Goal: Information Seeking & Learning: Learn about a topic

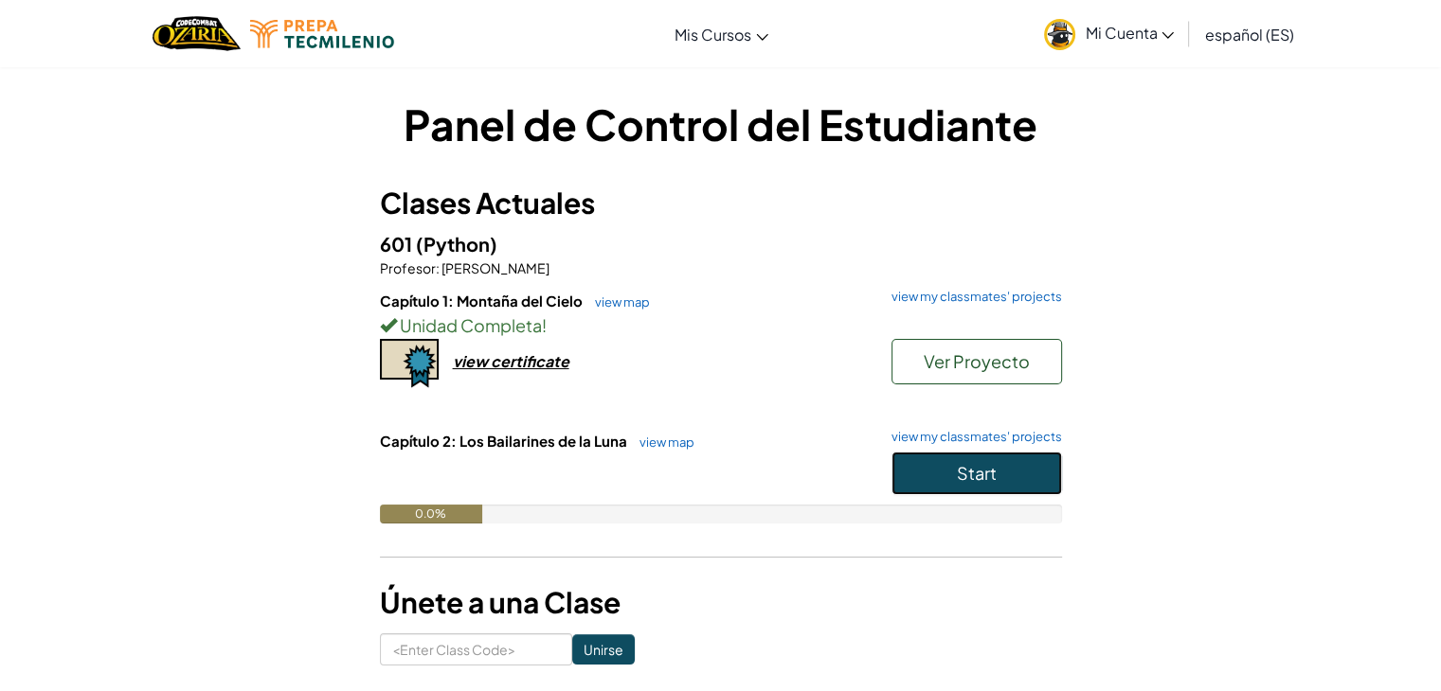
click at [954, 471] on button "Start" at bounding box center [976, 474] width 170 height 44
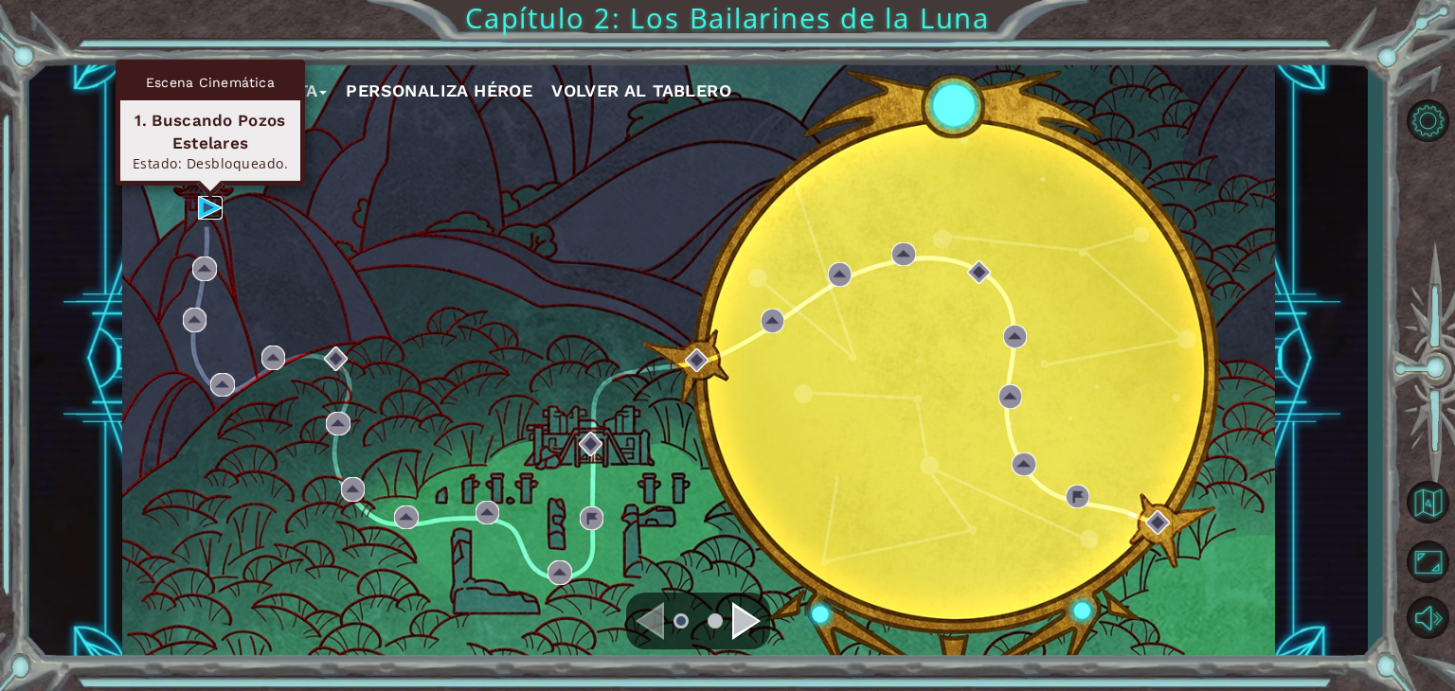
click at [207, 210] on img at bounding box center [210, 208] width 25 height 25
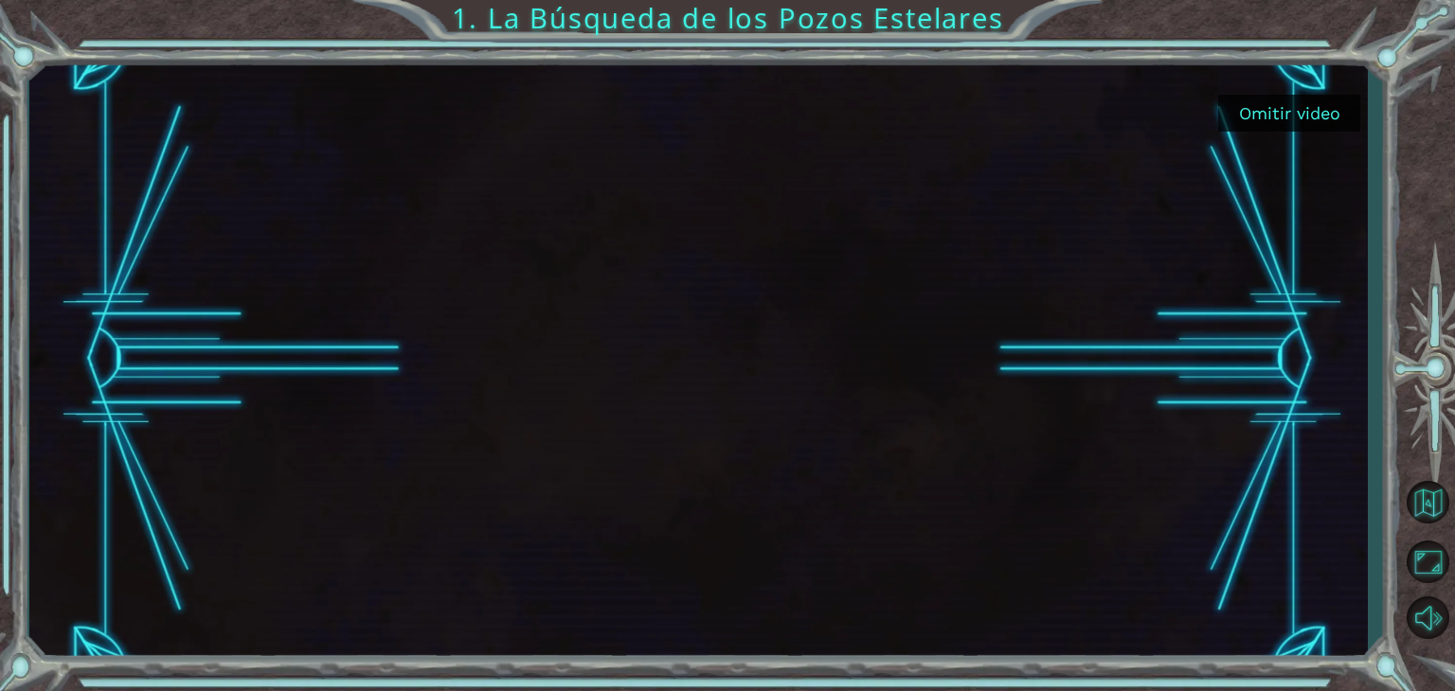
click at [1295, 121] on button "Omitir video" at bounding box center [1289, 113] width 142 height 37
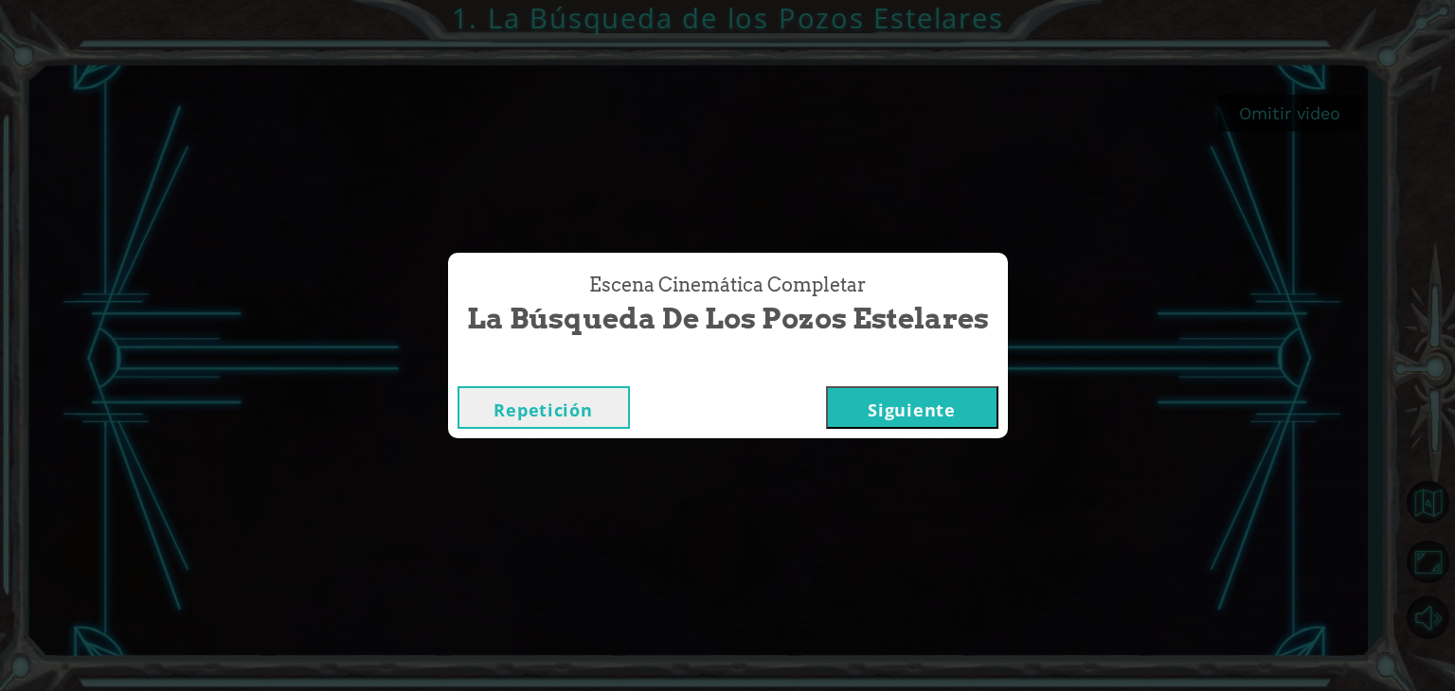
click at [892, 416] on button "Siguiente" at bounding box center [912, 407] width 172 height 43
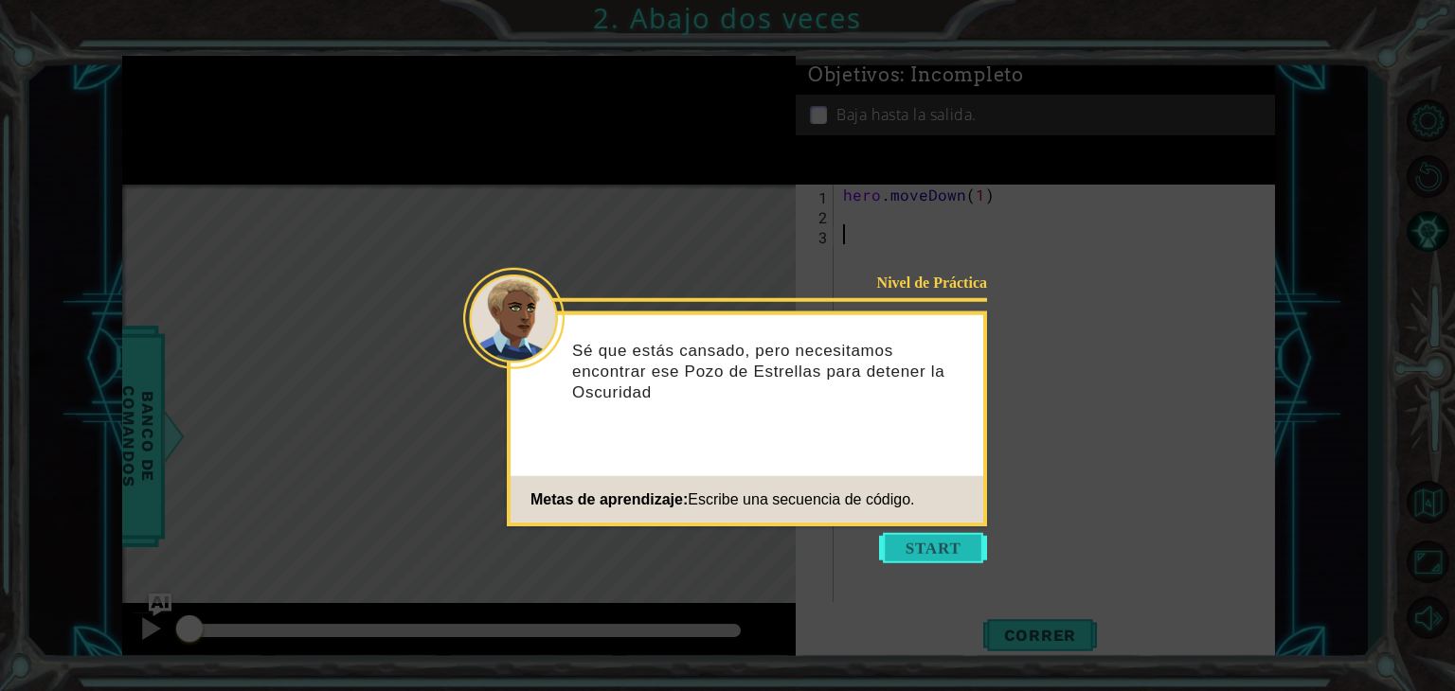
click at [940, 546] on button "Start" at bounding box center [933, 548] width 108 height 30
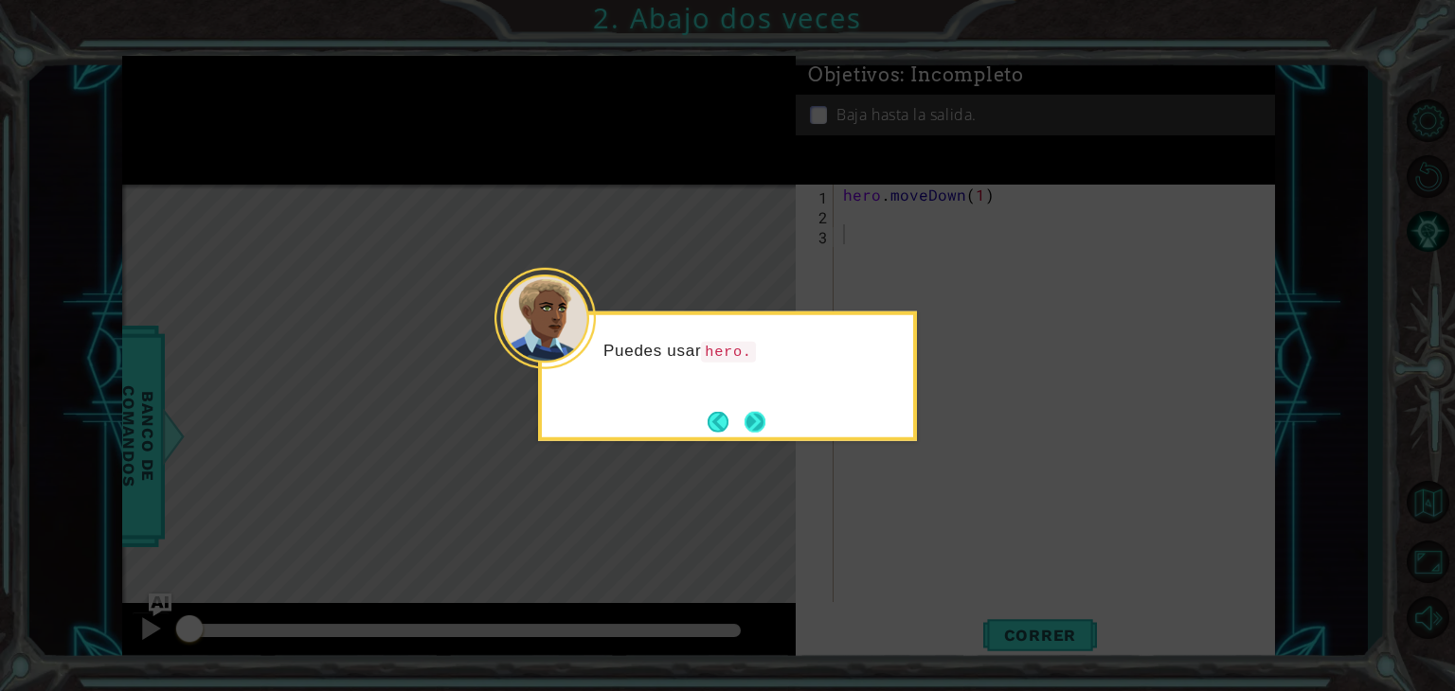
click at [744, 420] on button "Next" at bounding box center [755, 421] width 35 height 35
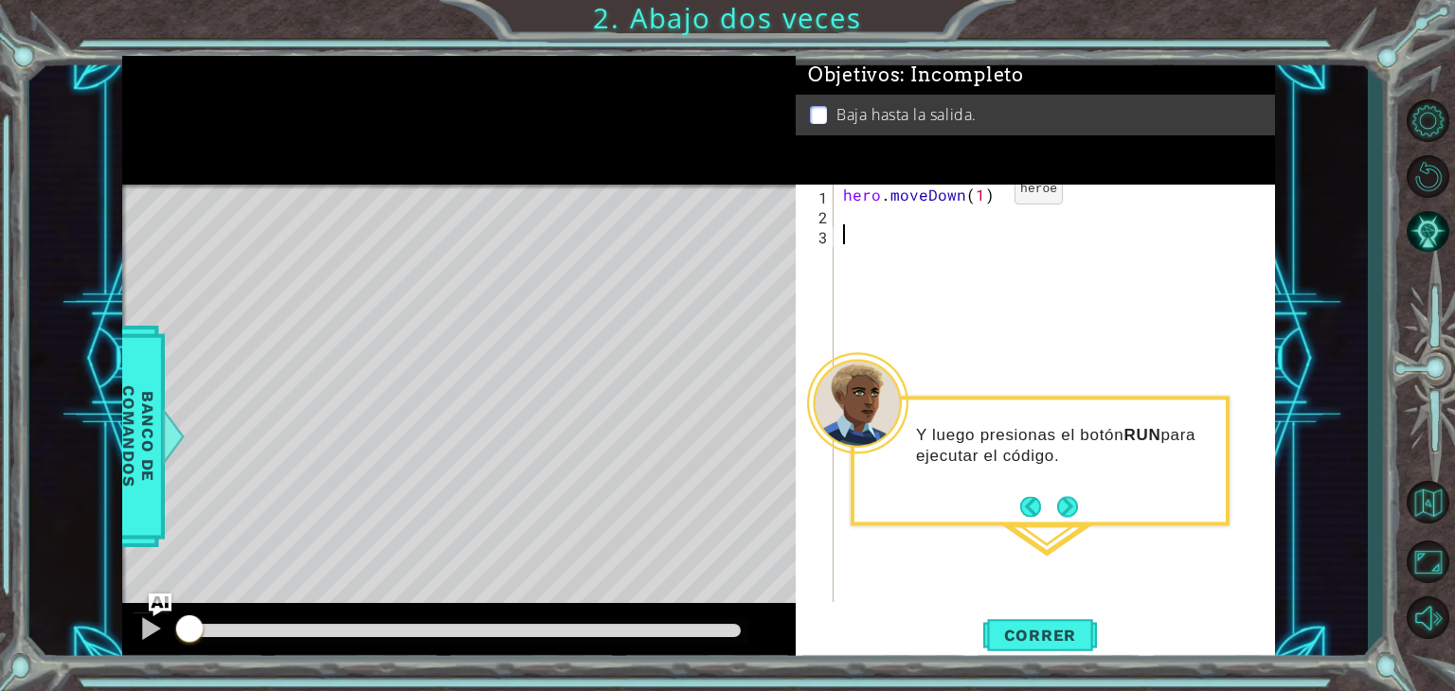
click at [982, 194] on div "hero . moveDown ( 1 )" at bounding box center [1059, 413] width 440 height 457
type textarea "hero.moveDown(2)"
click at [1015, 646] on button "Correr" at bounding box center [1040, 636] width 114 height 48
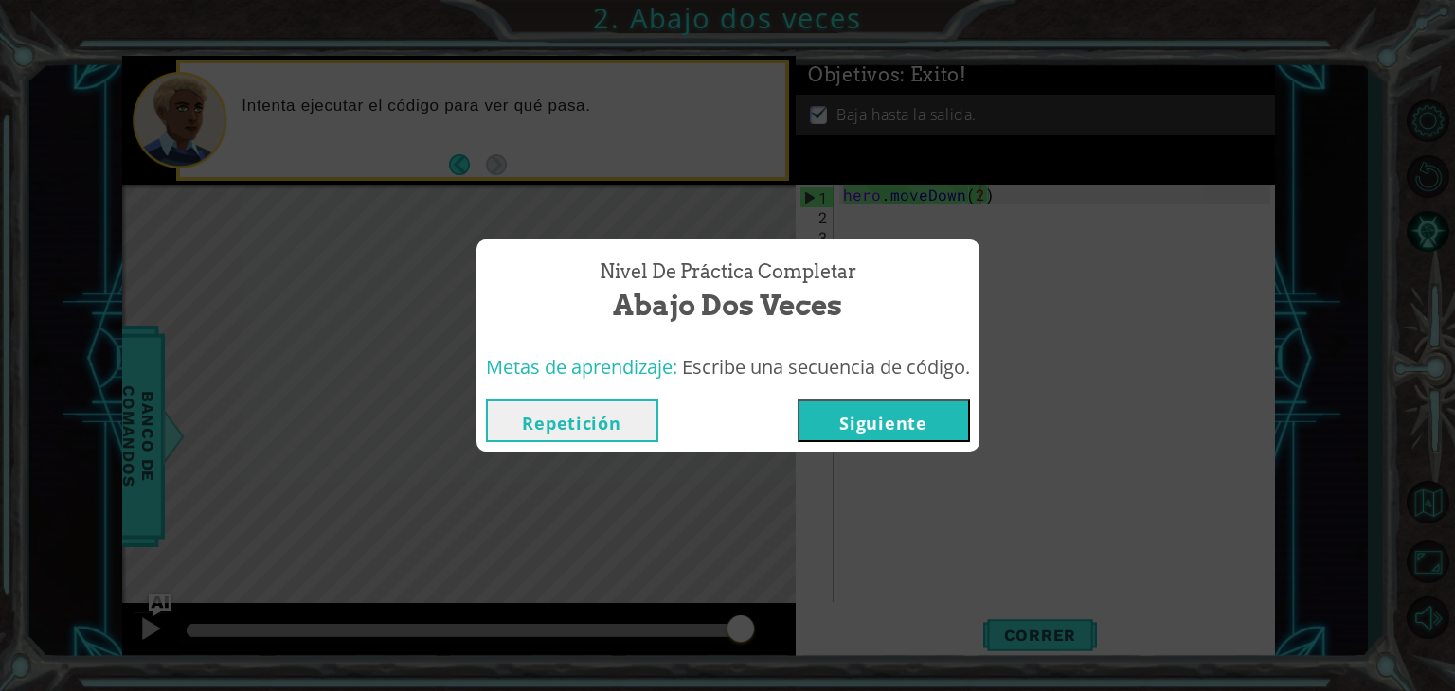
click at [870, 413] on button "Siguiente" at bounding box center [883, 421] width 172 height 43
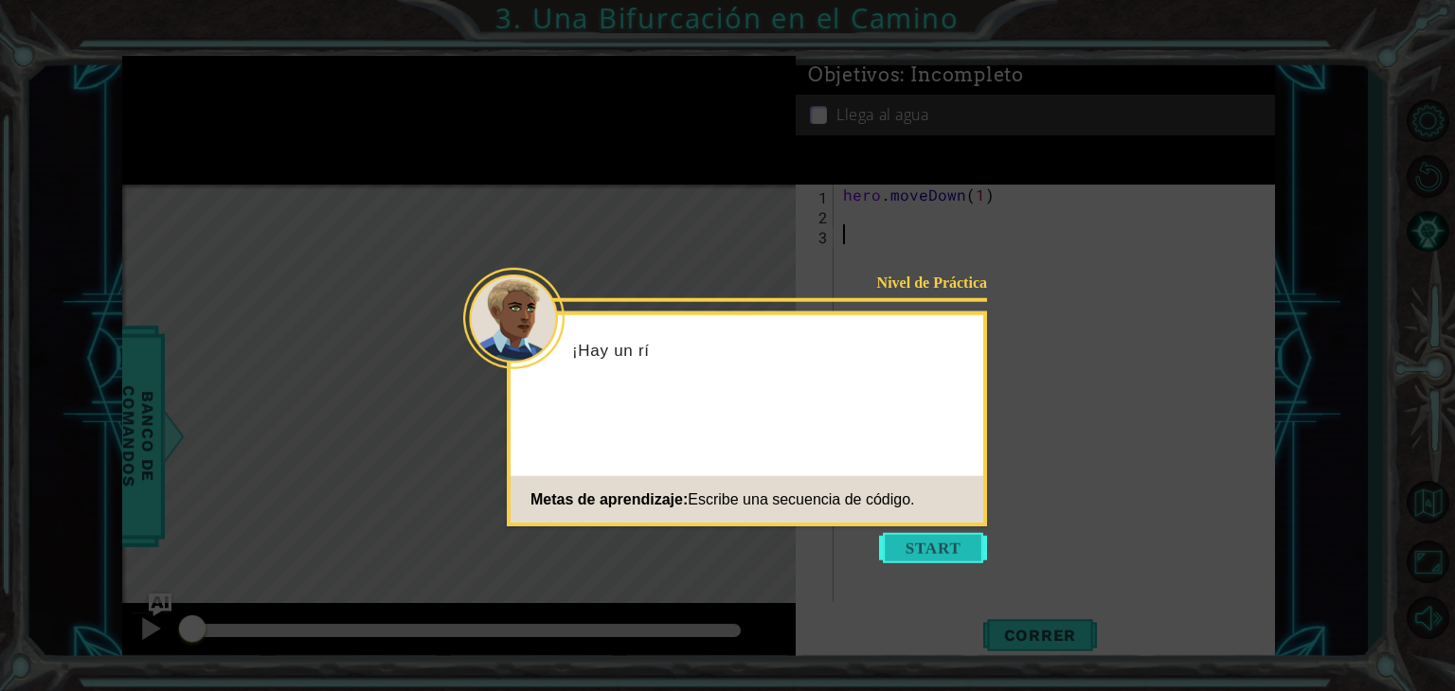
click at [933, 548] on button "Start" at bounding box center [933, 548] width 108 height 30
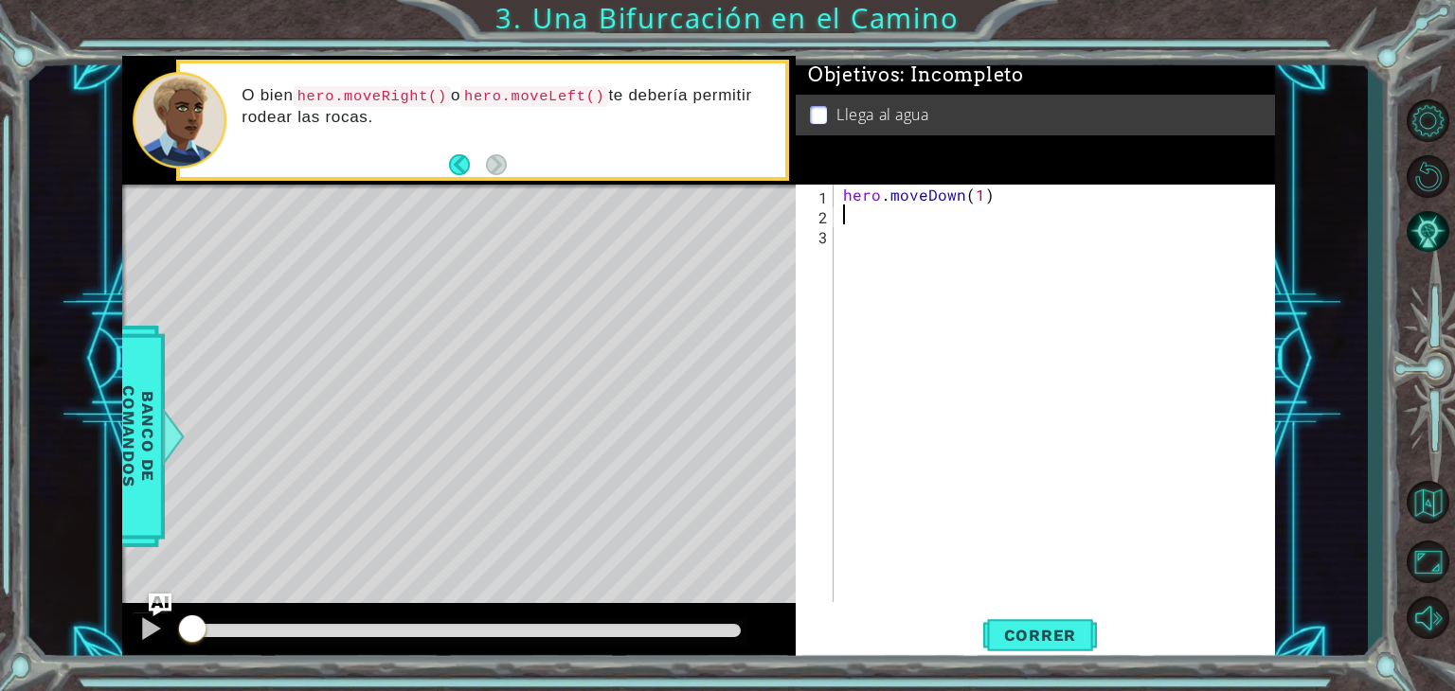
click at [907, 224] on div "hero . moveDown ( 1 )" at bounding box center [1059, 413] width 440 height 457
click at [901, 243] on div "hero . moveDown ( 1 )" at bounding box center [1059, 413] width 440 height 457
click at [903, 222] on div "hero . moveDown ( 1 )" at bounding box center [1059, 413] width 440 height 457
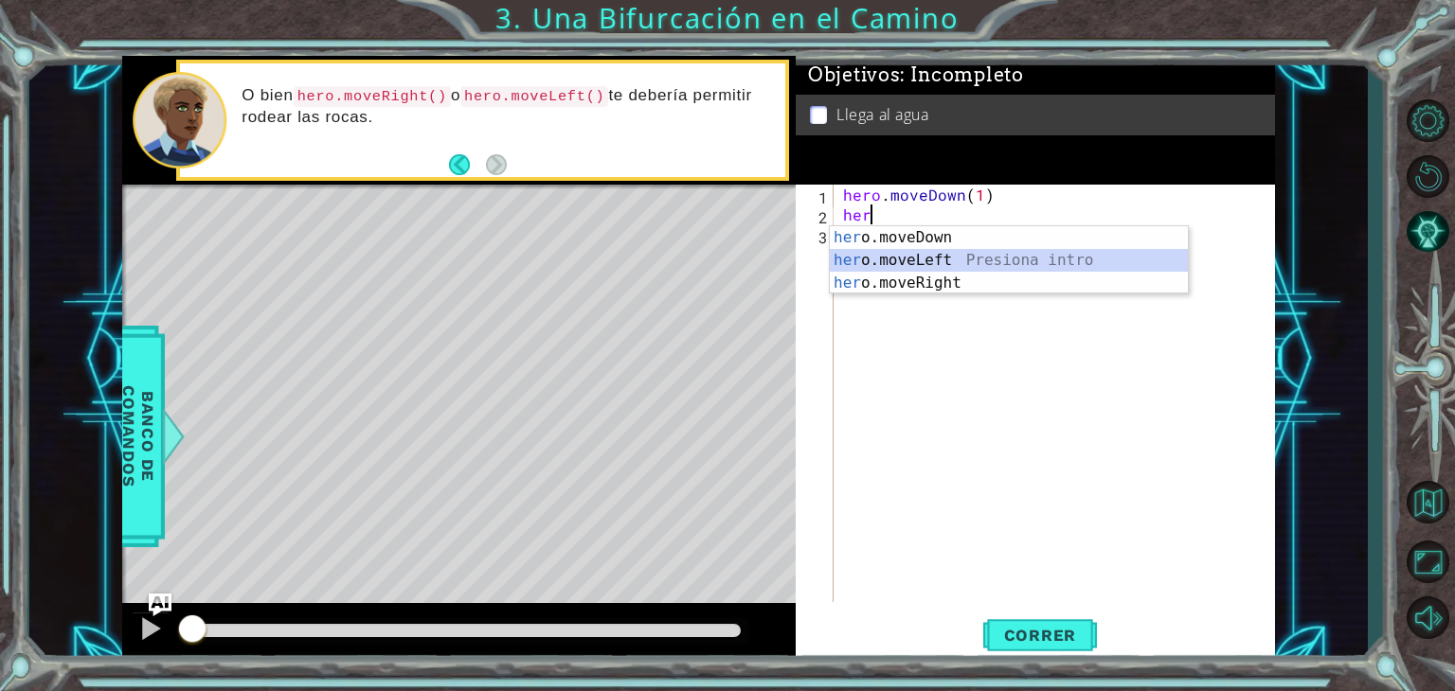
type textarea "hero.moveLeft(1)"
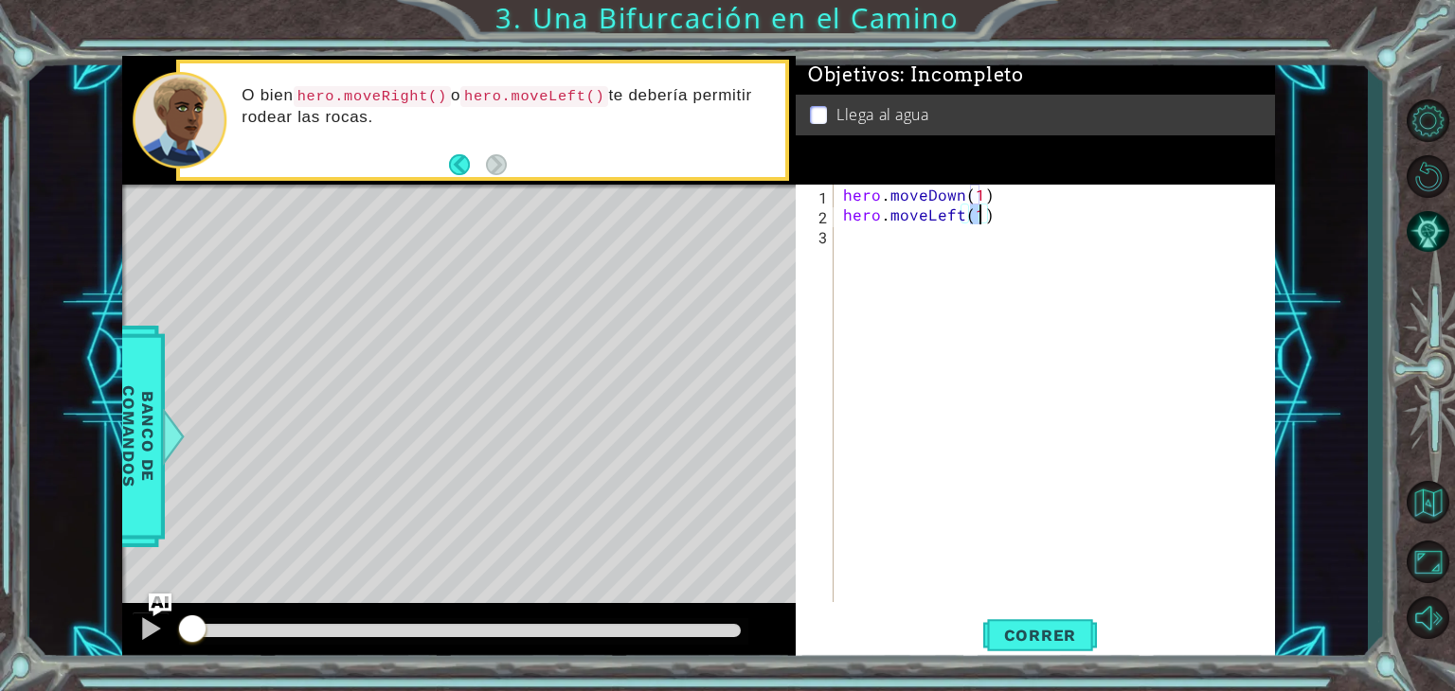
click at [1019, 213] on div "hero . moveDown ( 1 ) hero . moveLeft ( 1 )" at bounding box center [1059, 413] width 440 height 457
type textarea "hero.moveDown(1)"
click at [1024, 628] on span "Correr" at bounding box center [1040, 635] width 111 height 19
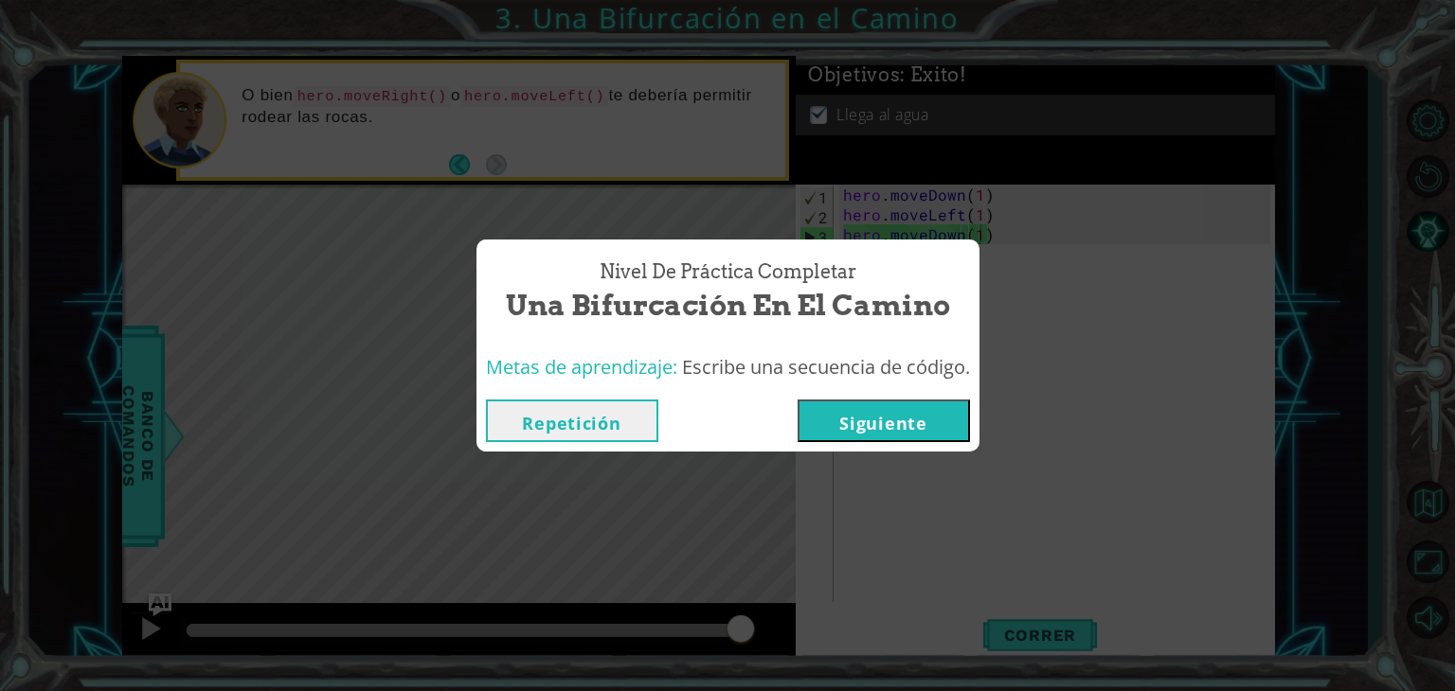
click at [840, 424] on button "Siguiente" at bounding box center [883, 421] width 172 height 43
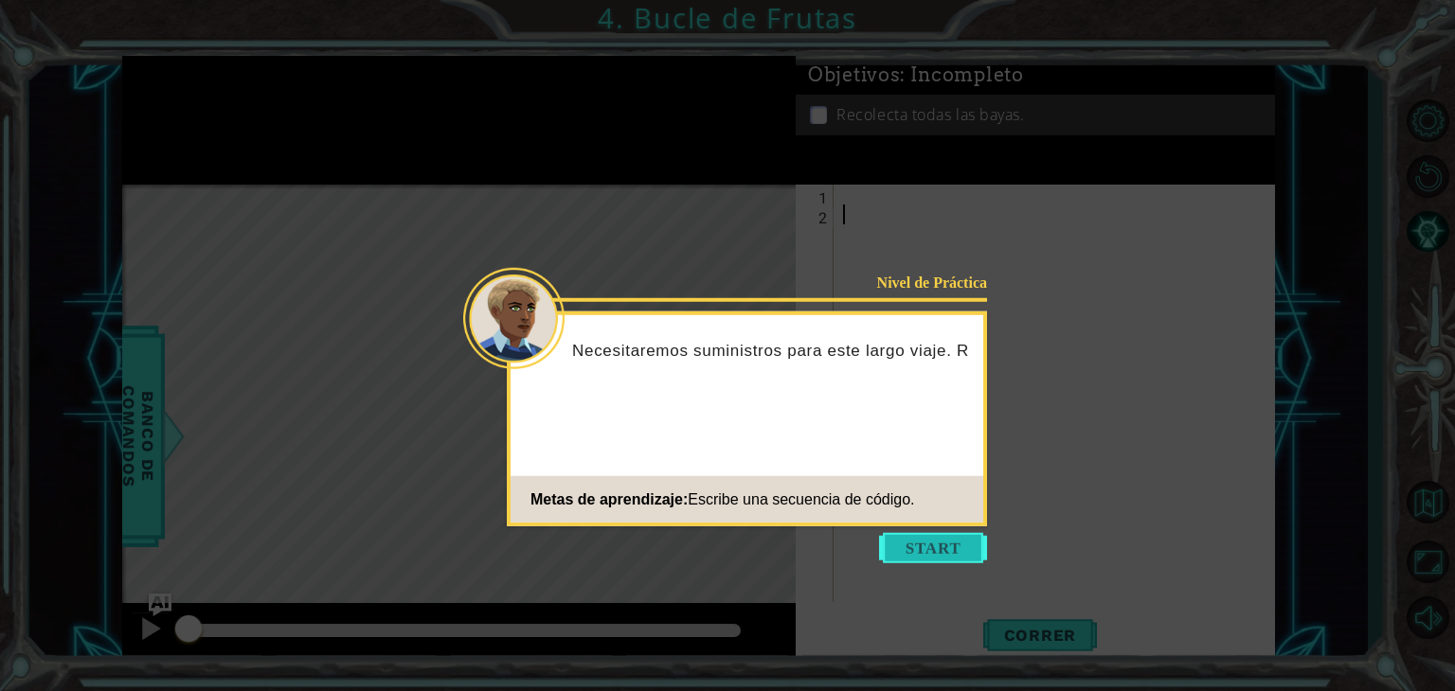
click at [886, 559] on button "Start" at bounding box center [933, 548] width 108 height 30
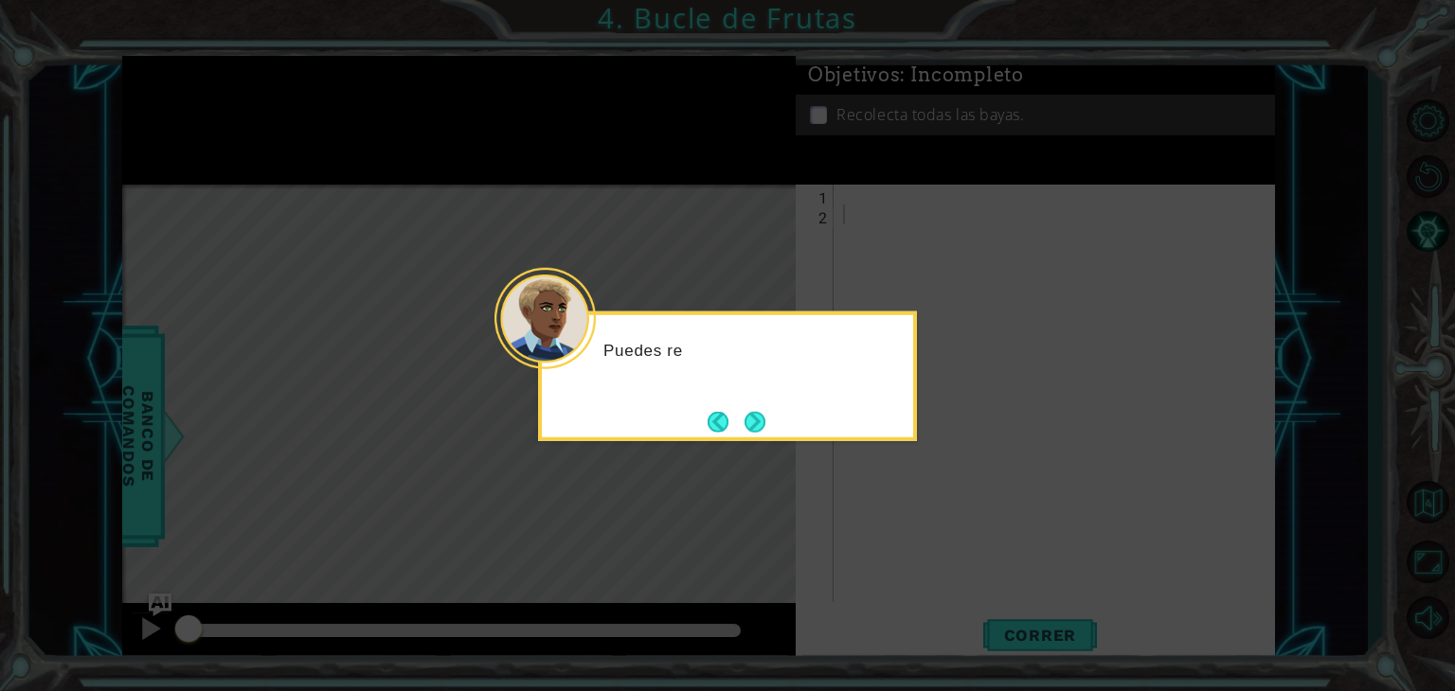
click at [796, 440] on div "Puedes re" at bounding box center [727, 377] width 379 height 130
click at [758, 421] on button "Next" at bounding box center [755, 421] width 27 height 27
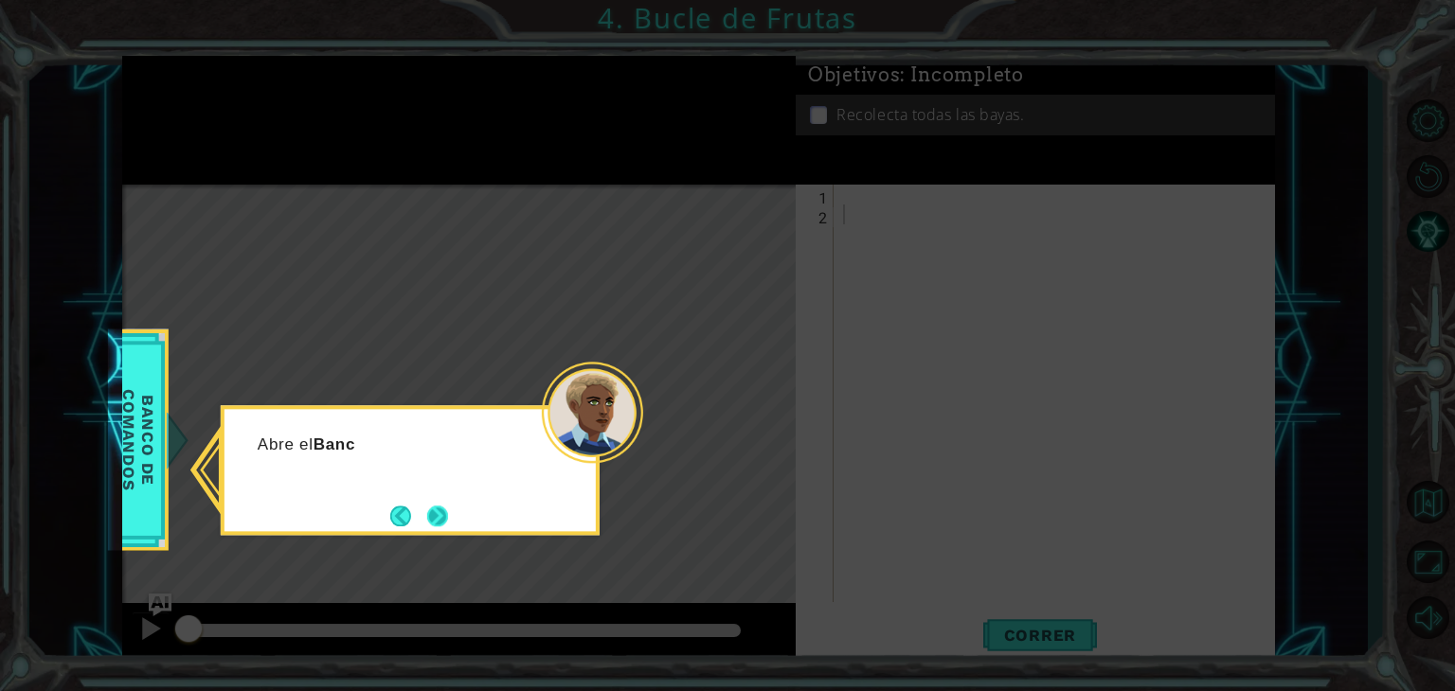
click at [441, 514] on button "Next" at bounding box center [437, 516] width 32 height 32
click at [428, 513] on button "Next" at bounding box center [437, 517] width 22 height 22
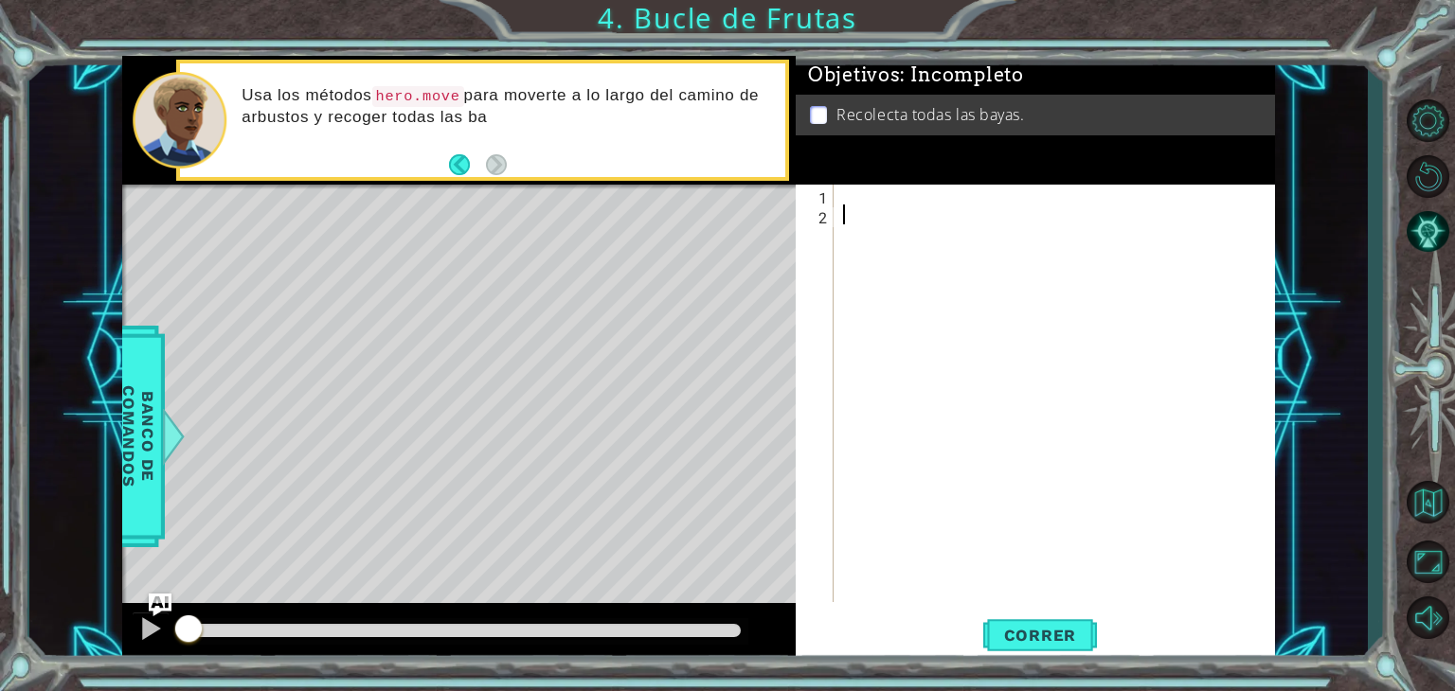
click at [907, 198] on div at bounding box center [1059, 413] width 440 height 457
click at [163, 431] on div at bounding box center [173, 436] width 24 height 57
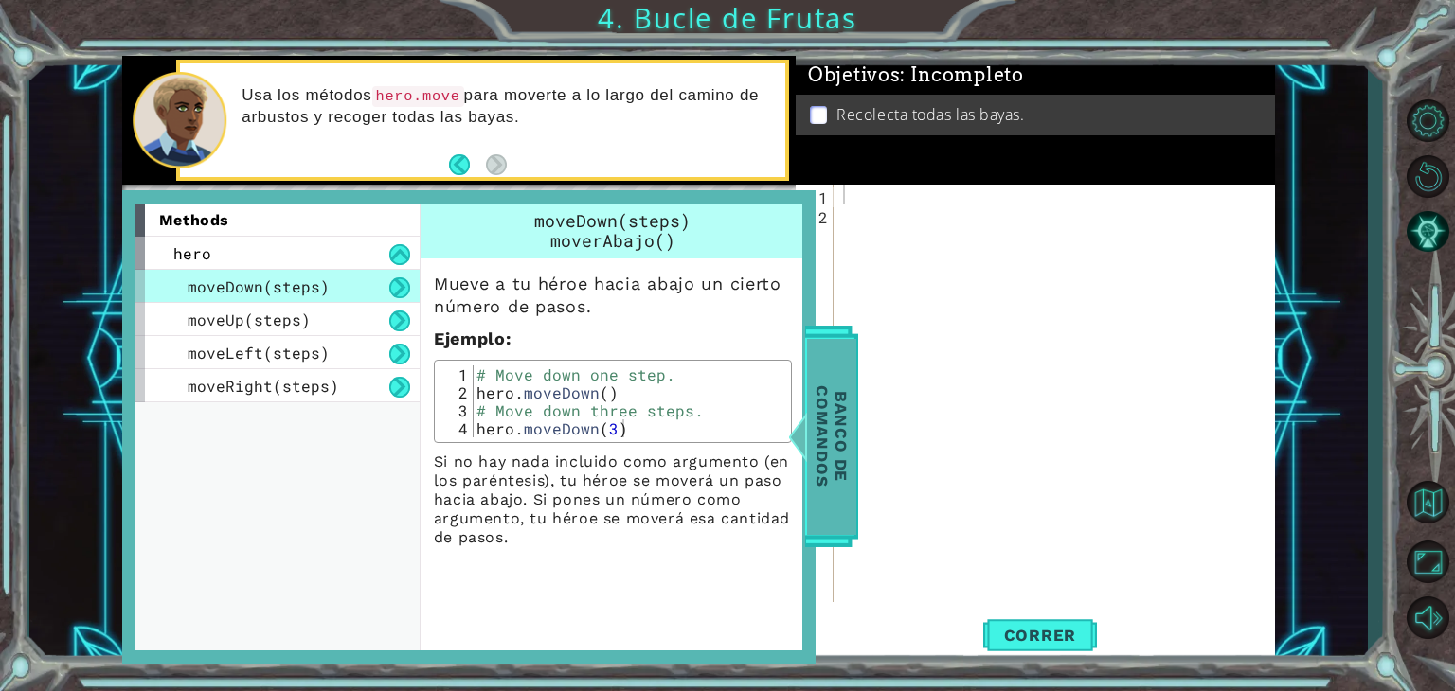
click at [835, 429] on span "Banco de comandos" at bounding box center [831, 436] width 49 height 196
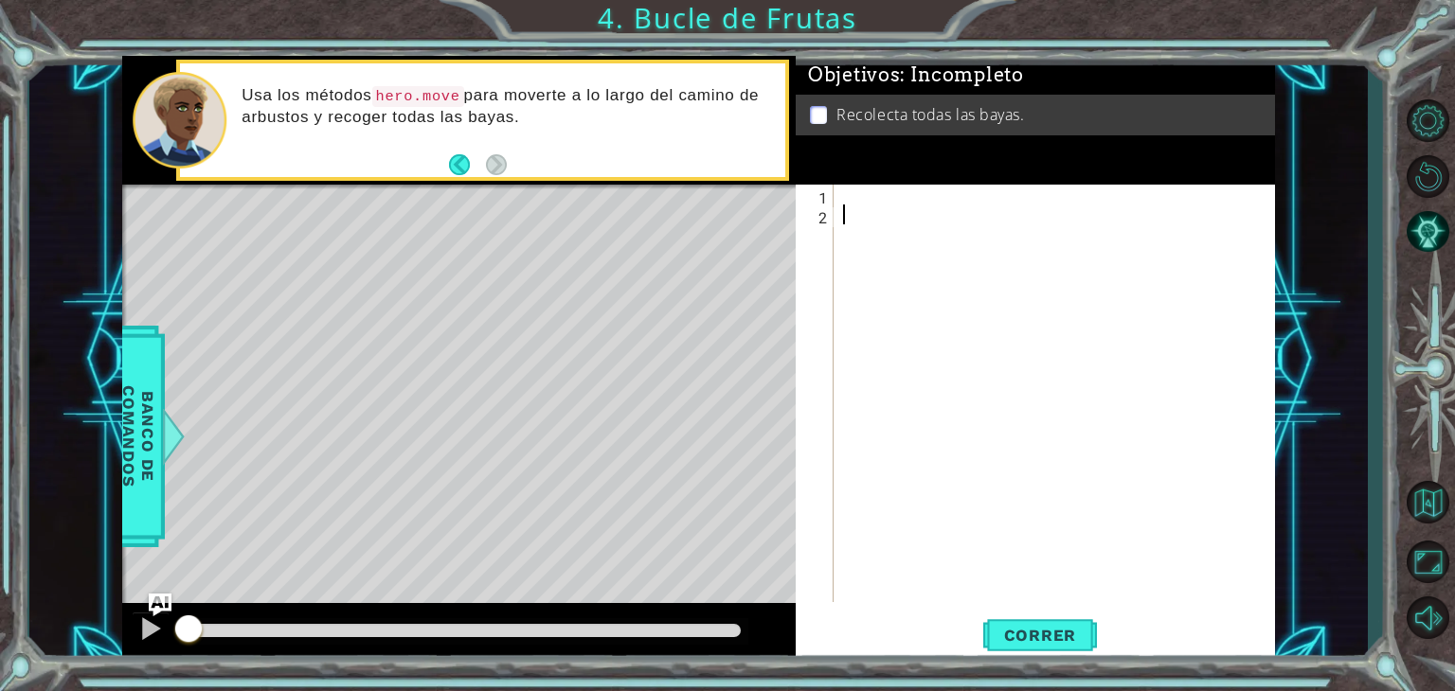
click at [943, 211] on div at bounding box center [1059, 413] width 440 height 457
click at [961, 192] on div at bounding box center [1059, 413] width 440 height 457
type textarea "hero.moveRight(2)"
type textarea "hero.moveDown(2)"
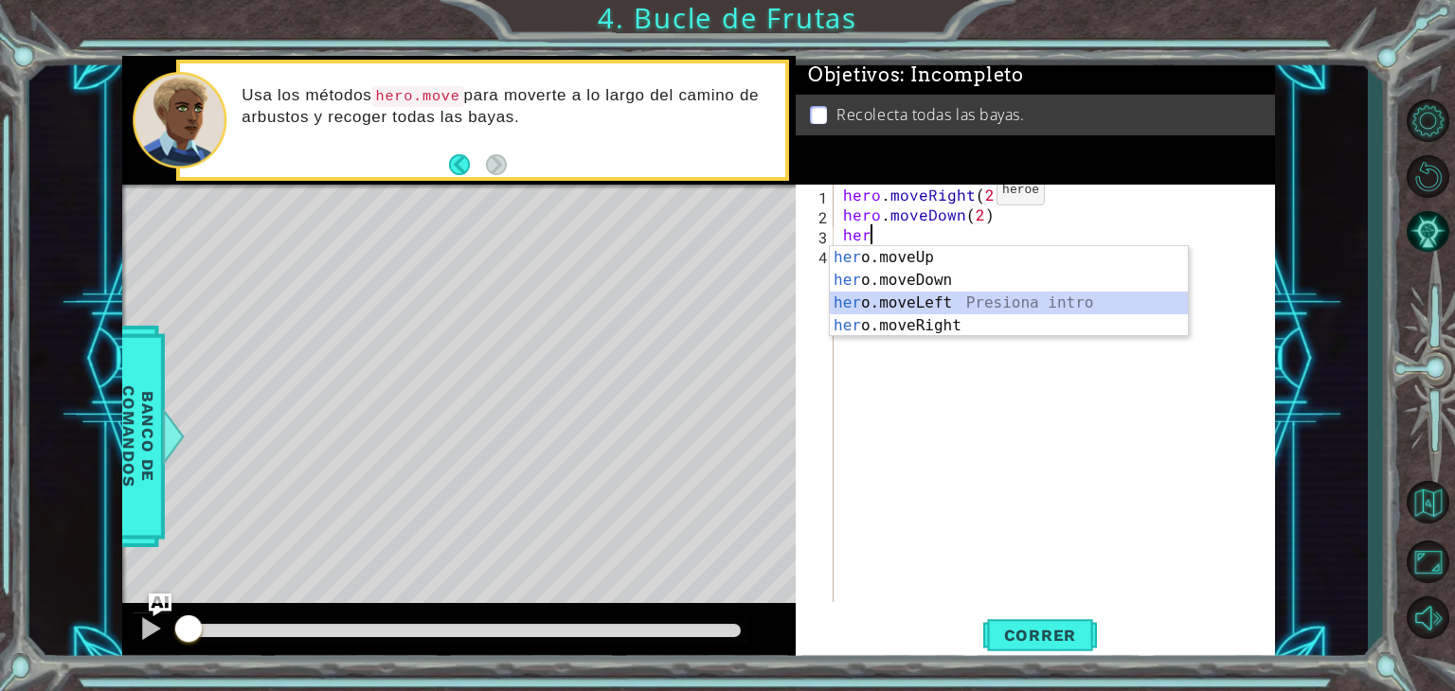
click at [964, 194] on div "hero . moveRight ( 2 ) hero . moveDown ( 2 ) her" at bounding box center [1059, 413] width 440 height 457
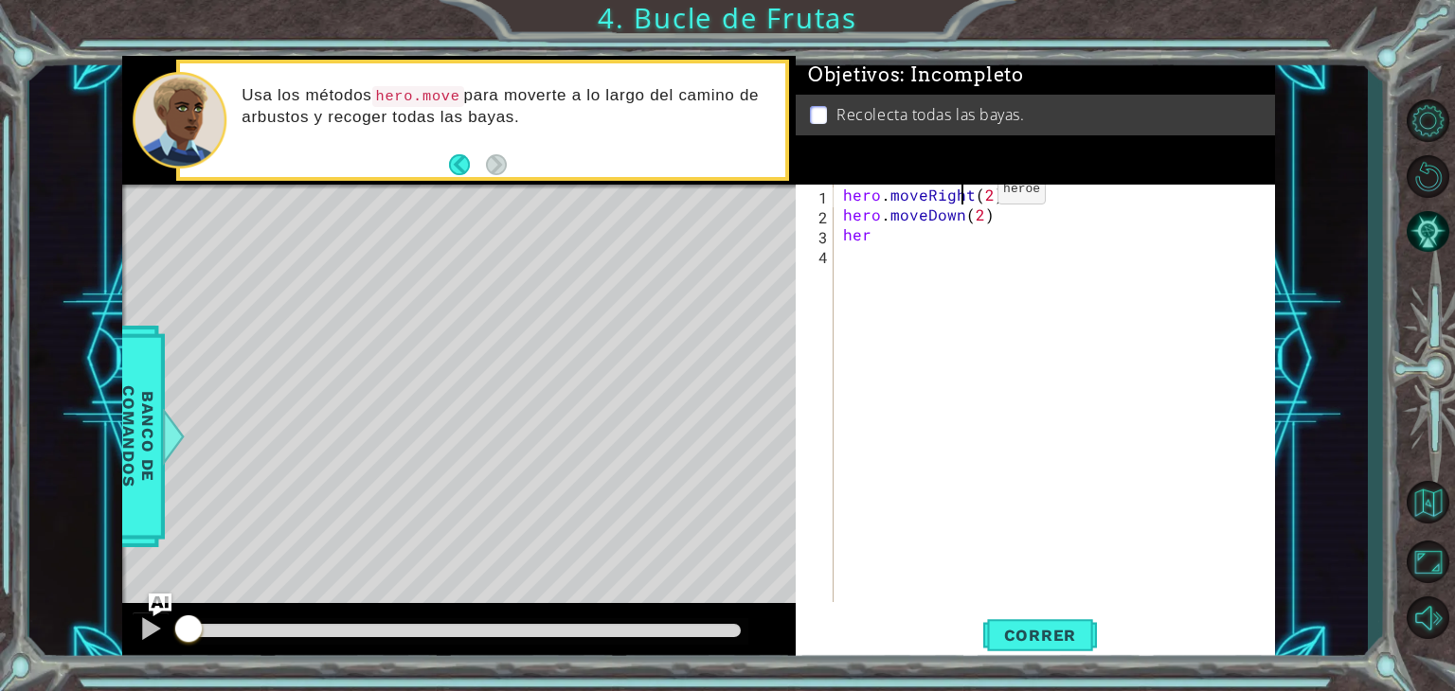
click at [967, 194] on div "hero . moveRight ( 2 ) hero . moveDown ( 2 ) her" at bounding box center [1059, 413] width 440 height 457
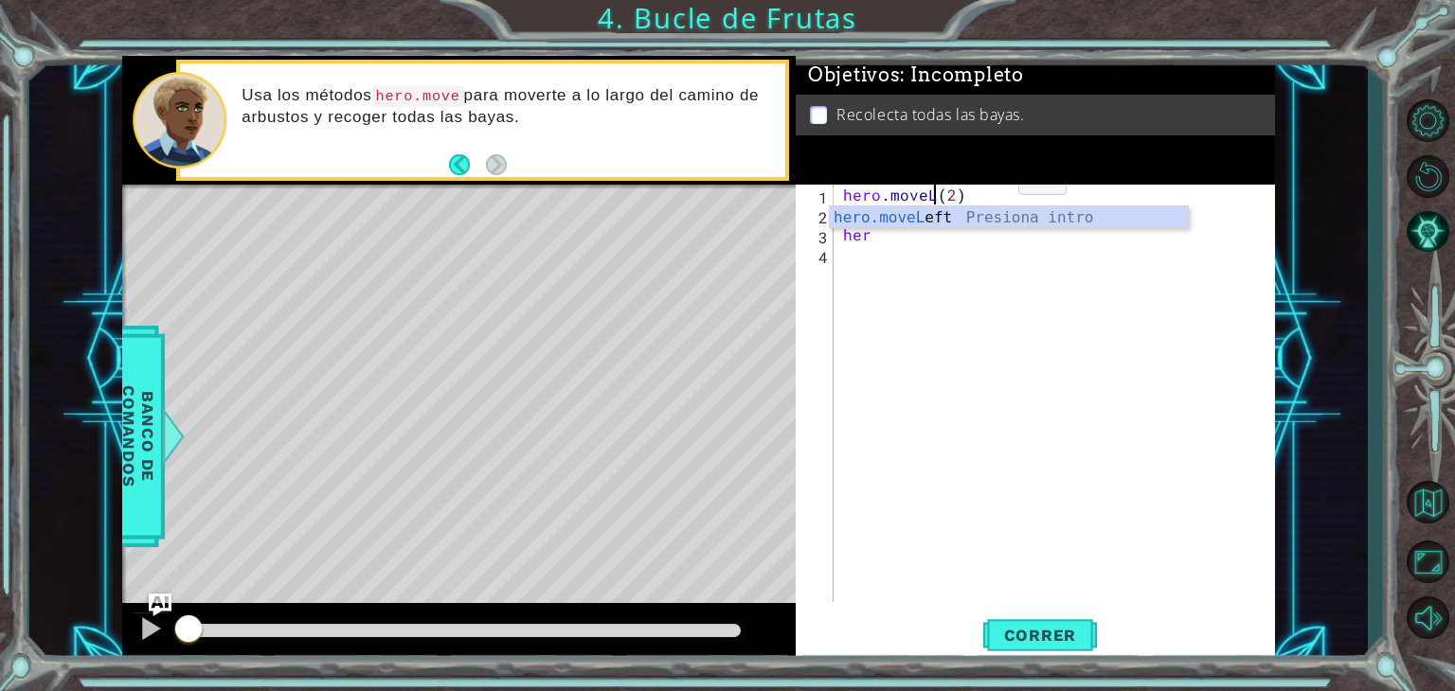
scroll to position [0, 7]
click at [902, 243] on div "hero . moveLeft ( 2 ) hero . moveDown ( 2 ) her" at bounding box center [1059, 413] width 440 height 457
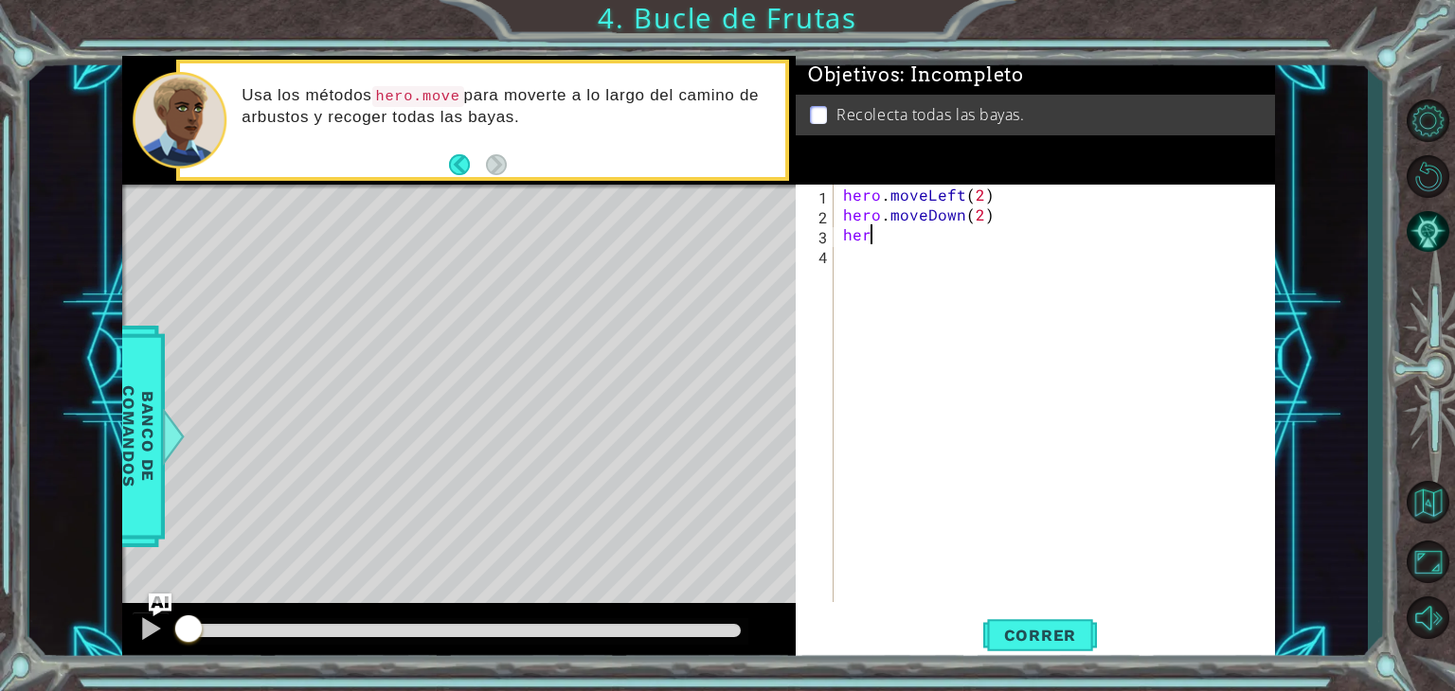
scroll to position [0, 0]
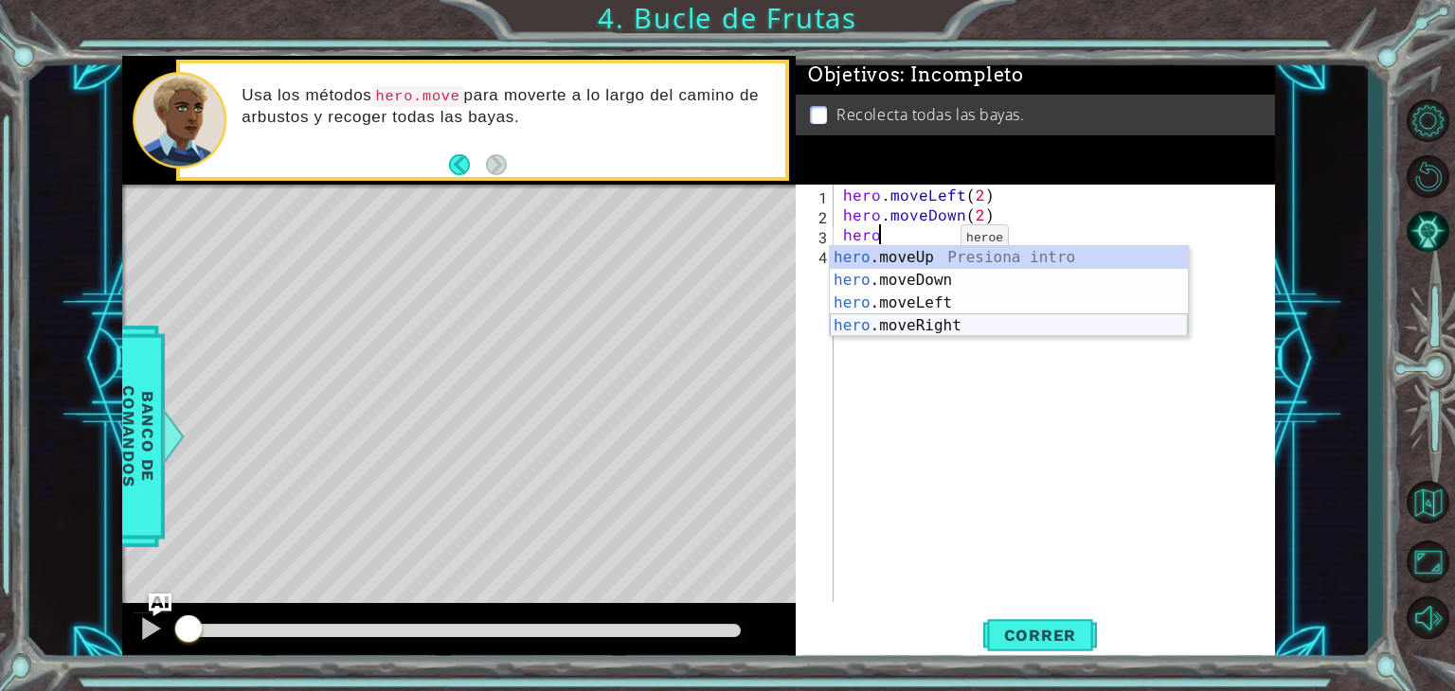
click at [947, 325] on div "hero .moveUp Presiona intro hero .moveDown Presiona intro hero .moveLeft Presio…" at bounding box center [1009, 314] width 358 height 136
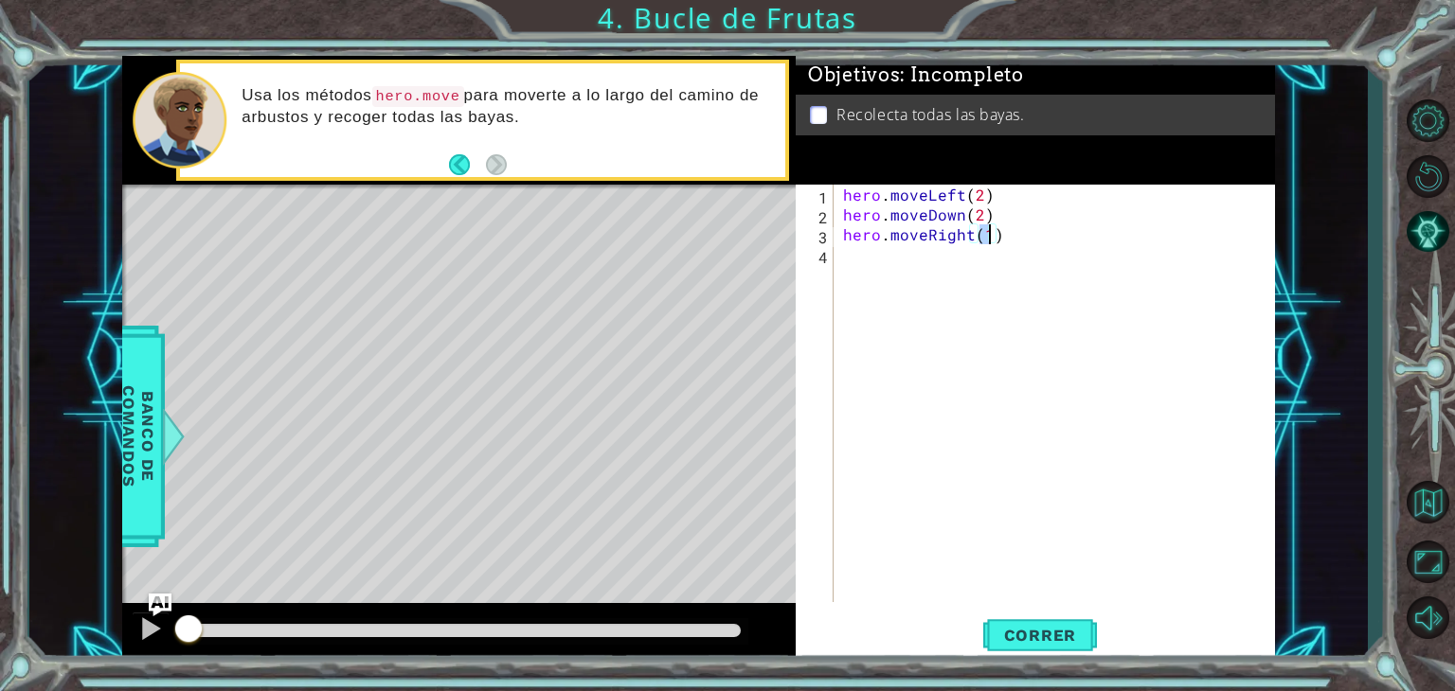
type textarea "hero.moveRight(2)"
type textarea "hero.moveUp(2)"
click at [1015, 635] on span "Correr" at bounding box center [1040, 635] width 111 height 19
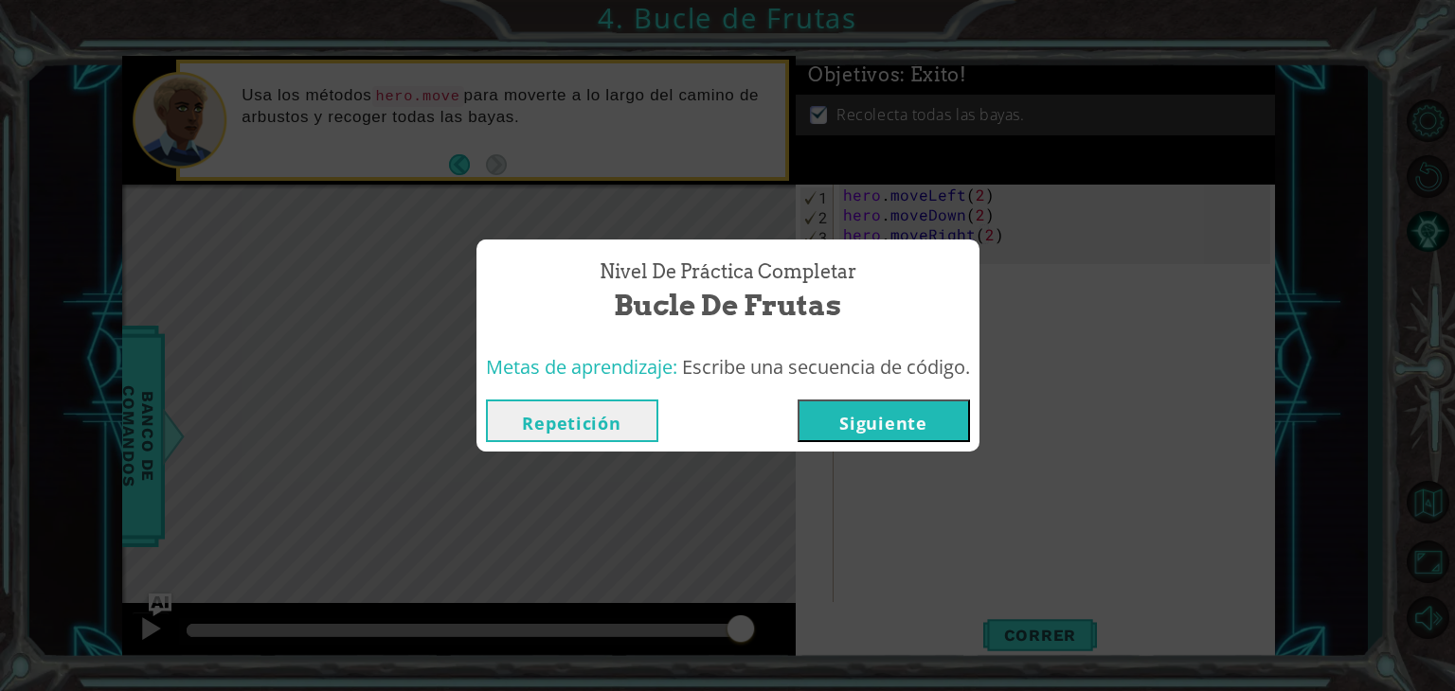
click at [877, 425] on button "Siguiente" at bounding box center [883, 421] width 172 height 43
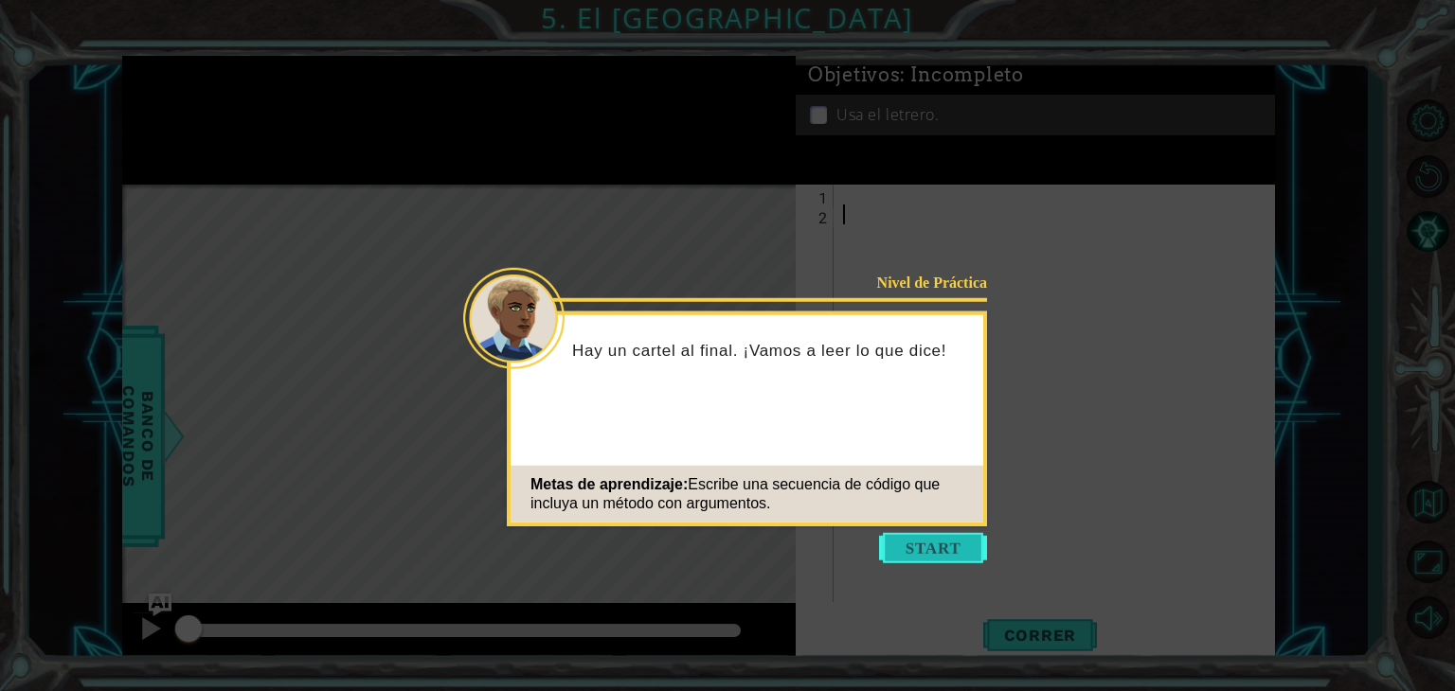
click at [940, 539] on button "Start" at bounding box center [933, 548] width 108 height 30
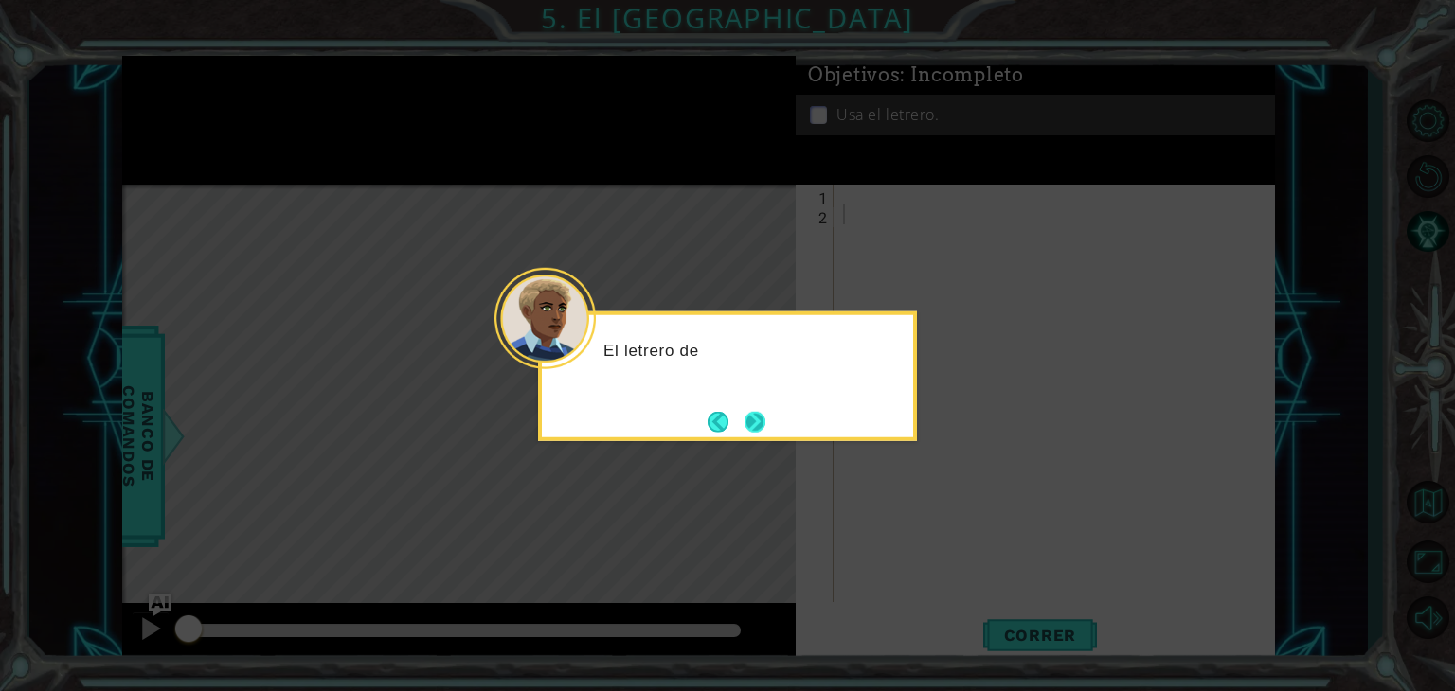
click at [754, 435] on button "Next" at bounding box center [755, 421] width 29 height 29
click at [765, 421] on button "Next" at bounding box center [755, 422] width 22 height 22
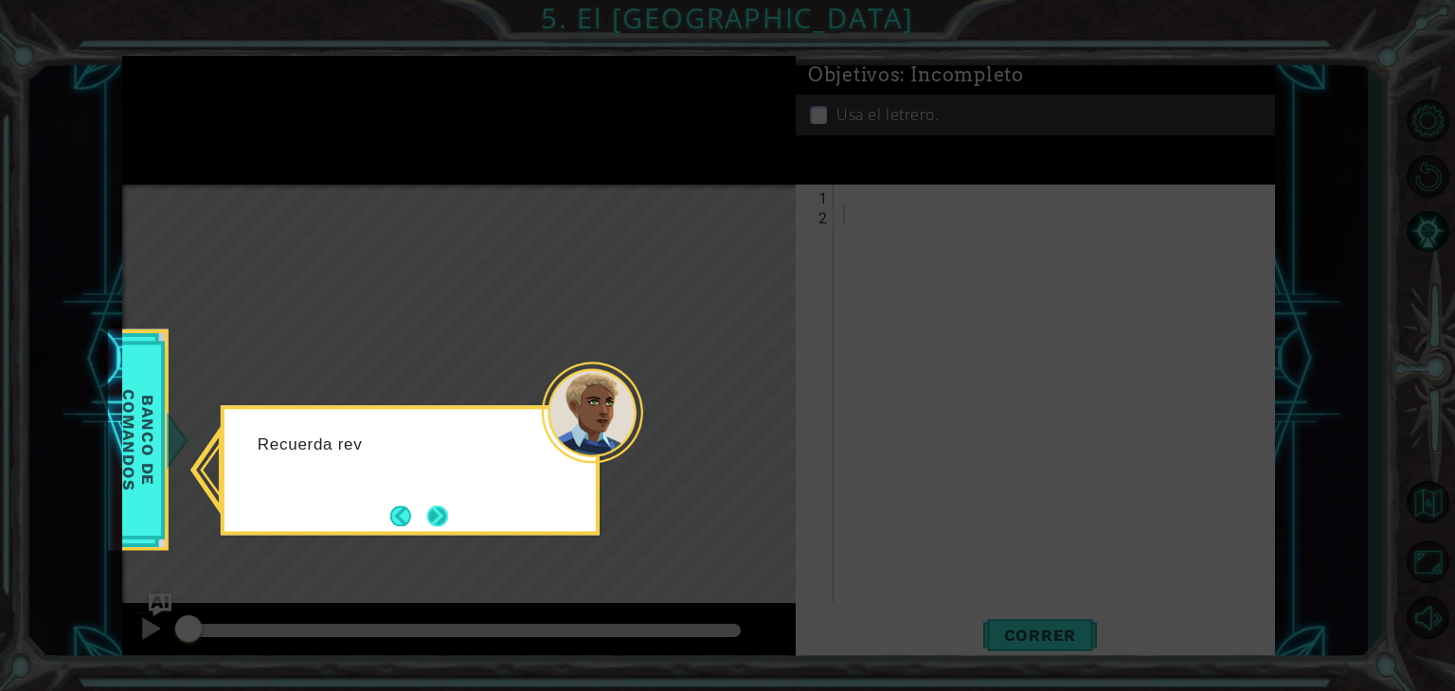
click at [444, 507] on button "Next" at bounding box center [437, 517] width 26 height 26
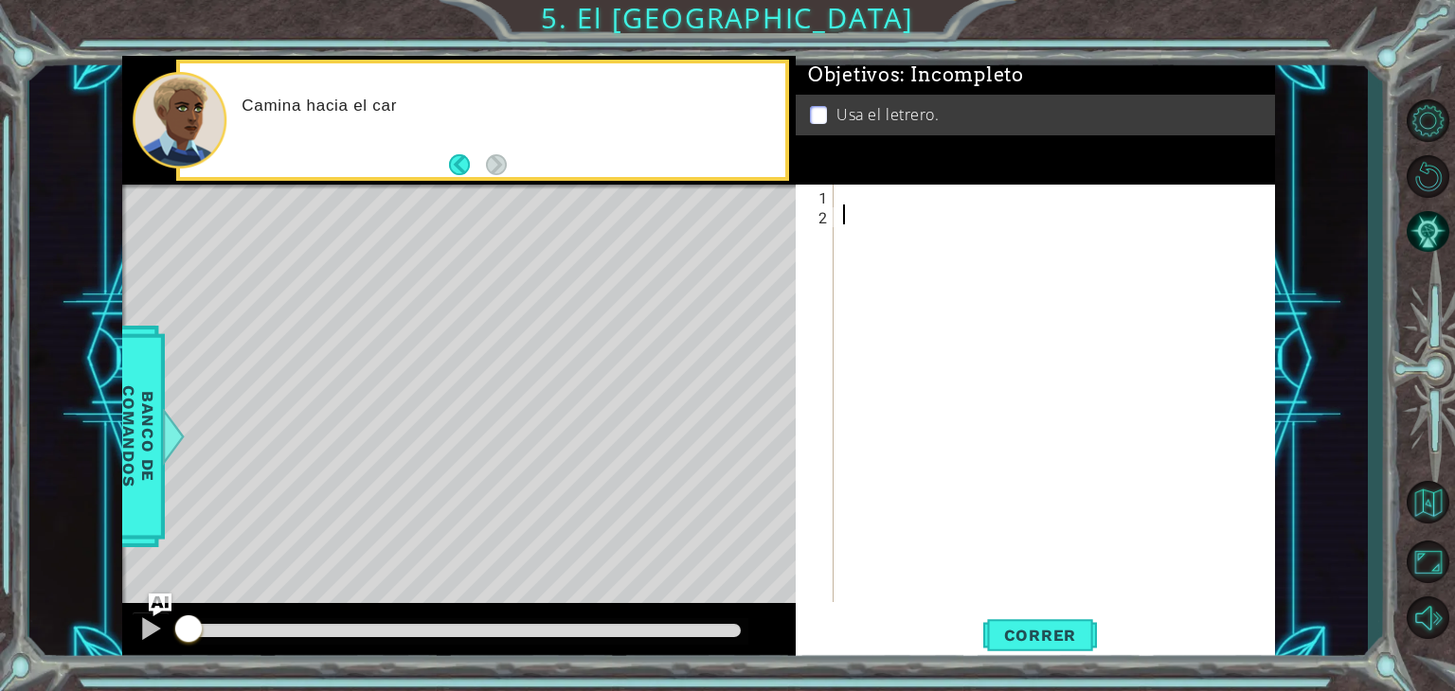
click at [883, 191] on div at bounding box center [1059, 413] width 440 height 457
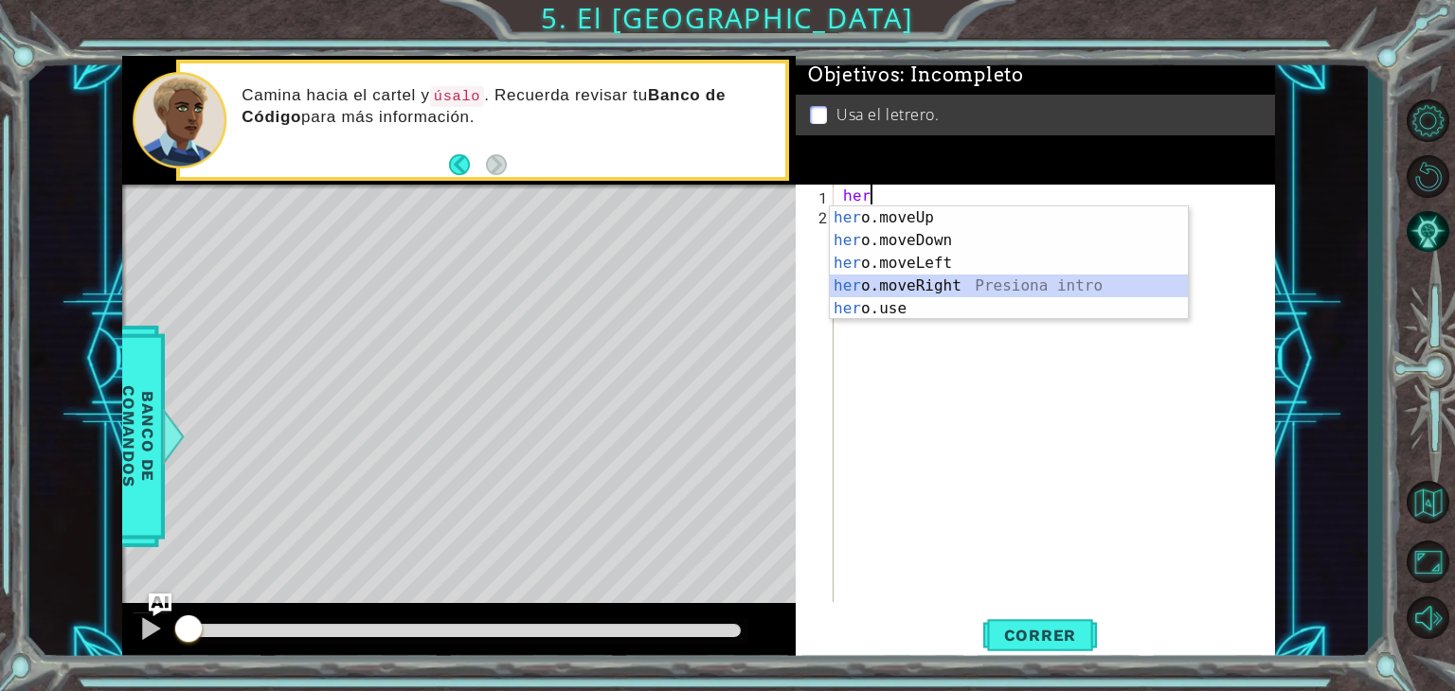
type textarea "hero.moveRight(1)"
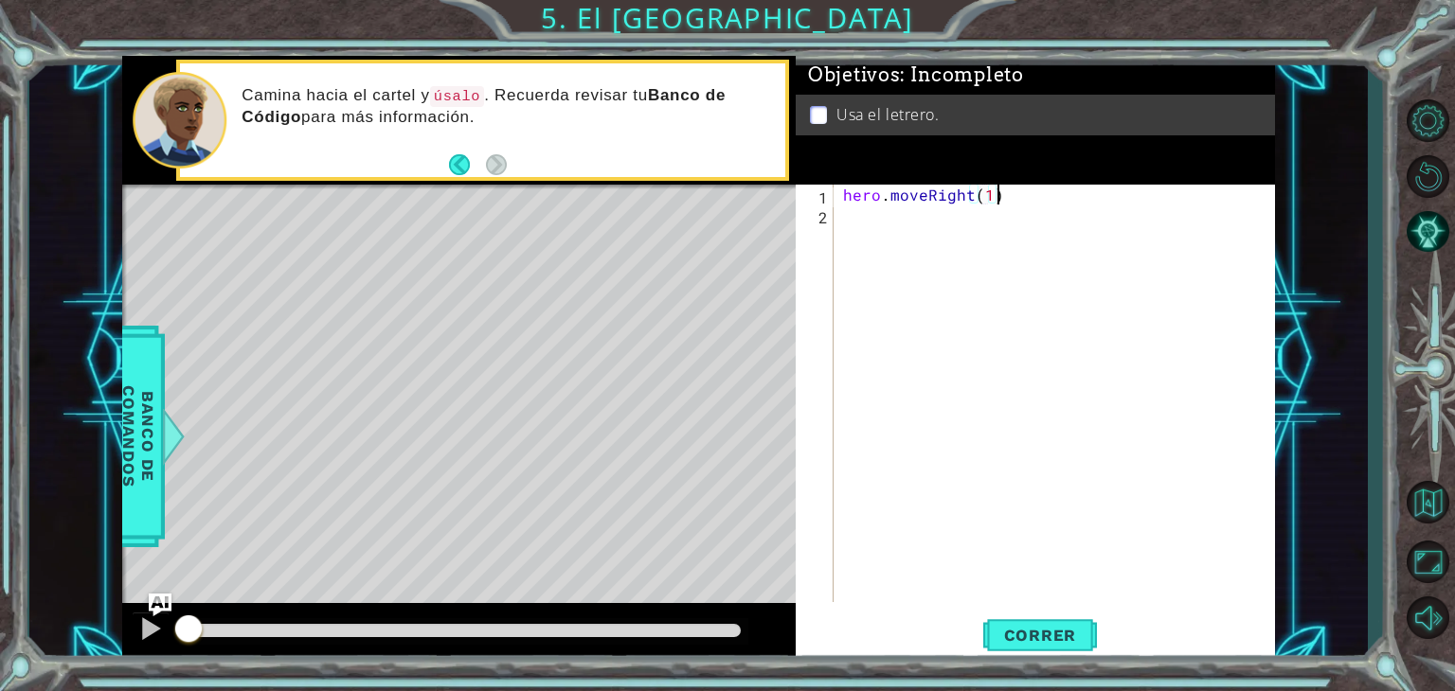
click at [1008, 188] on div "hero . moveRight ( 1 )" at bounding box center [1059, 413] width 440 height 457
type textarea "hero.moveRight(3)"
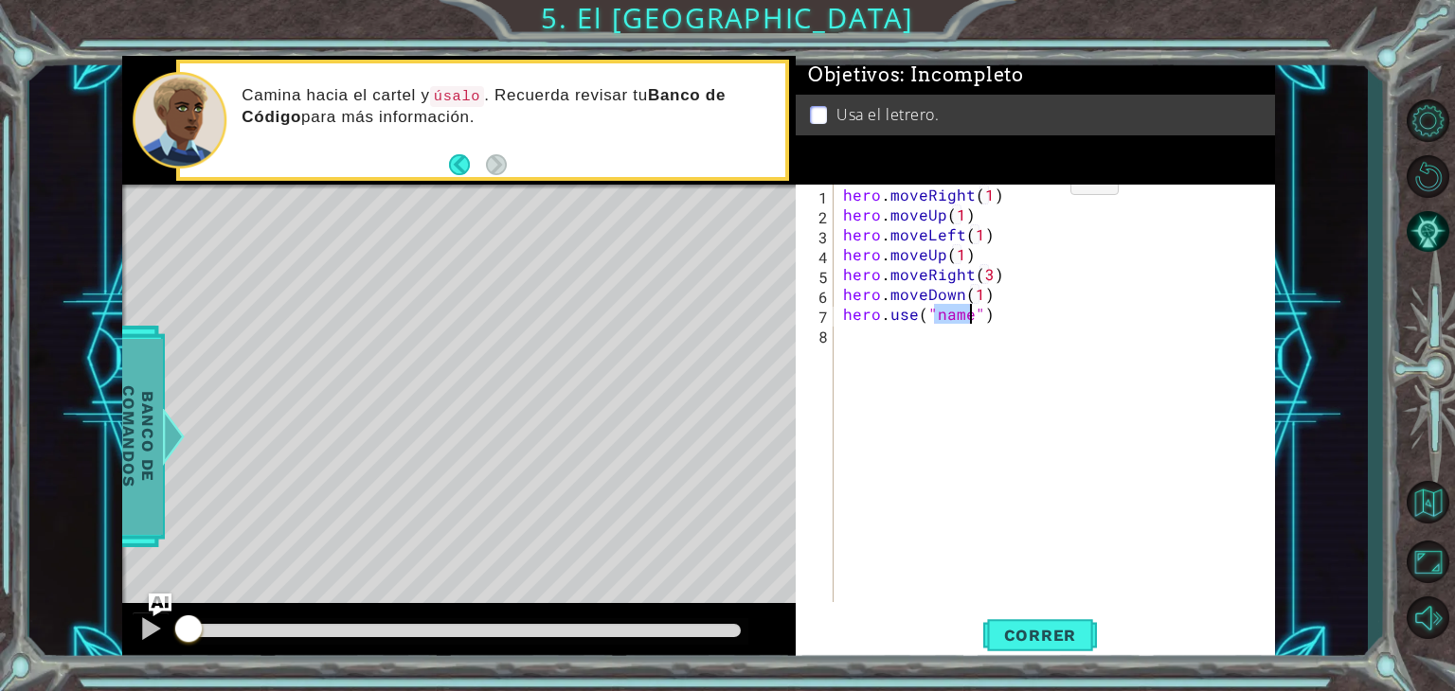
click at [140, 399] on span "Banco de comandos" at bounding box center [138, 436] width 49 height 196
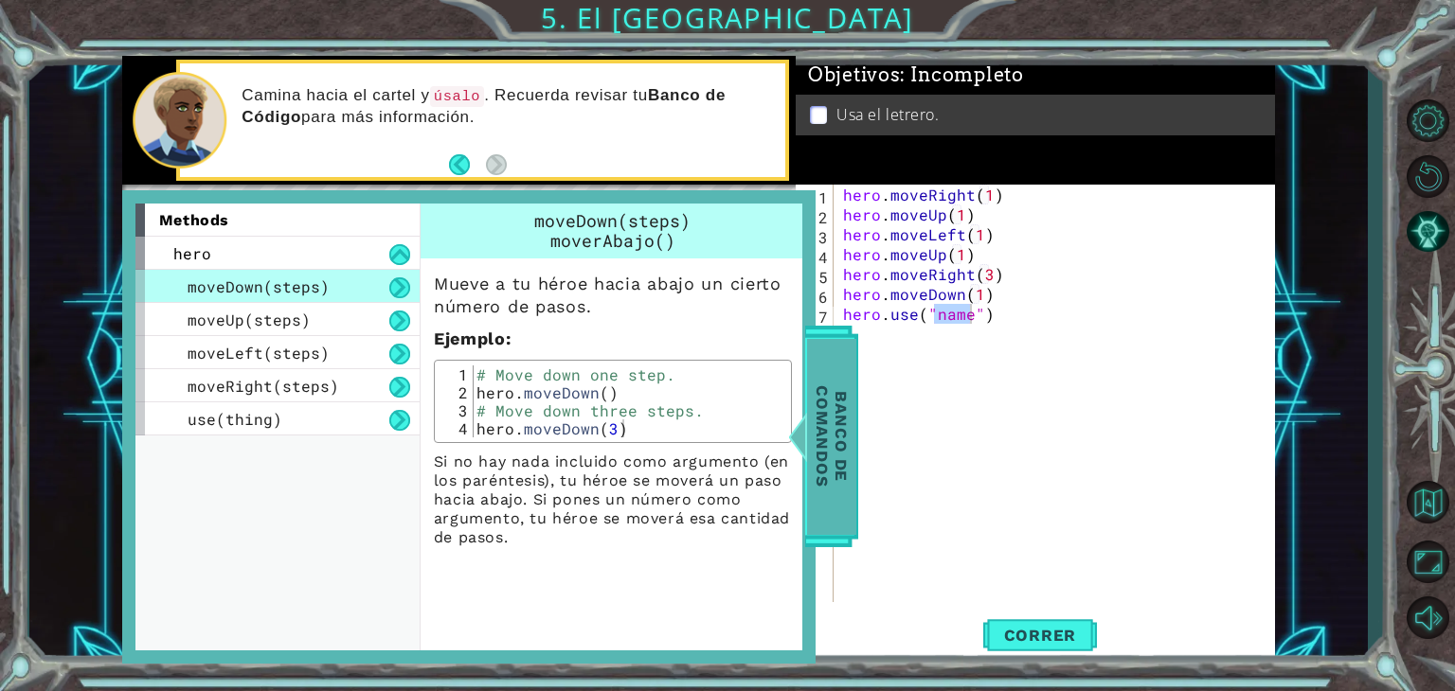
click at [839, 422] on span "Banco de comandos" at bounding box center [831, 436] width 49 height 196
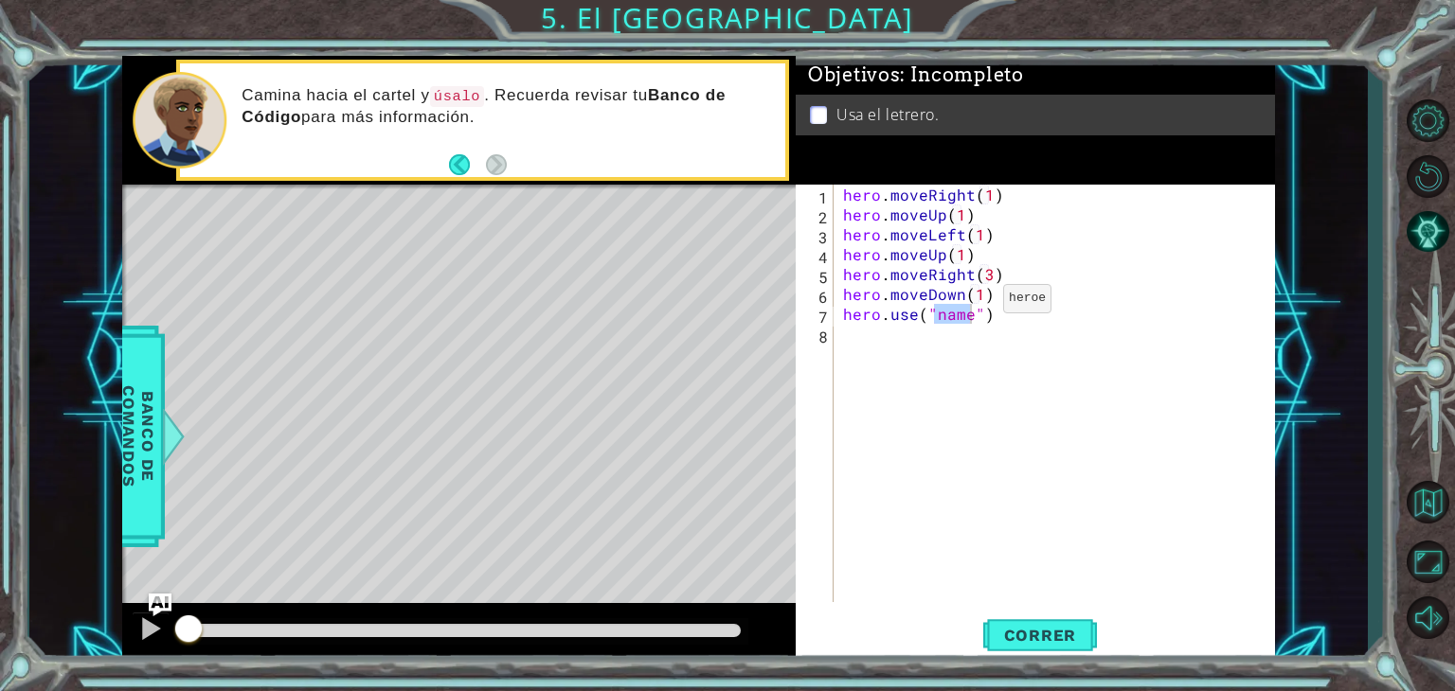
click at [955, 317] on div "hero . moveRight ( 1 ) hero . moveUp ( 1 ) hero . moveLeft ( 1 ) hero . moveUp …" at bounding box center [1054, 394] width 431 height 418
click at [963, 310] on div "hero . moveRight ( 1 ) hero . moveUp ( 1 ) hero . moveLeft ( 1 ) hero . moveUp …" at bounding box center [1059, 413] width 440 height 457
click at [967, 311] on div "hero . moveRight ( 1 ) hero . moveUp ( 1 ) hero . moveLeft ( 1 ) hero . moveUp …" at bounding box center [1059, 413] width 440 height 457
type textarea "hero.use("sign")"
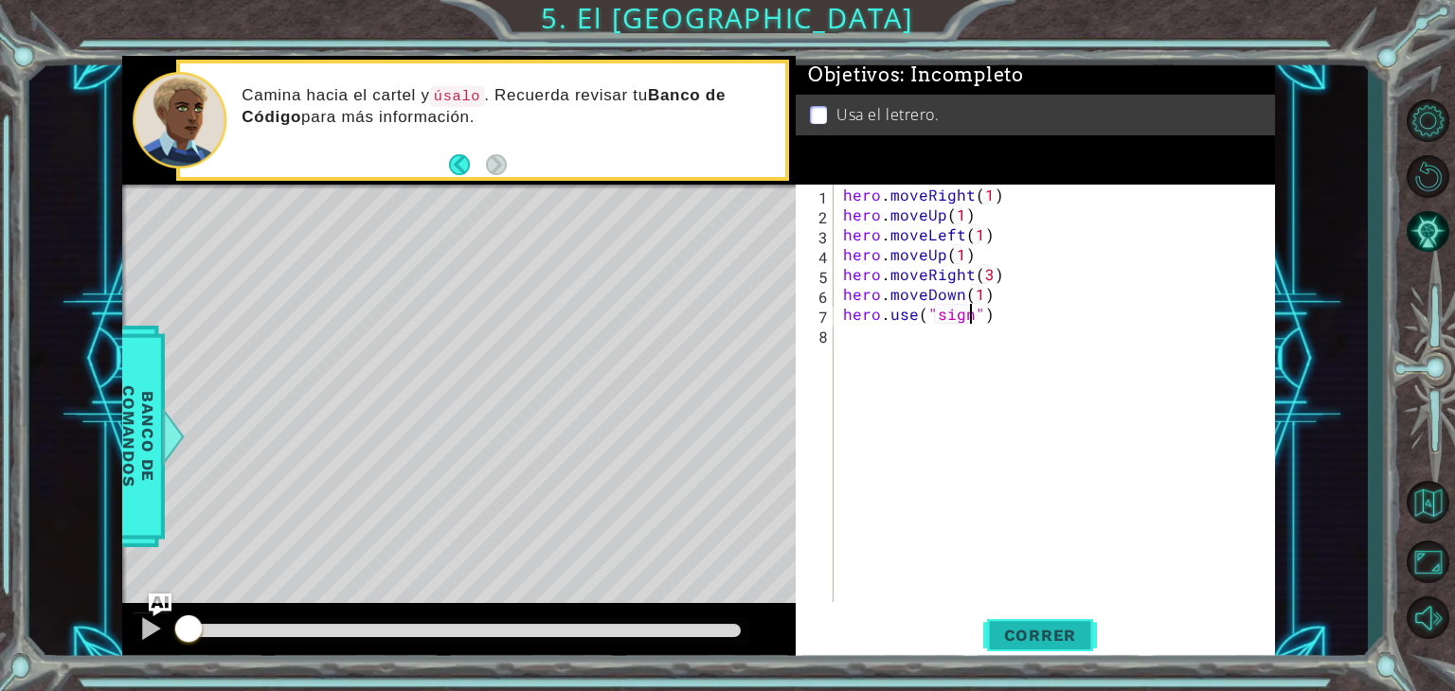
click at [1068, 636] on span "Correr" at bounding box center [1040, 635] width 111 height 19
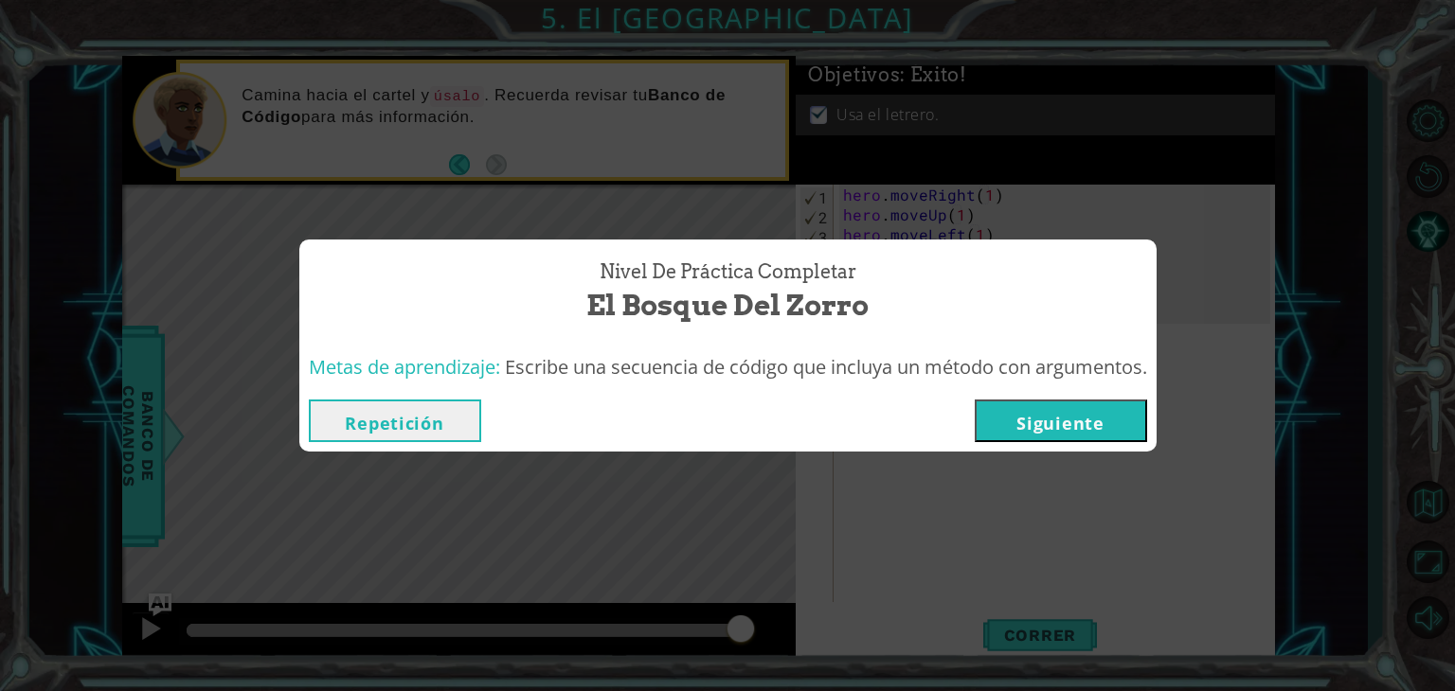
click at [1057, 418] on button "Siguiente" at bounding box center [1061, 421] width 172 height 43
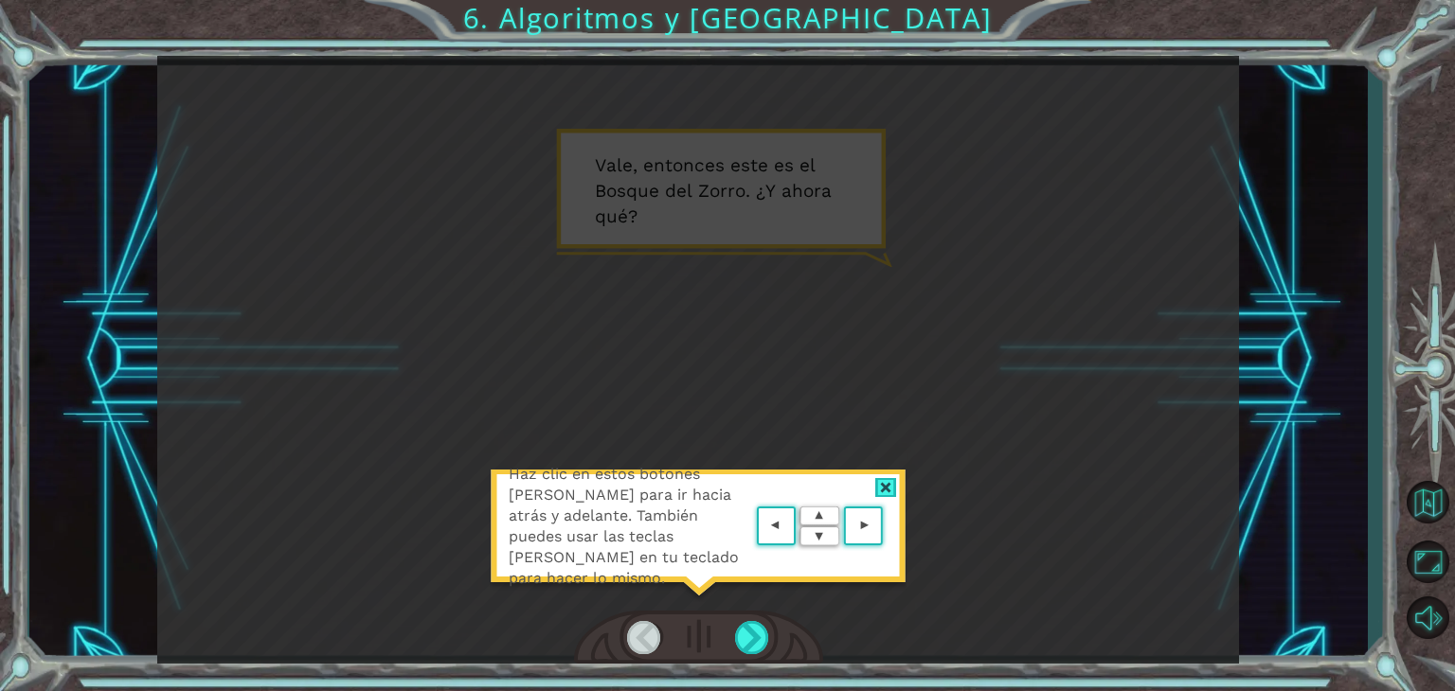
click at [887, 527] on area at bounding box center [887, 527] width 0 height 0
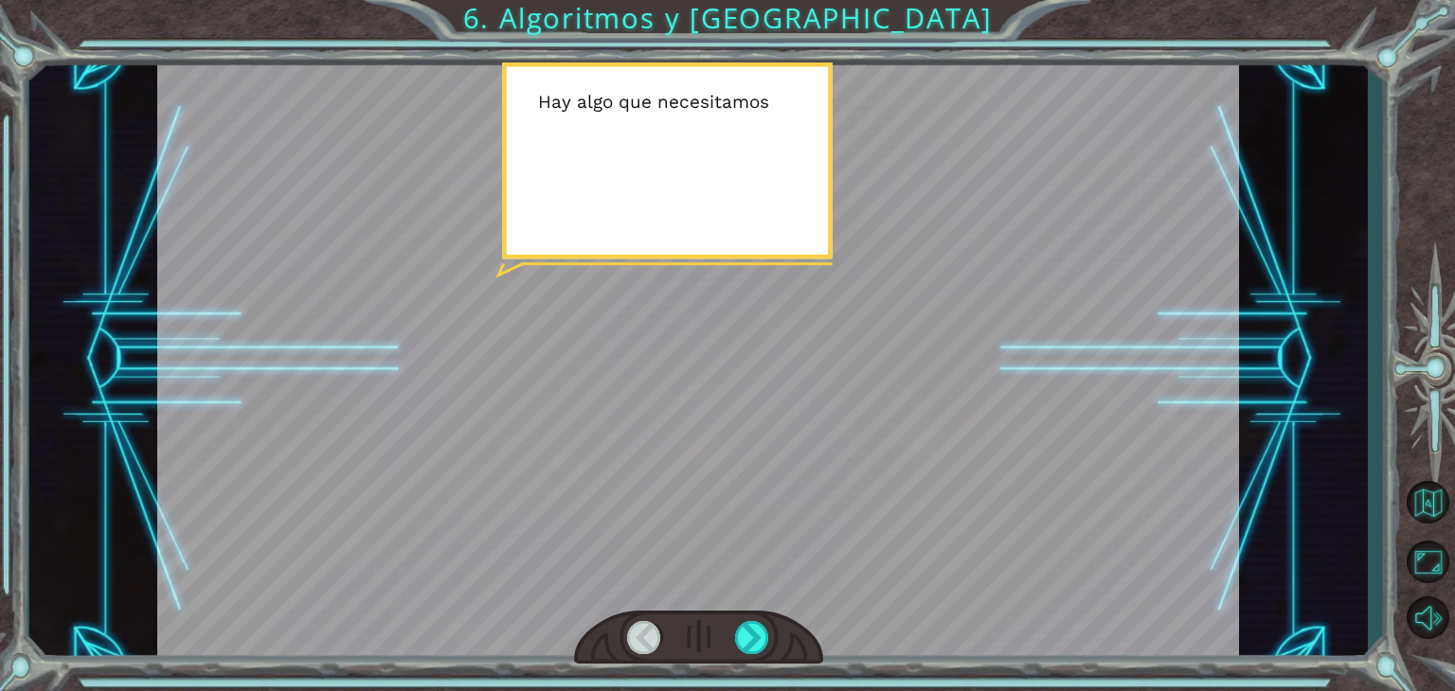
click at [811, 418] on div at bounding box center [698, 360] width 1082 height 608
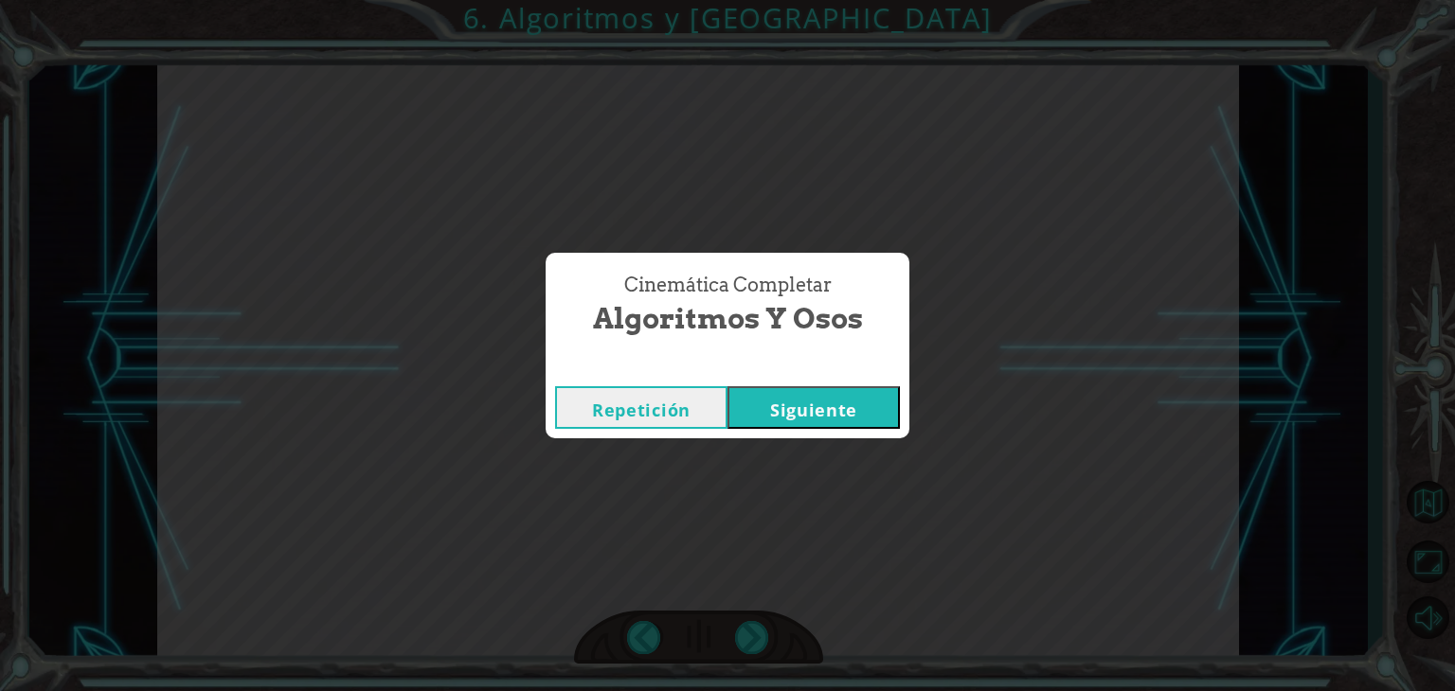
click at [828, 407] on button "Siguiente" at bounding box center [813, 407] width 172 height 43
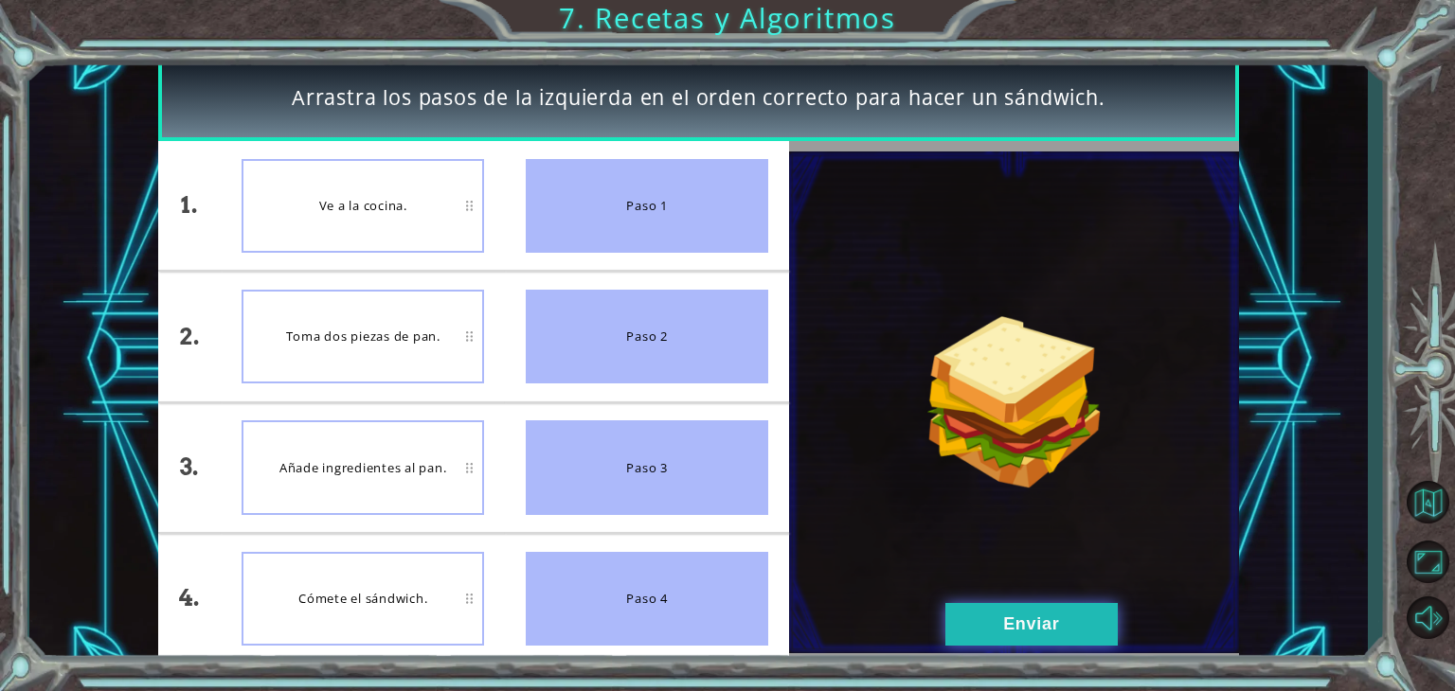
click at [1015, 622] on button "Enviar" at bounding box center [1031, 624] width 172 height 43
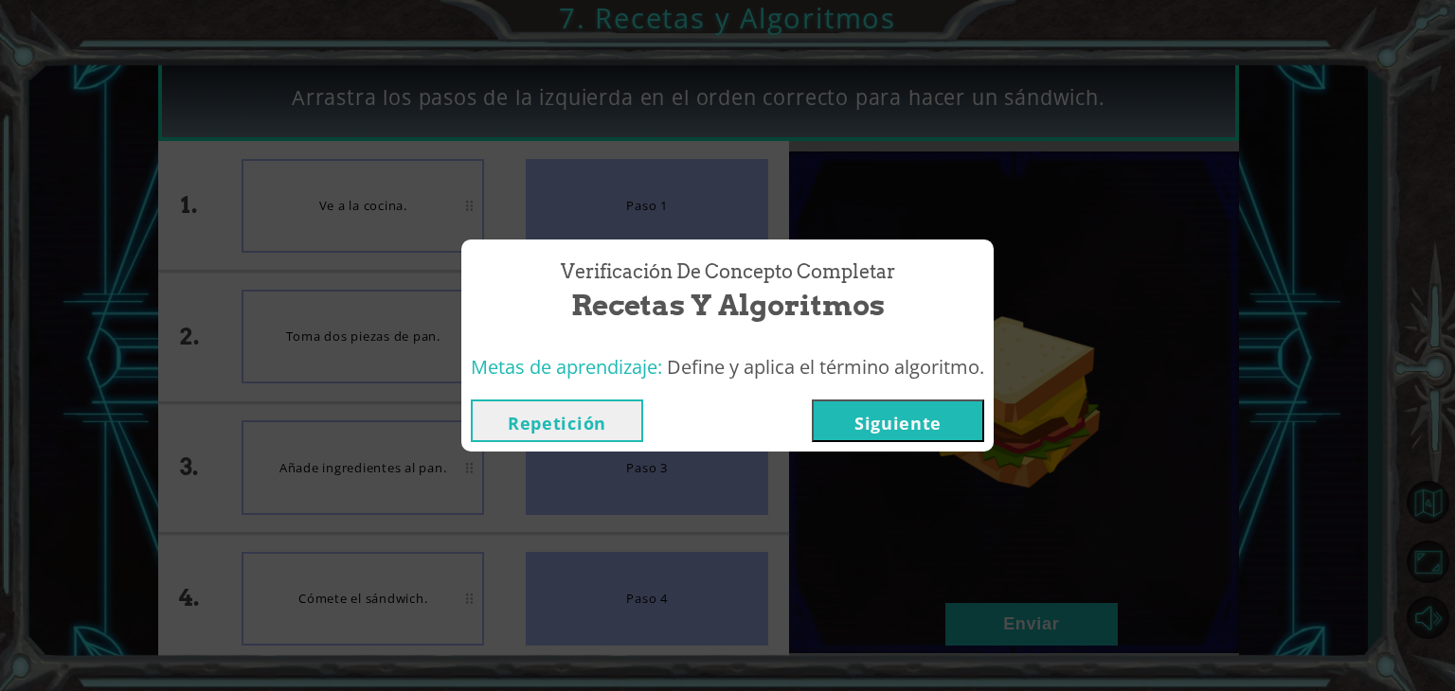
click at [902, 425] on button "Siguiente" at bounding box center [898, 421] width 172 height 43
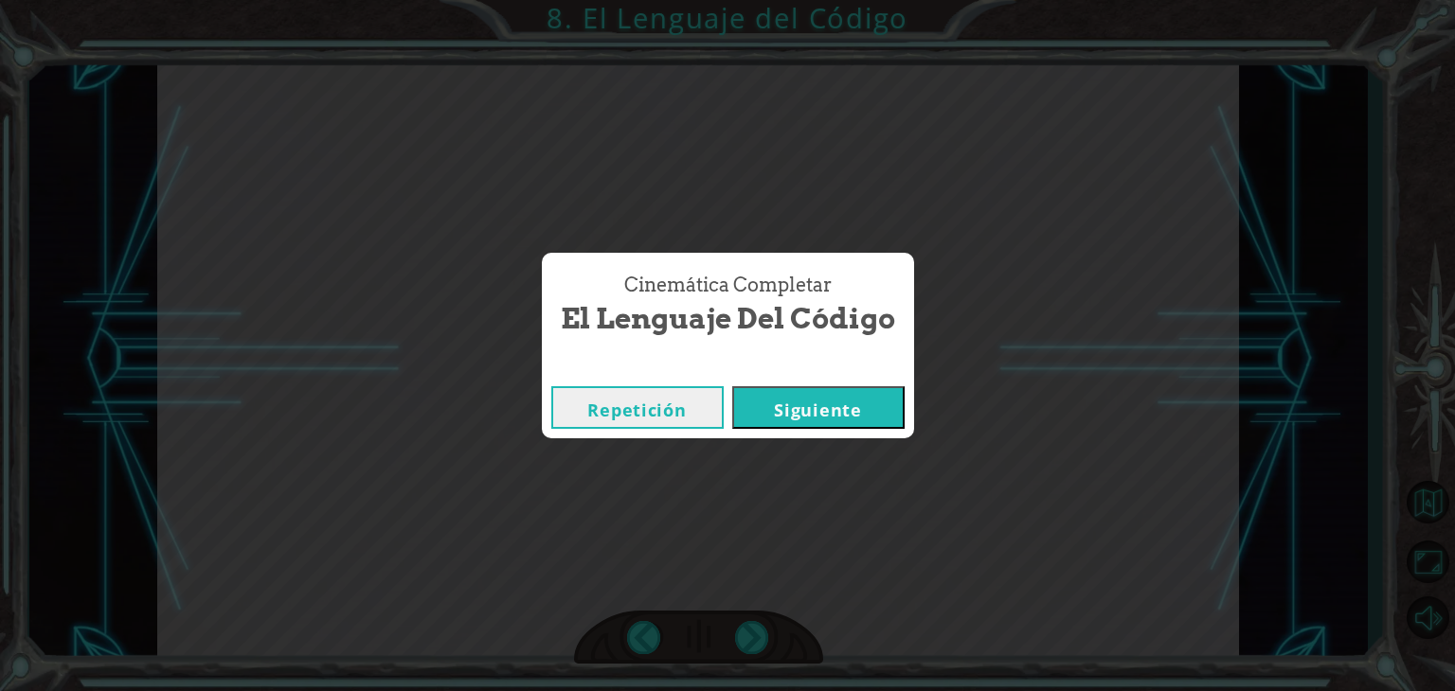
click at [806, 407] on button "Siguiente" at bounding box center [818, 407] width 172 height 43
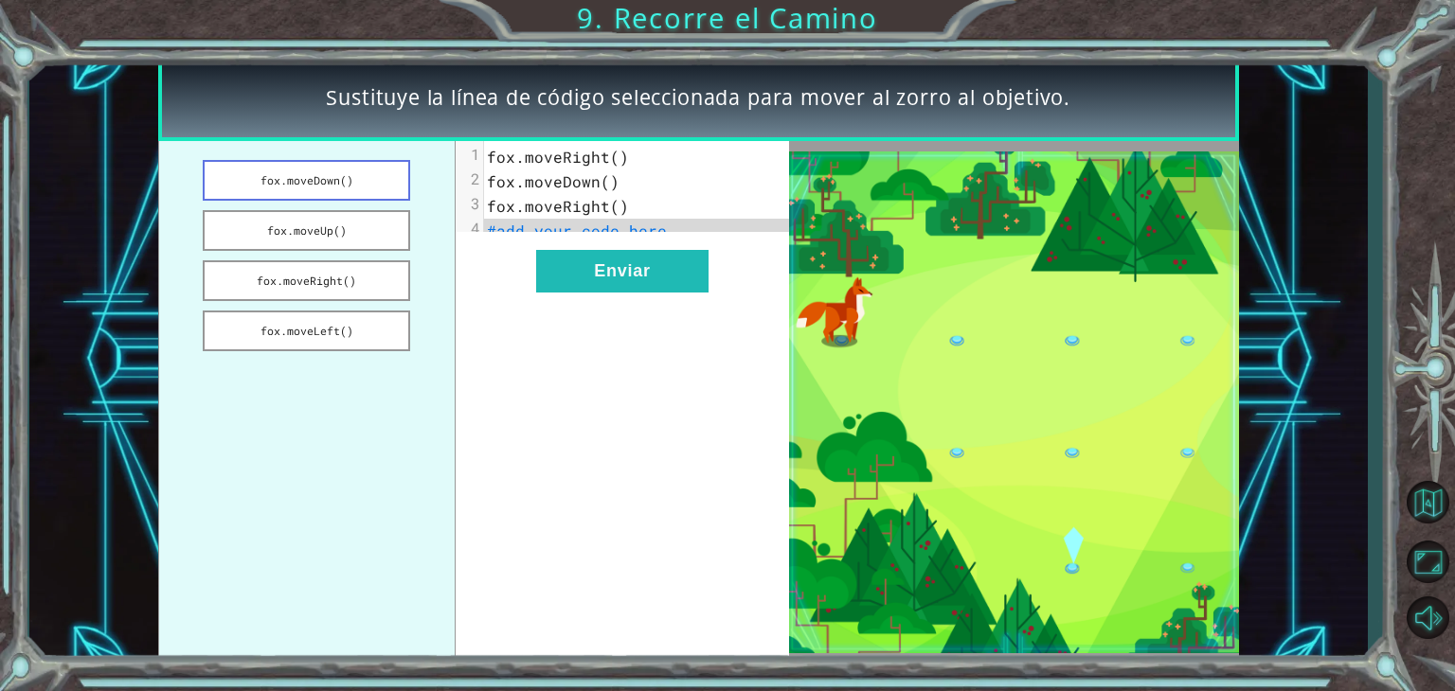
click at [374, 192] on button "fox.moveDown()" at bounding box center [306, 180] width 207 height 41
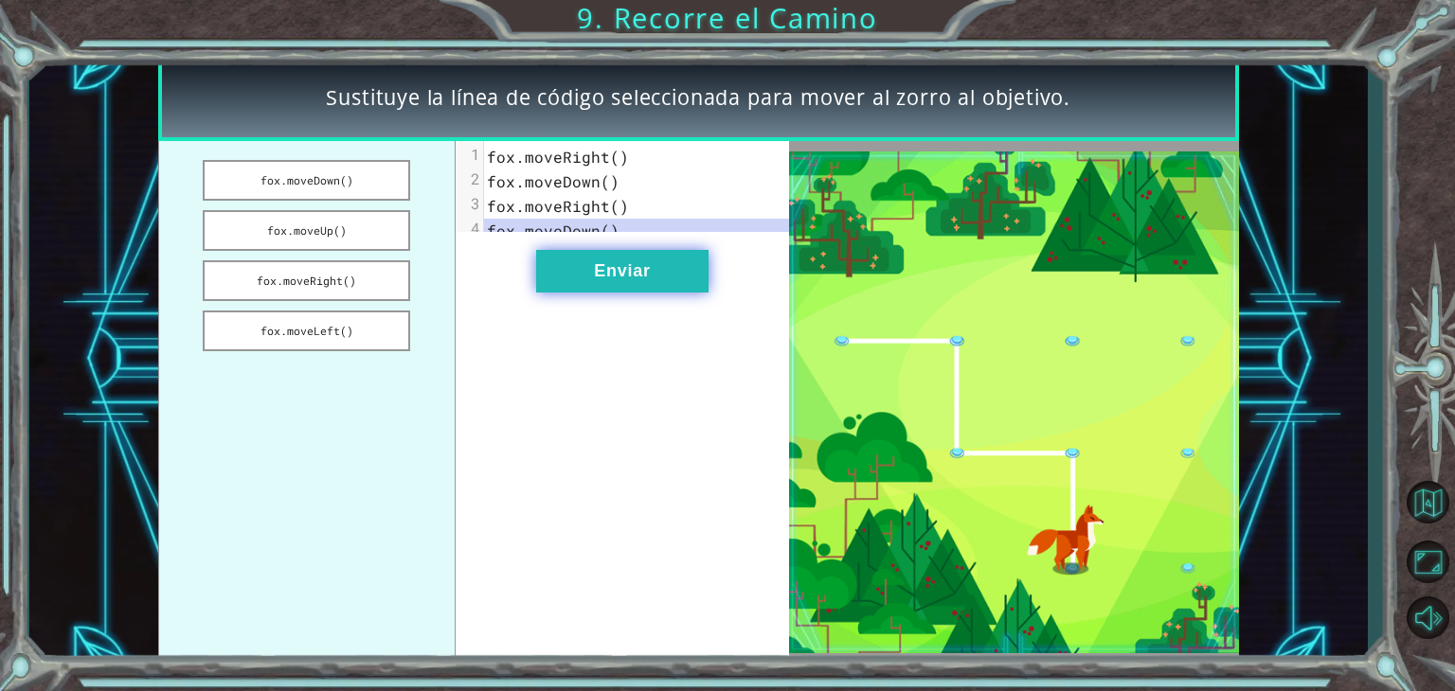
click at [572, 273] on button "Enviar" at bounding box center [622, 271] width 172 height 43
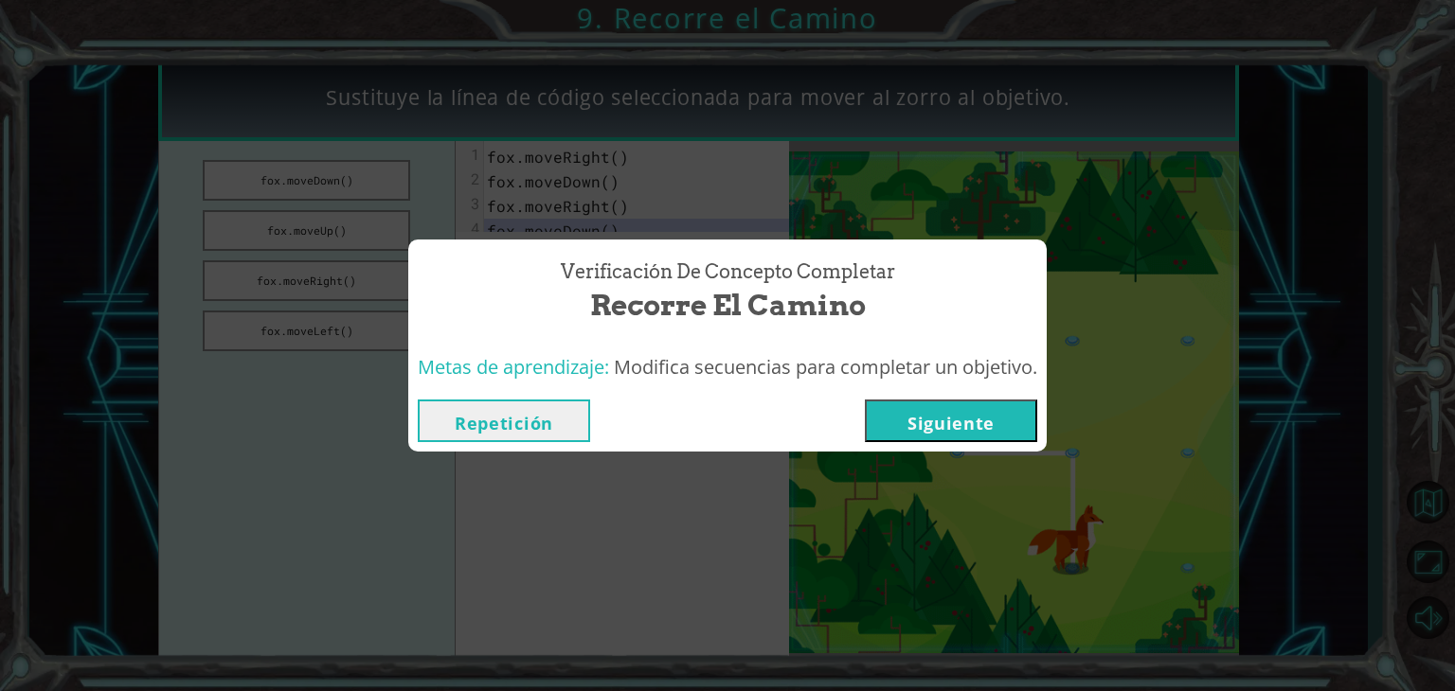
click at [973, 422] on button "Siguiente" at bounding box center [951, 421] width 172 height 43
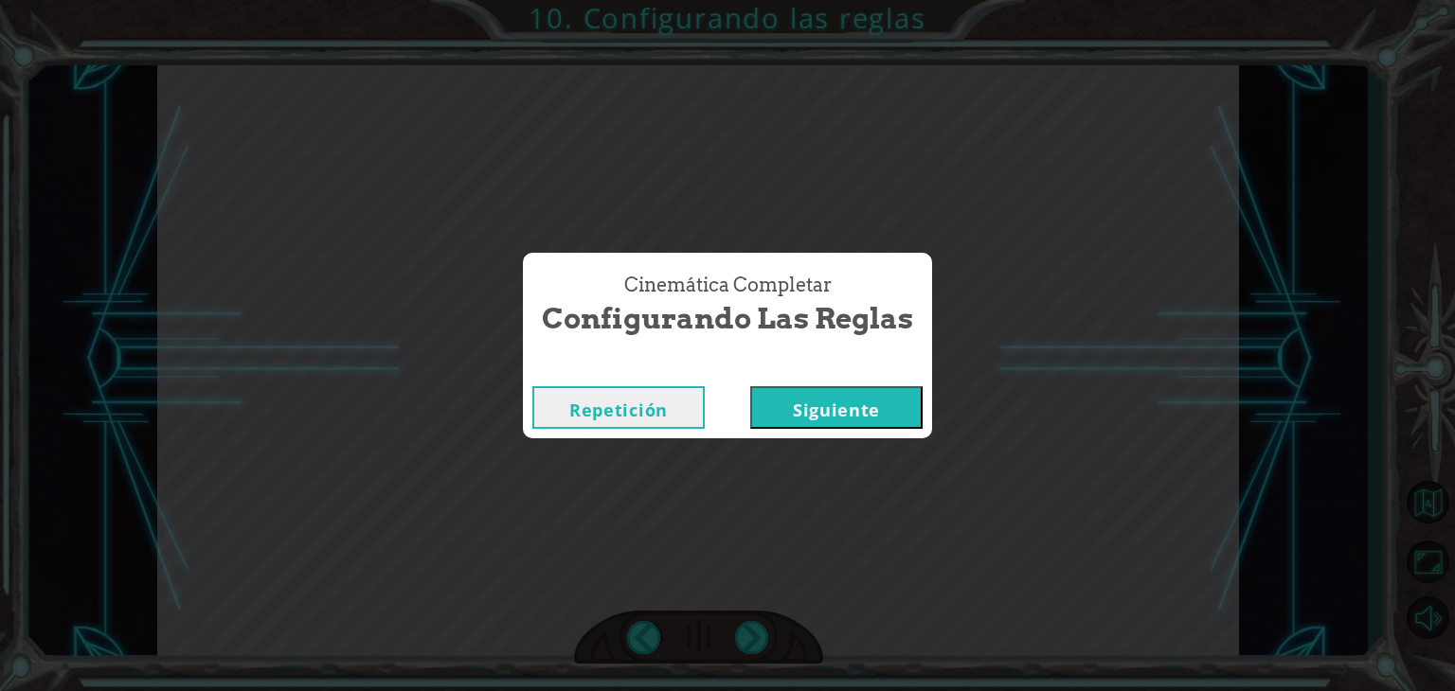
click at [869, 401] on button "Siguiente" at bounding box center [836, 407] width 172 height 43
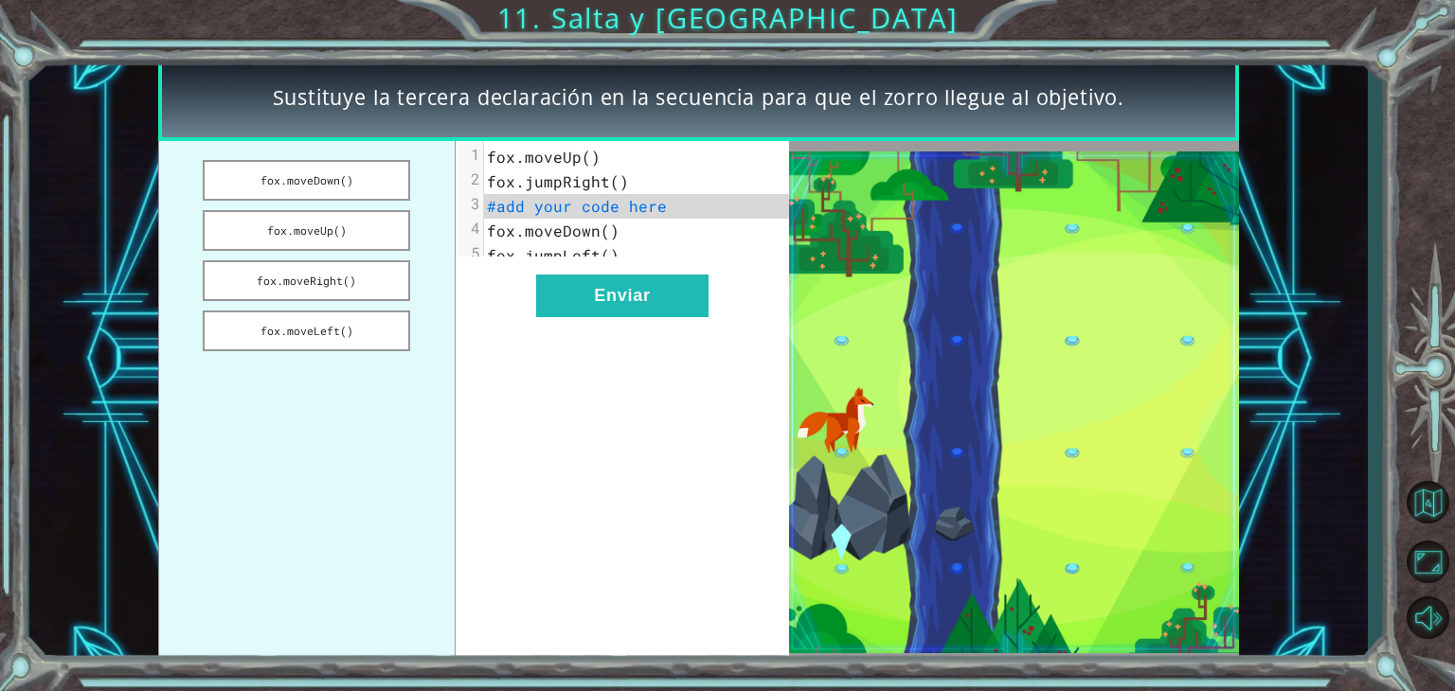
drag, startPoint x: 320, startPoint y: 183, endPoint x: 561, endPoint y: 202, distance: 241.3
click at [561, 202] on div "[PERSON_NAME].moveDown() [PERSON_NAME].moveUp() [PERSON_NAME].moveRight() [PERS…" at bounding box center [474, 402] width 632 height 523
click at [368, 180] on button "fox.moveDown()" at bounding box center [306, 180] width 207 height 41
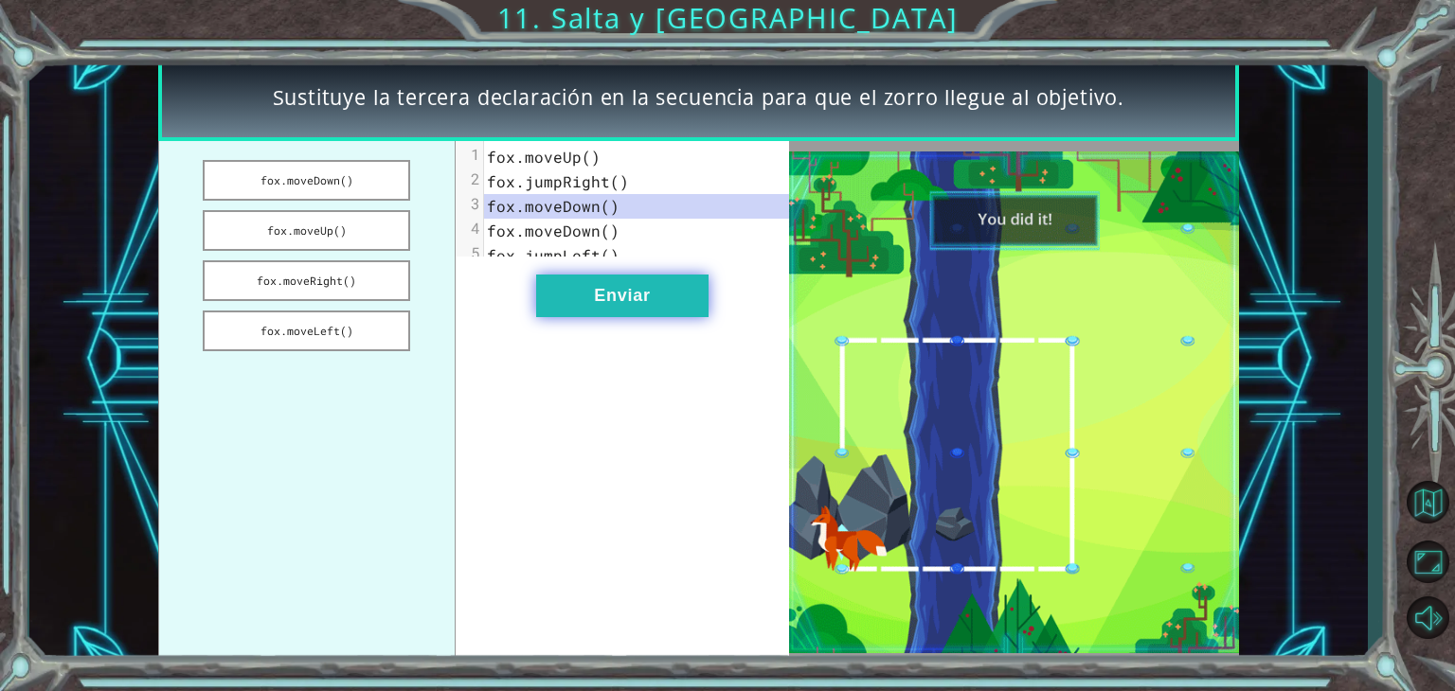
click at [678, 317] on button "Enviar" at bounding box center [622, 296] width 172 height 43
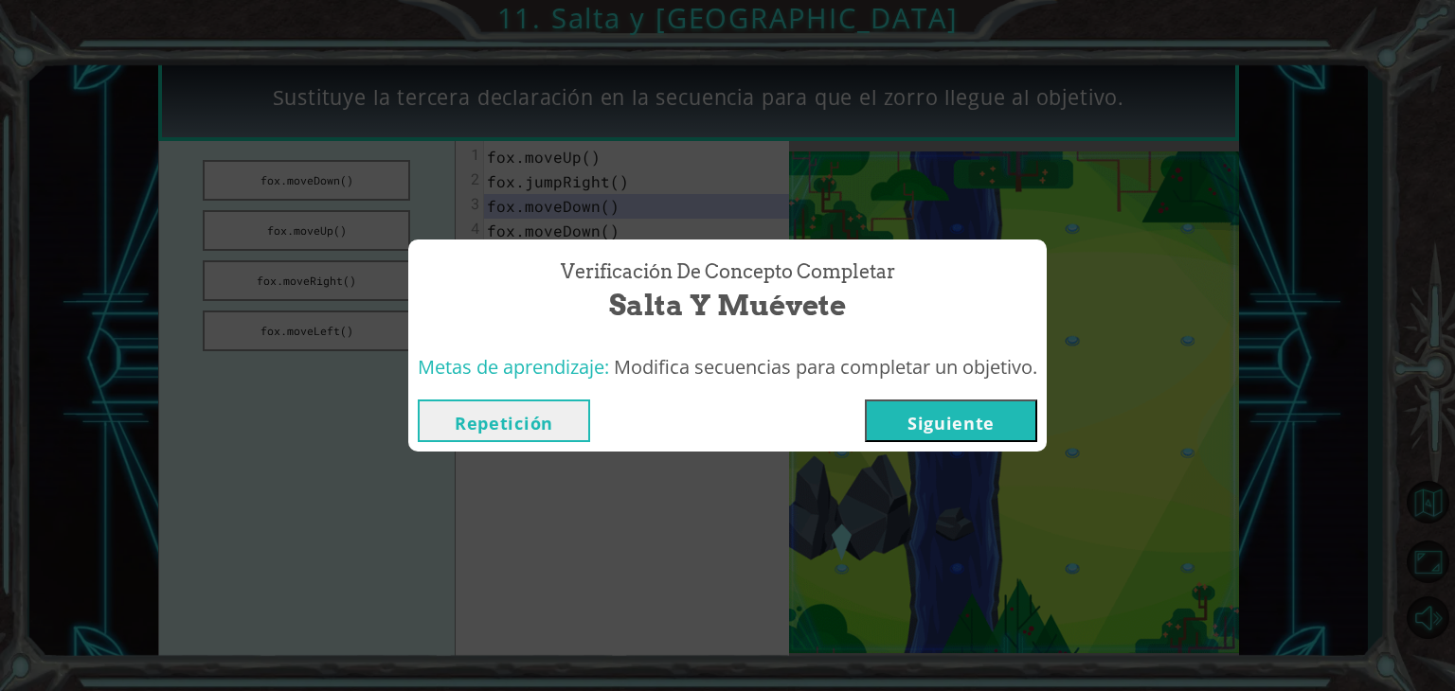
click at [963, 458] on div "Verificación de Concepto Completar Salta y Muévete Metas de aprendizaje: Modifi…" at bounding box center [727, 345] width 1455 height 691
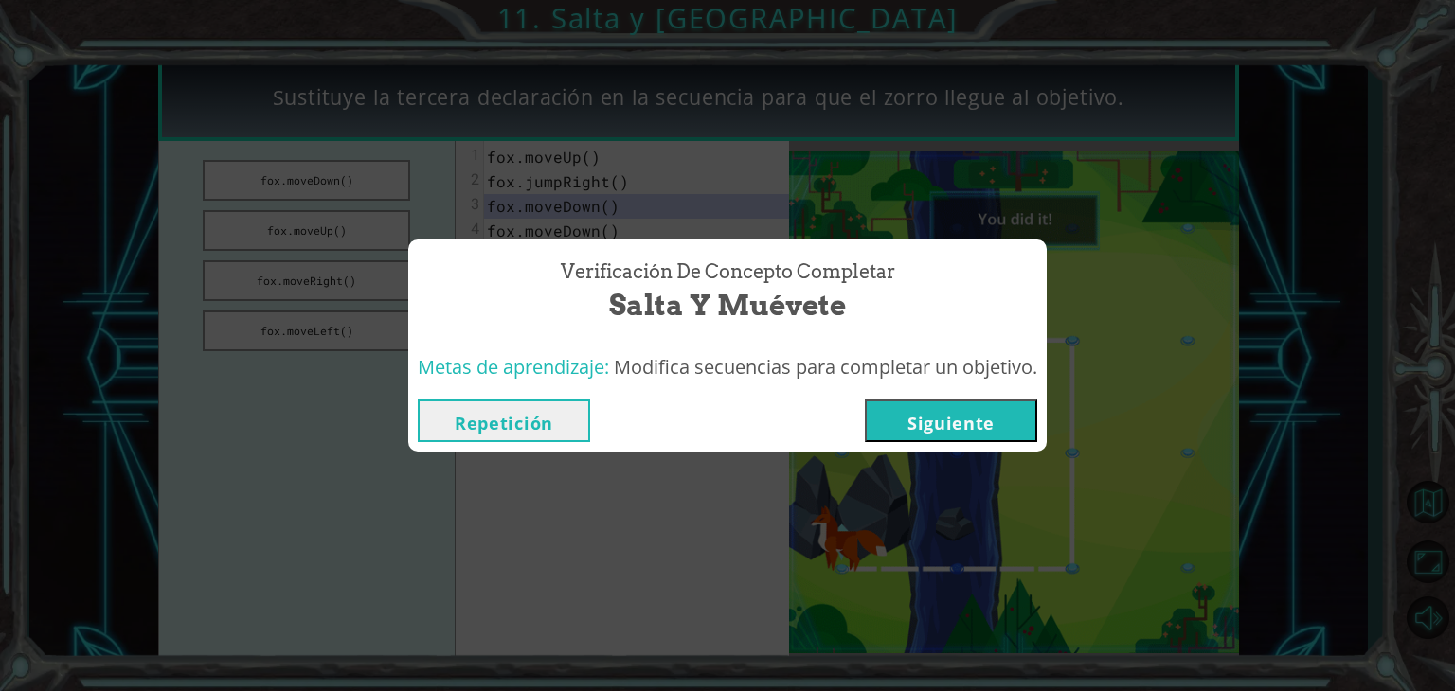
click at [970, 434] on button "Siguiente" at bounding box center [951, 421] width 172 height 43
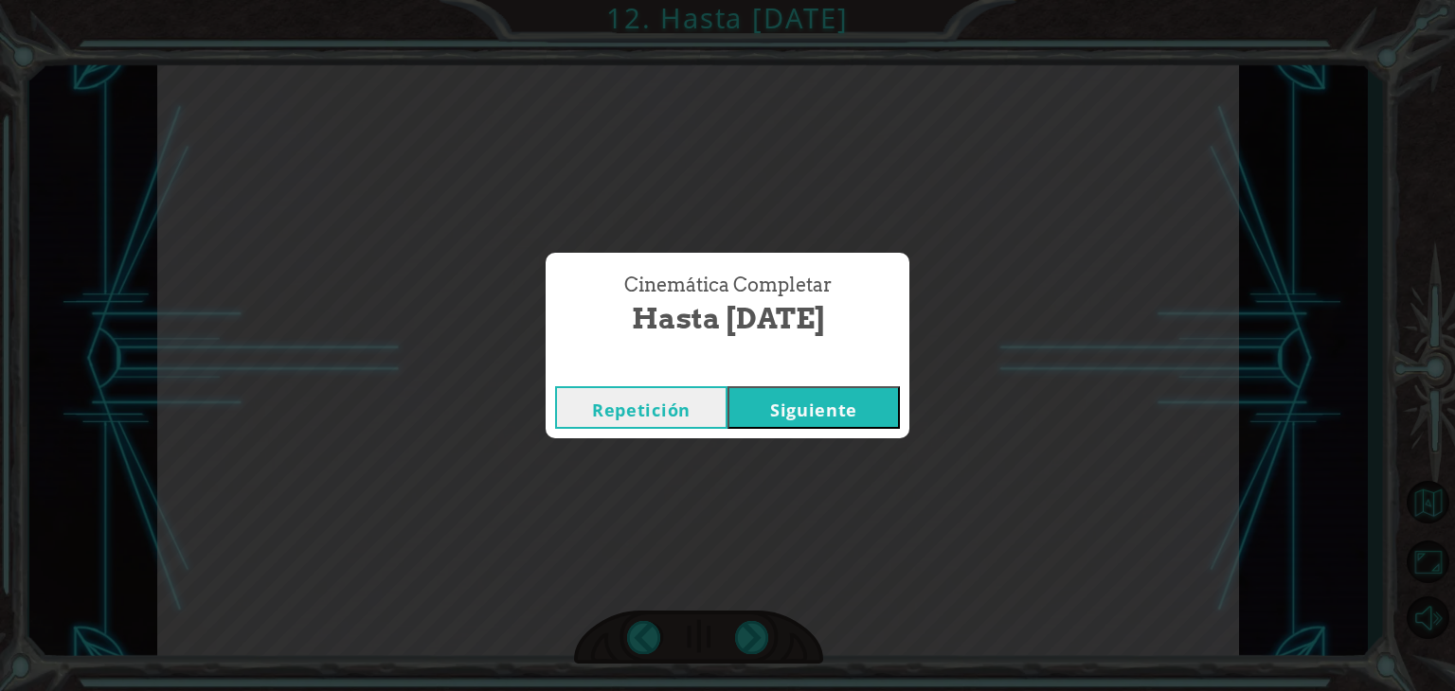
click at [836, 398] on button "Siguiente" at bounding box center [813, 407] width 172 height 43
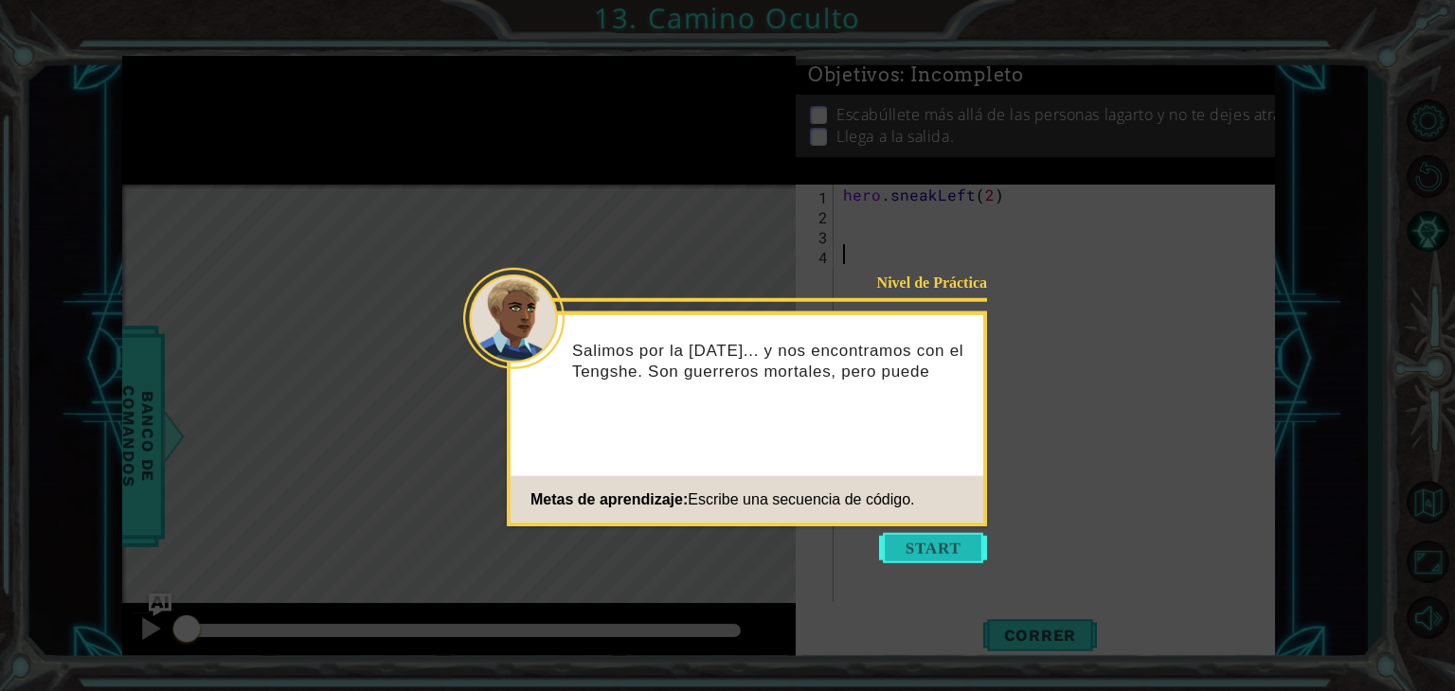
click at [936, 551] on button "Start" at bounding box center [933, 548] width 108 height 30
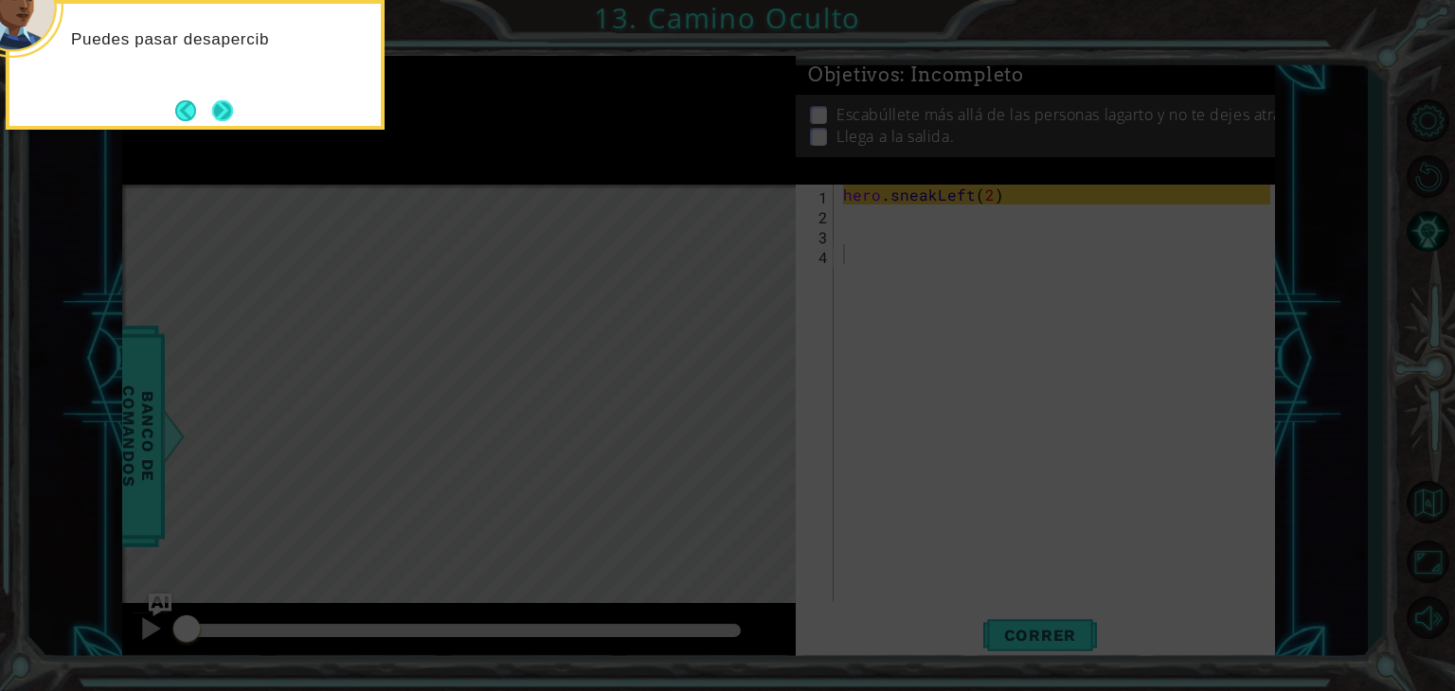
click at [238, 107] on button "Next" at bounding box center [222, 111] width 30 height 30
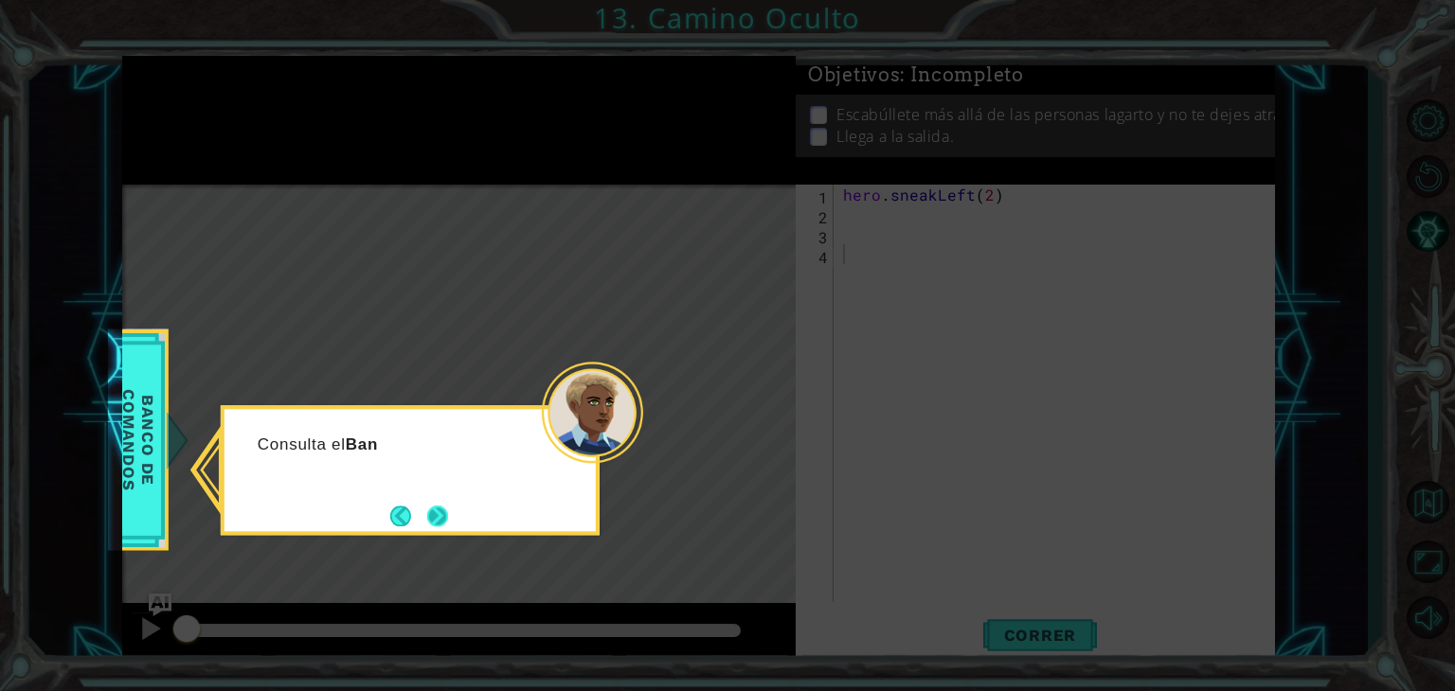
click at [433, 518] on button "Next" at bounding box center [437, 517] width 22 height 22
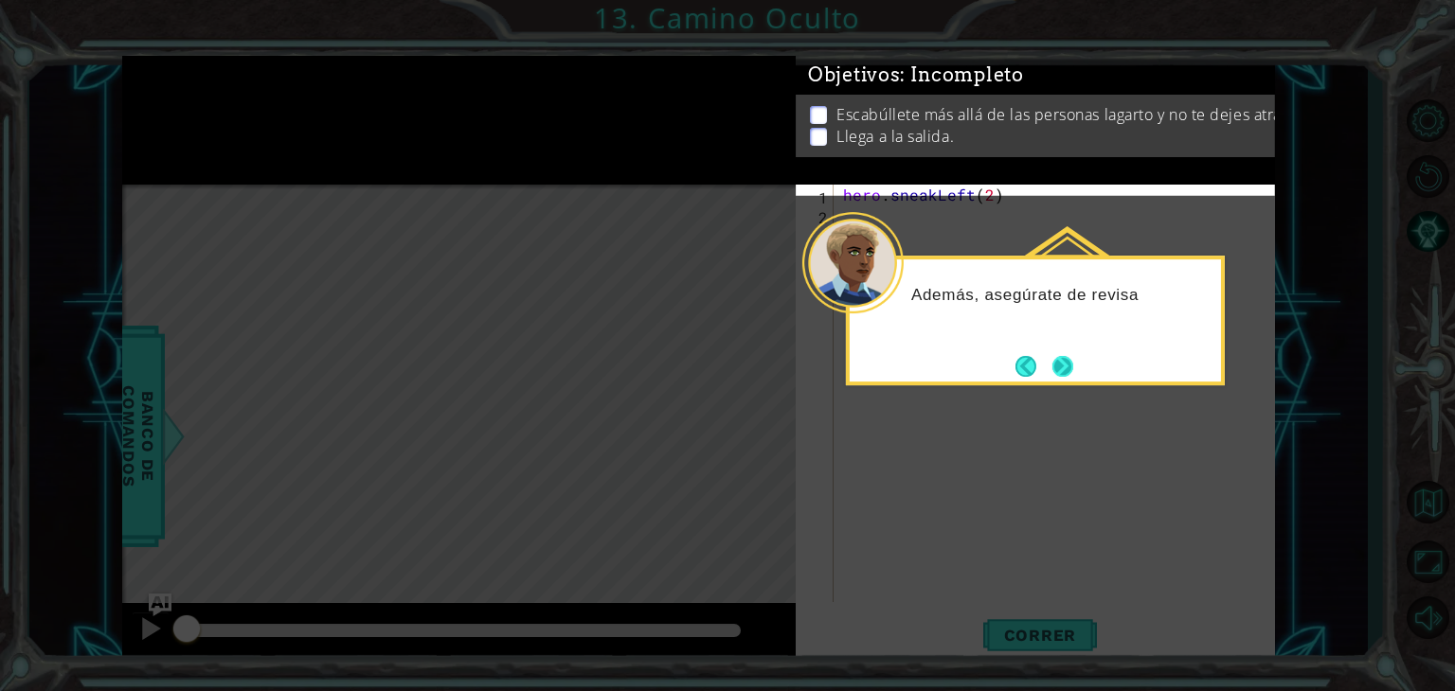
click at [1065, 371] on button "Next" at bounding box center [1062, 366] width 24 height 24
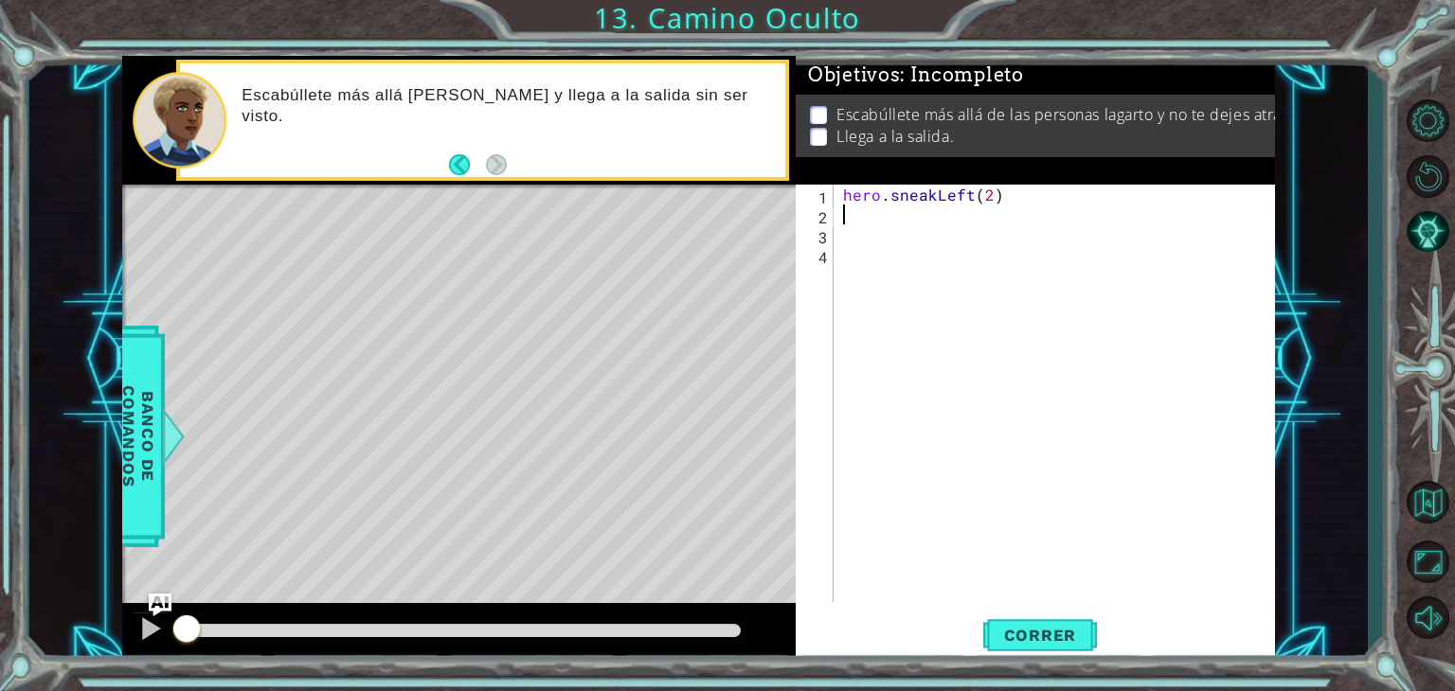
click at [874, 209] on div "hero . sneakLeft ( 2 )" at bounding box center [1059, 413] width 440 height 457
drag, startPoint x: 1012, startPoint y: 199, endPoint x: 845, endPoint y: 205, distance: 167.7
click at [845, 205] on div "hero . sneakLeft ( 2 )" at bounding box center [1059, 413] width 440 height 457
type textarea "hero.sneakLeft(2)"
click at [899, 224] on div "hero . sneakLeft ( 2 )" at bounding box center [1059, 413] width 440 height 457
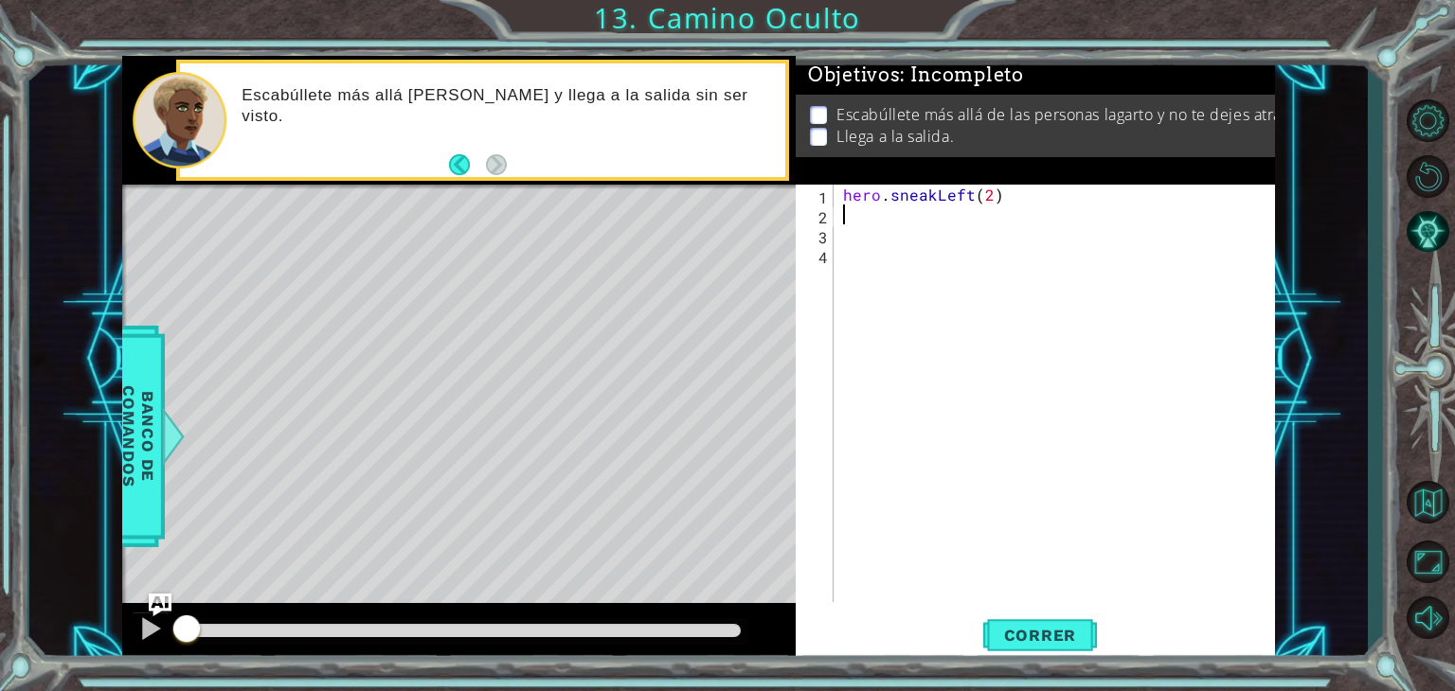
paste textarea "hero.sneakLeft(2)"
click at [964, 221] on div "hero . sneakLeft ( 2 ) hero . sneakLeft ( 2 )" at bounding box center [1059, 413] width 440 height 457
type textarea "hero.sneakUp(2)"
click at [994, 215] on div "hero . sneakLeft ( 2 ) hero . sneakUp ( 2 )" at bounding box center [1059, 413] width 440 height 457
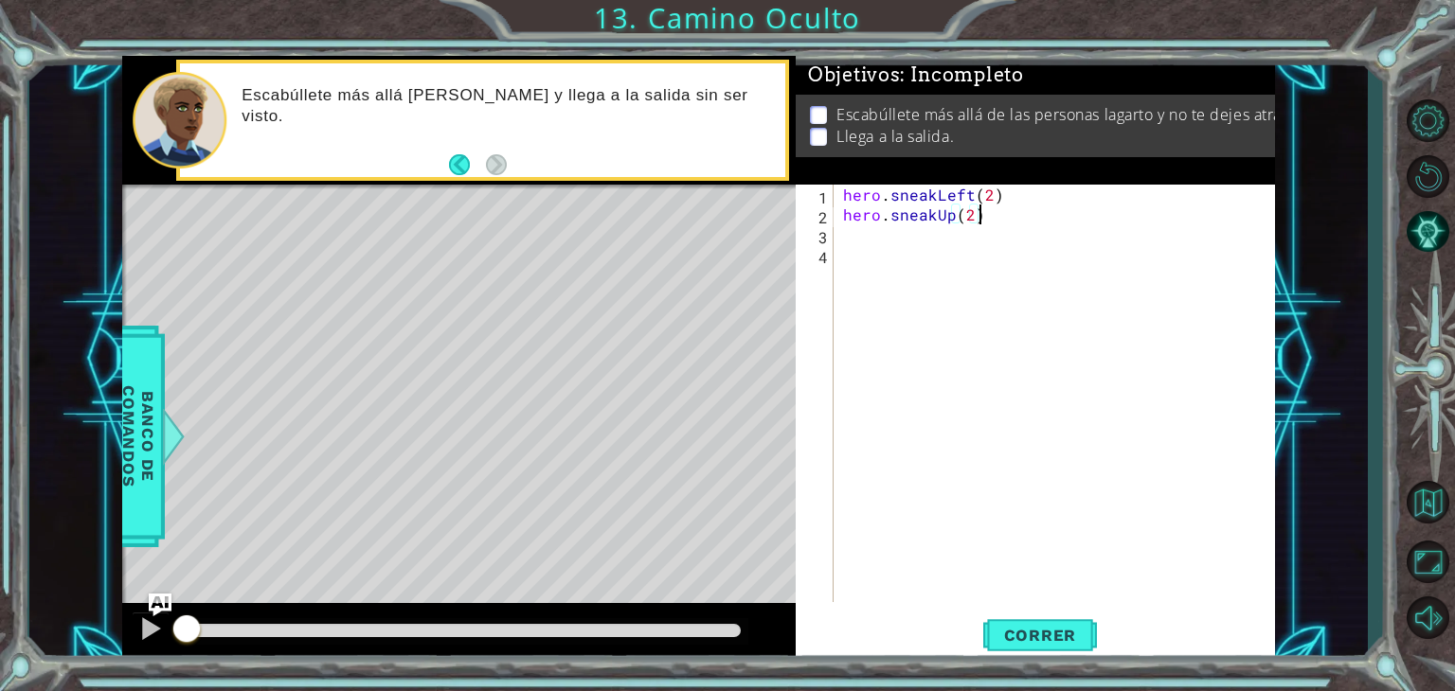
drag, startPoint x: 927, startPoint y: 263, endPoint x: 928, endPoint y: 240, distance: 23.7
click at [928, 262] on div "hero . sneakLeft ( 2 ) hero . sneakUp ( 2 )" at bounding box center [1059, 413] width 440 height 457
click at [928, 240] on div "hero . sneakLeft ( 2 ) hero . sneakUp ( 2 )" at bounding box center [1059, 413] width 440 height 457
paste textarea "hero.sneakLeft(2)"
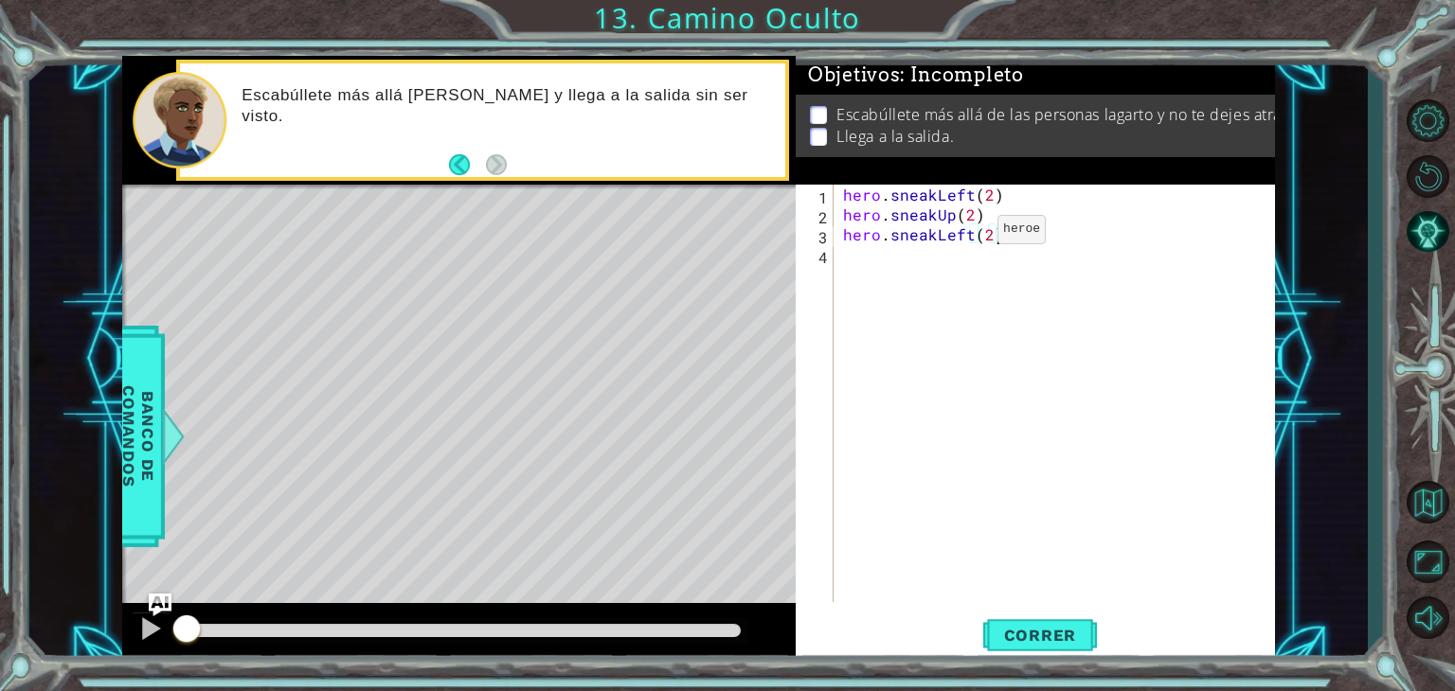
click at [970, 236] on div "hero . sneakLeft ( 2 ) hero . sneakUp ( 2 ) hero . sneakLeft ( 2 )" at bounding box center [1059, 413] width 440 height 457
type textarea "hero.sneakRight(2)"
click at [1010, 301] on div "hero . sneakLeft ( 2 ) hero . sneakUp ( 2 ) hero . sneakRight ( 2 )" at bounding box center [1059, 413] width 440 height 457
click at [1035, 630] on span "Correr" at bounding box center [1040, 635] width 111 height 19
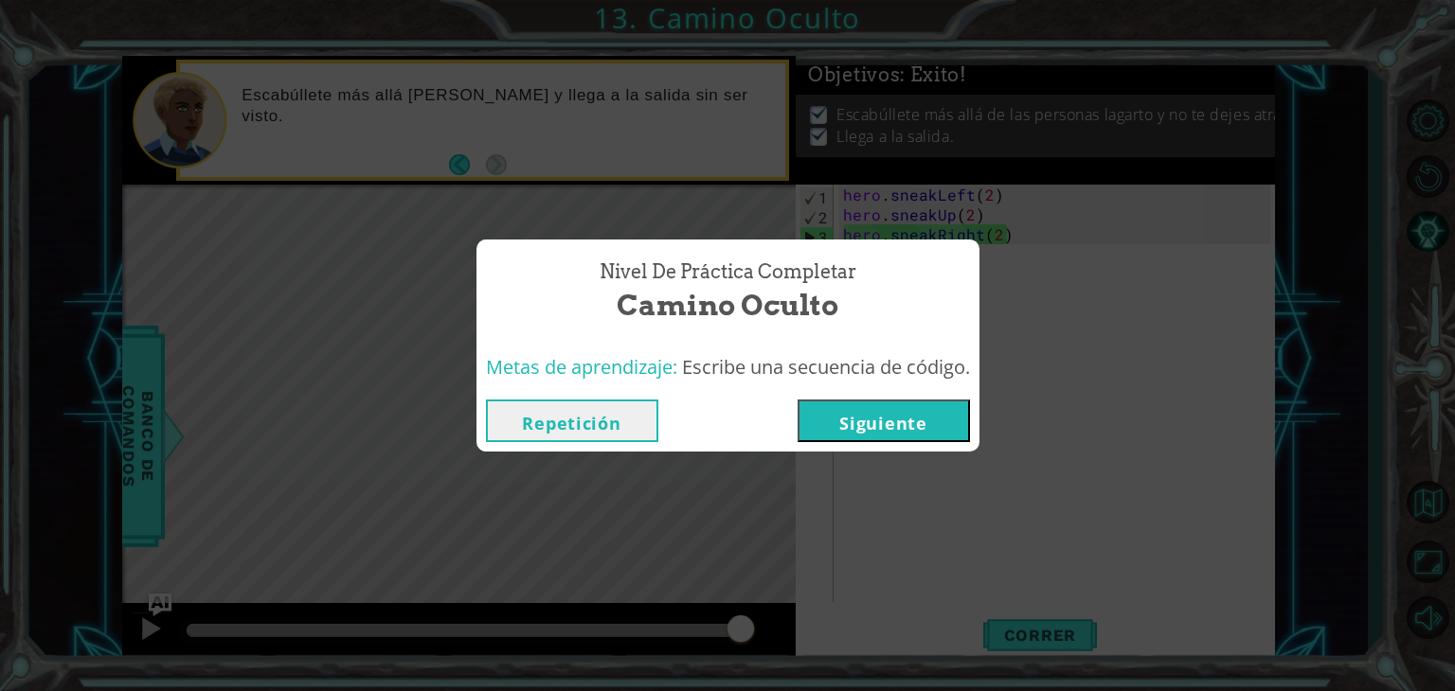
click at [882, 413] on button "Siguiente" at bounding box center [883, 421] width 172 height 43
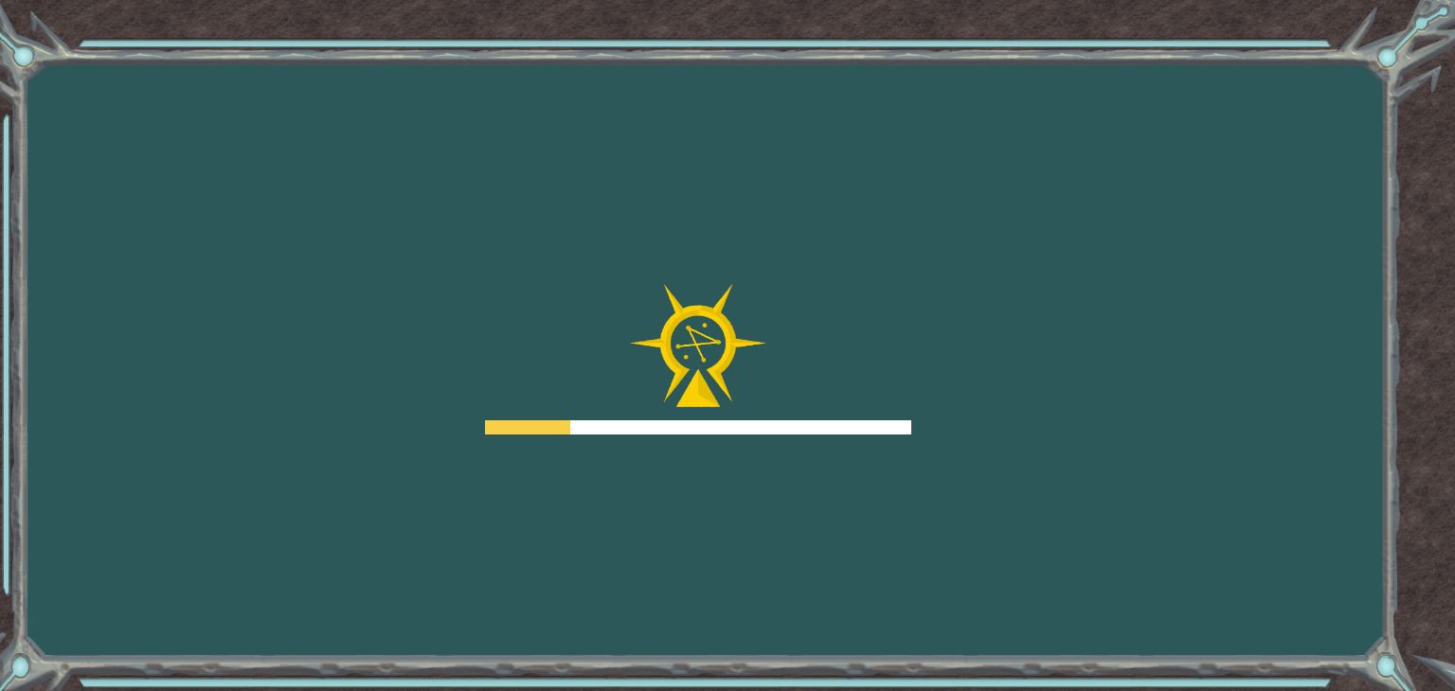
click at [849, 506] on div "Goals Error al cargar desde el servidor. Intenta refrescar la página. Necesitar…" at bounding box center [727, 345] width 1455 height 691
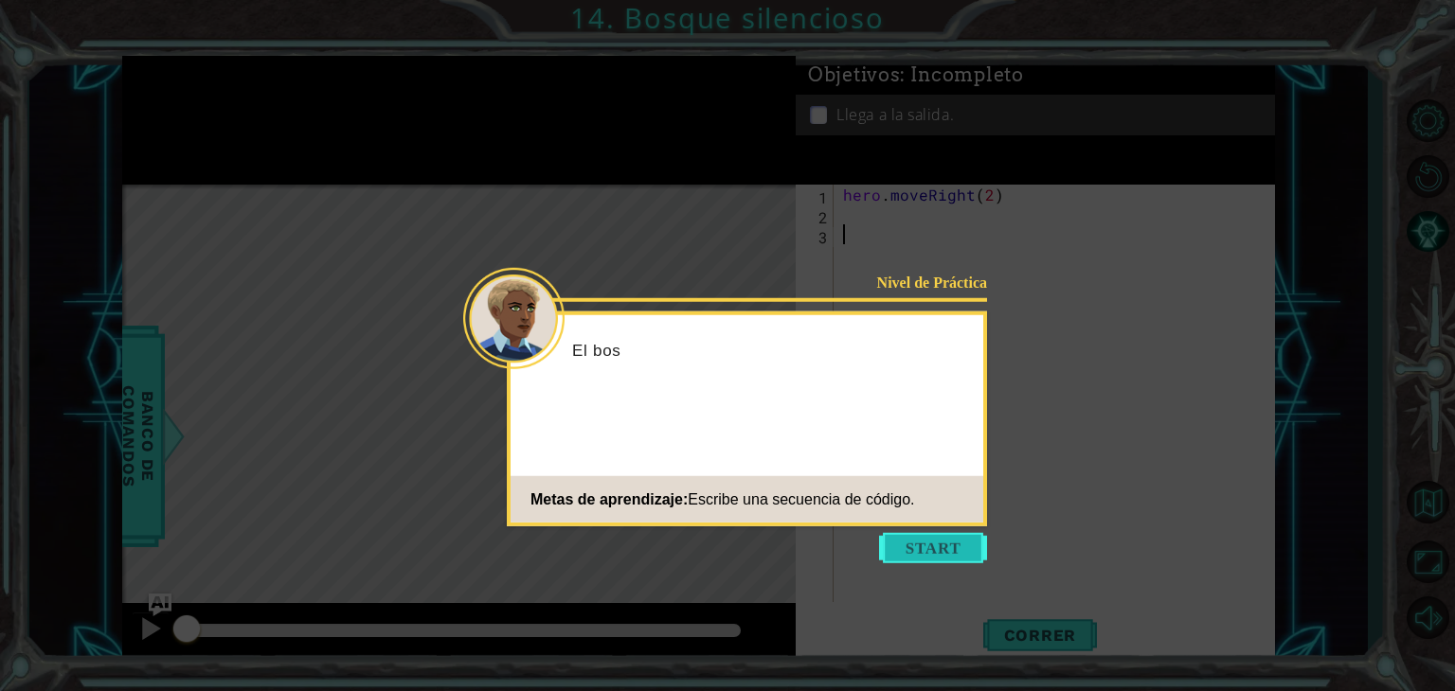
click at [932, 546] on button "Start" at bounding box center [933, 548] width 108 height 30
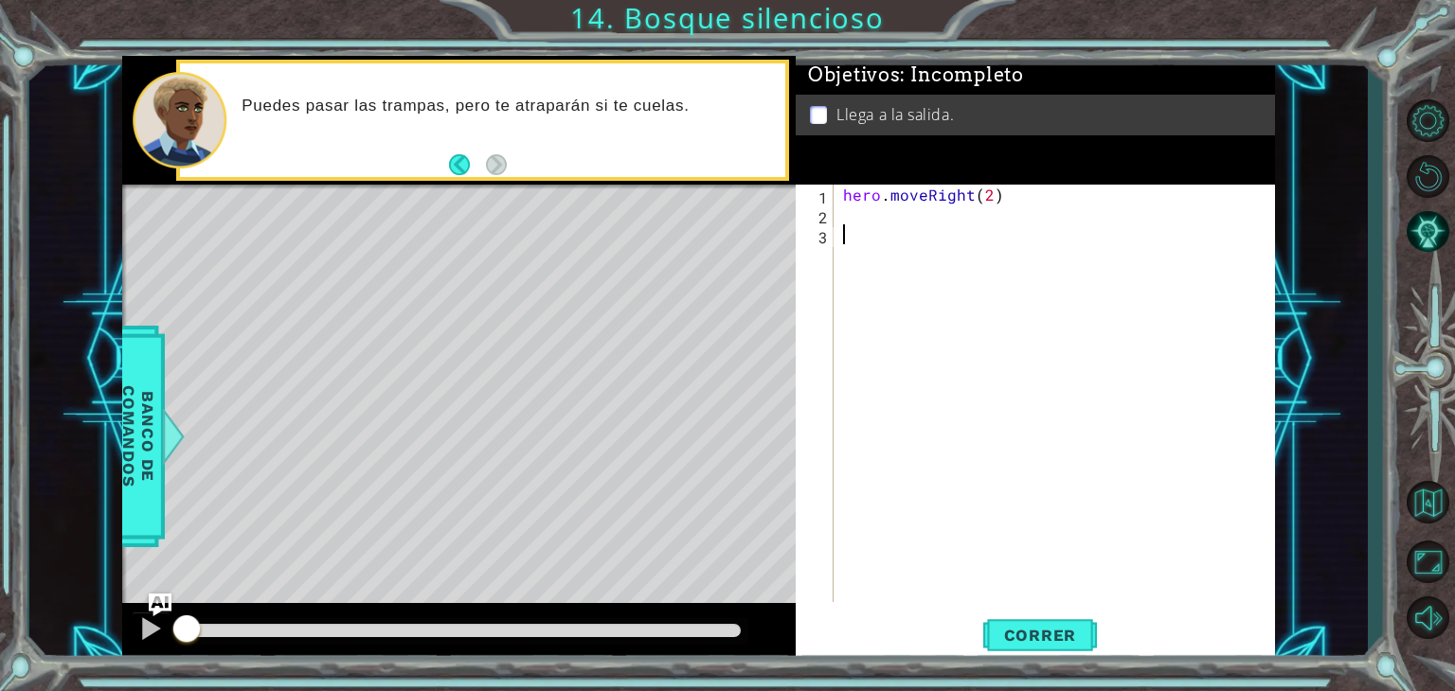
click at [886, 231] on div "hero . moveRight ( 2 )" at bounding box center [1059, 413] width 440 height 457
click at [885, 210] on div "hero . moveRight ( 2 )" at bounding box center [1059, 413] width 440 height 457
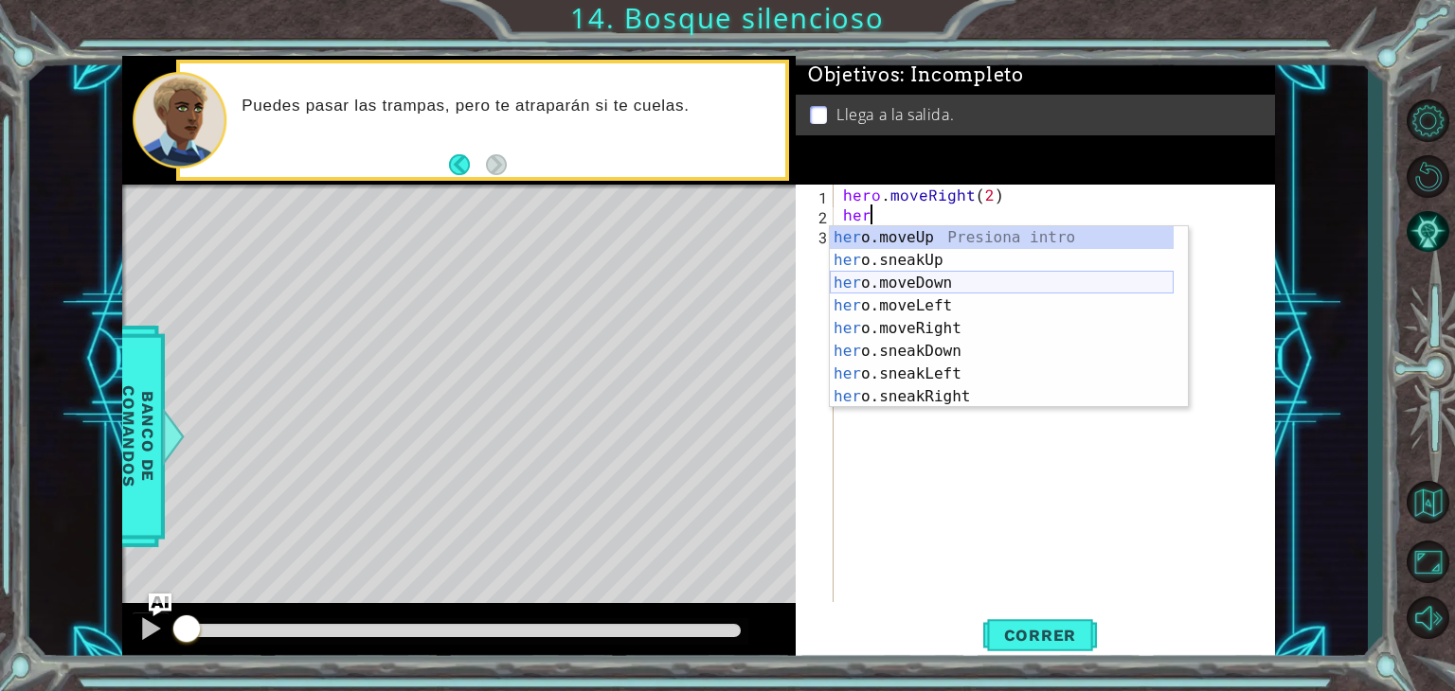
click at [928, 284] on div "her o.moveUp Presiona intro her o.sneakUp Presiona intro her o.moveDown Presion…" at bounding box center [1002, 339] width 344 height 227
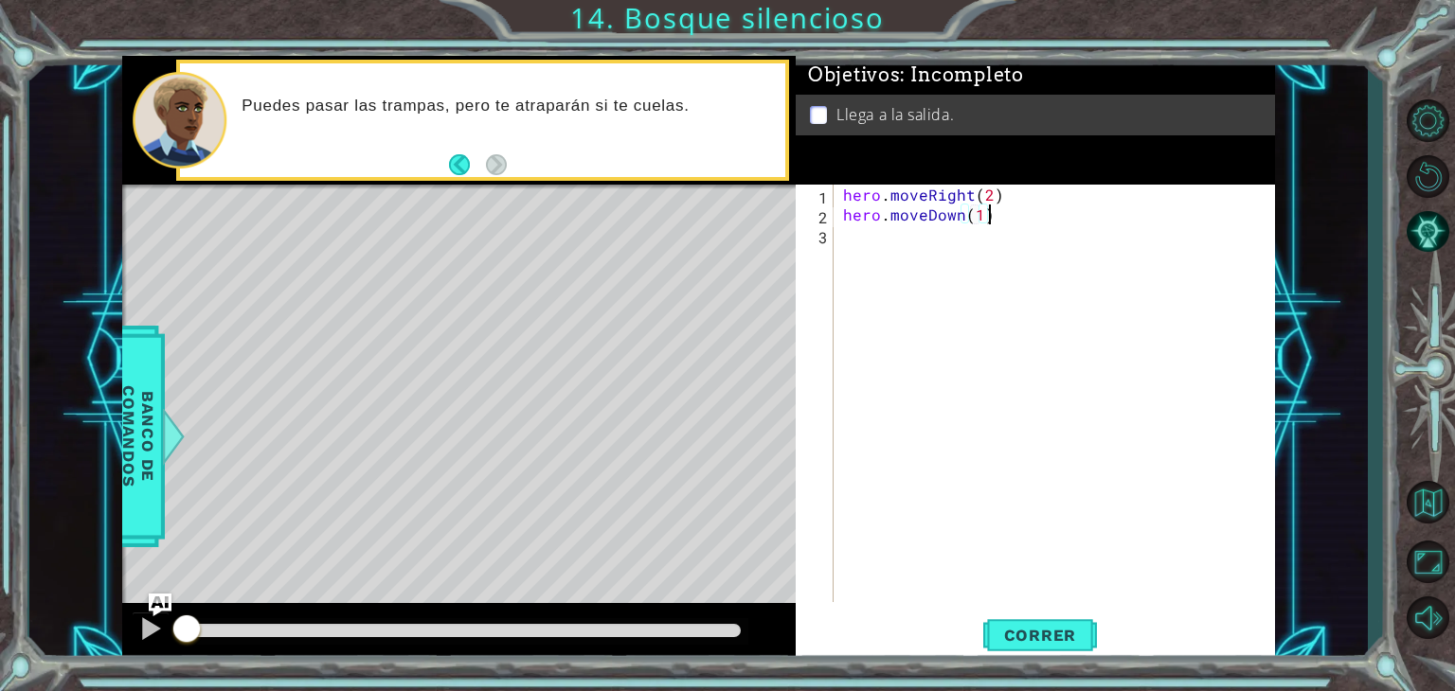
click at [1076, 208] on div "hero . moveRight ( 2 ) hero . moveDown ( 1 )" at bounding box center [1059, 413] width 440 height 457
type textarea "hero.moveDown(1)"
click at [128, 433] on span "Banco de comandos" at bounding box center [138, 436] width 49 height 196
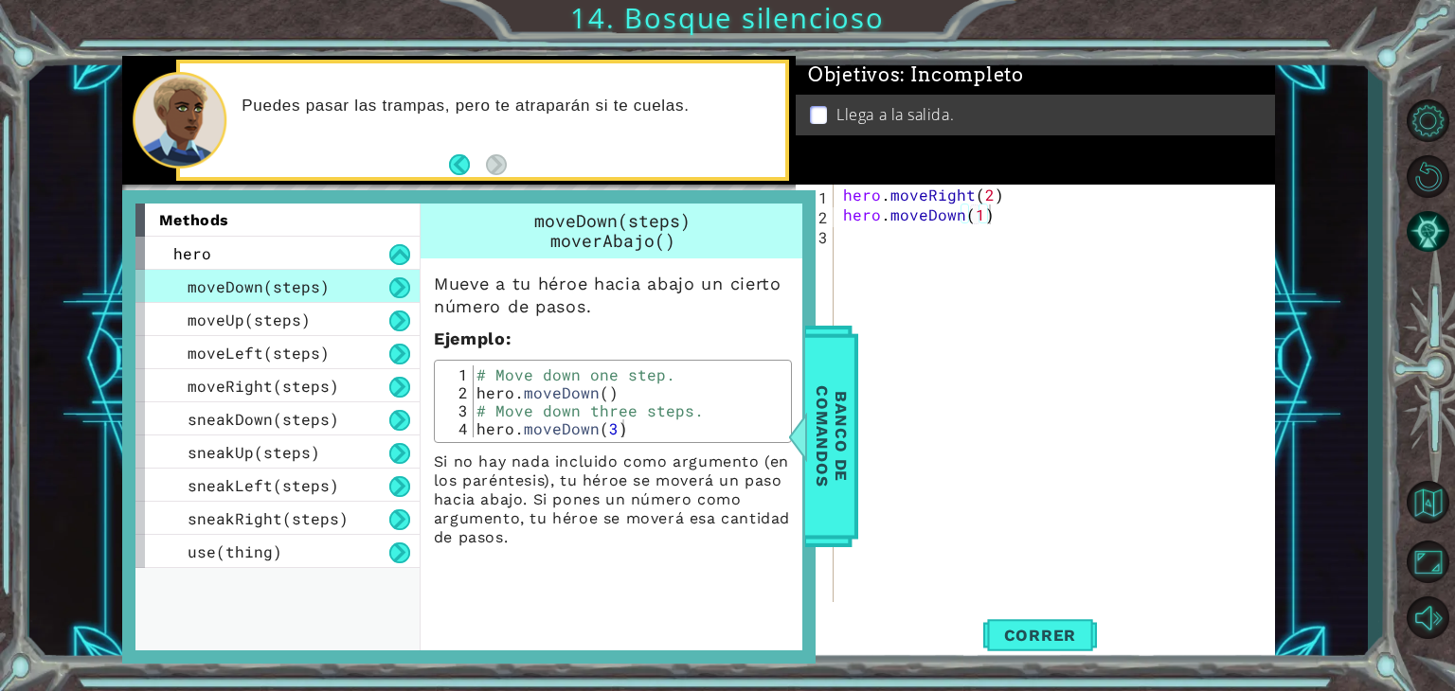
click at [888, 410] on div "hero . moveRight ( 2 ) hero . moveDown ( 1 )" at bounding box center [1059, 413] width 440 height 457
click at [807, 395] on span "Banco de comandos" at bounding box center [831, 436] width 49 height 196
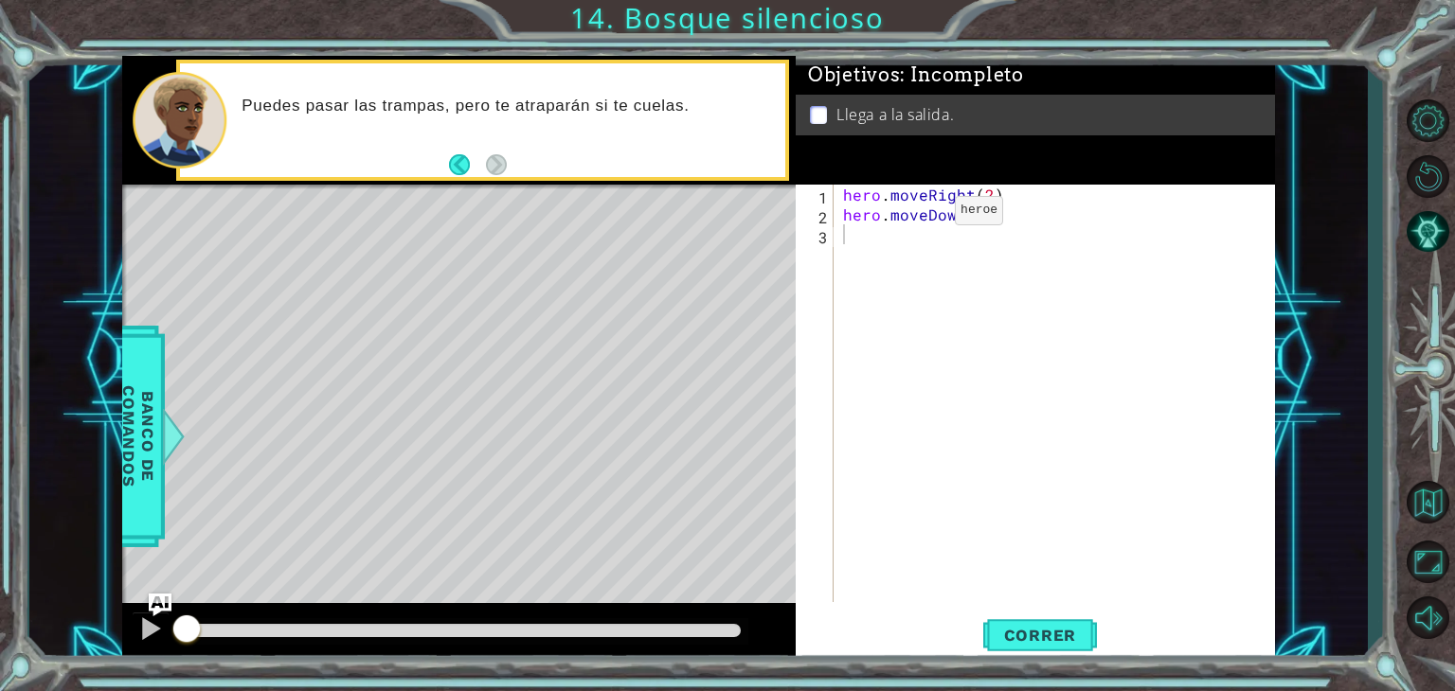
click at [922, 215] on div "hero . moveRight ( 2 ) hero . moveDown ( 1 )" at bounding box center [1059, 413] width 440 height 457
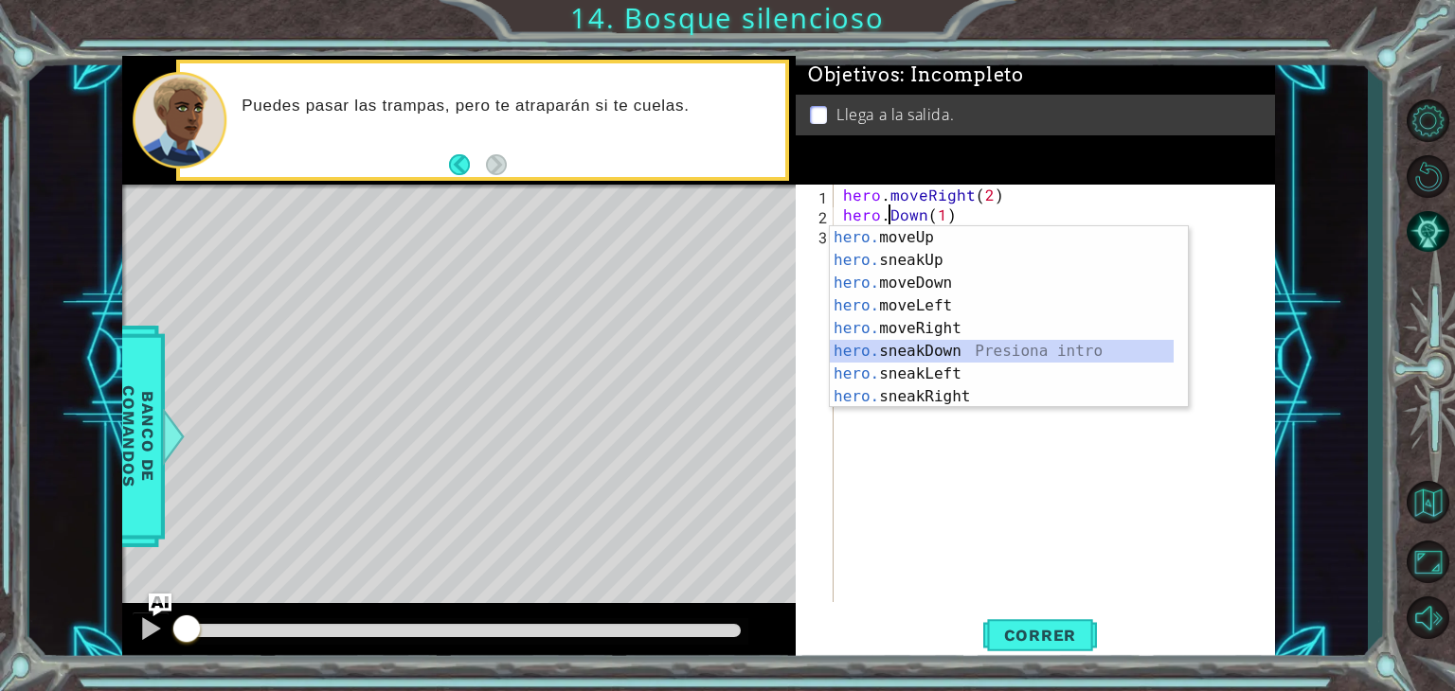
click at [952, 353] on div "hero. moveUp Presiona intro hero. sneakUp Presiona intro hero. moveDown Presion…" at bounding box center [1002, 339] width 344 height 227
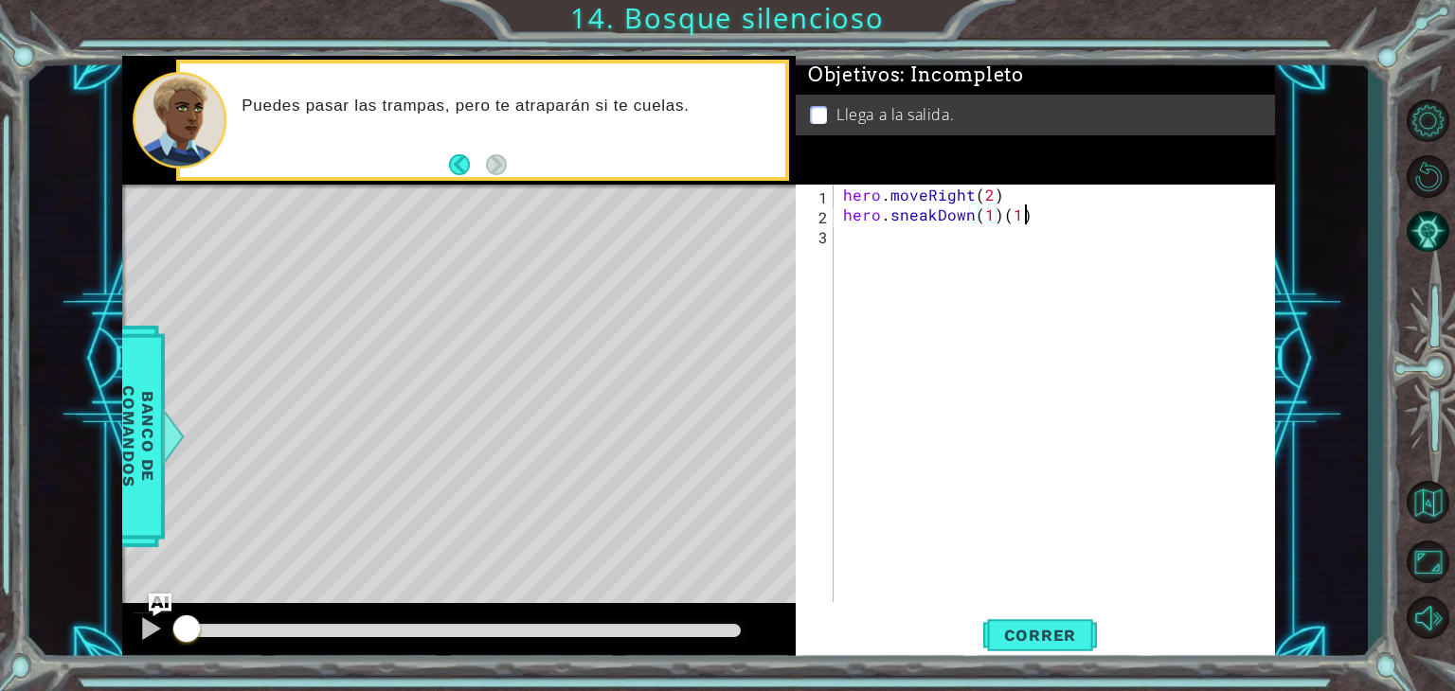
click at [1027, 217] on div "hero . moveRight ( 2 ) hero . sneakDown ( 1 ) ( 1 )" at bounding box center [1059, 413] width 440 height 457
type textarea "hero.sneakDown(1)"
click at [997, 242] on div "hero . moveRight ( 2 ) hero . sneakDown ( 1 )" at bounding box center [1059, 413] width 440 height 457
type textarea "hero.sneakRight(2)"
type textarea "hero.moveRight(1)"
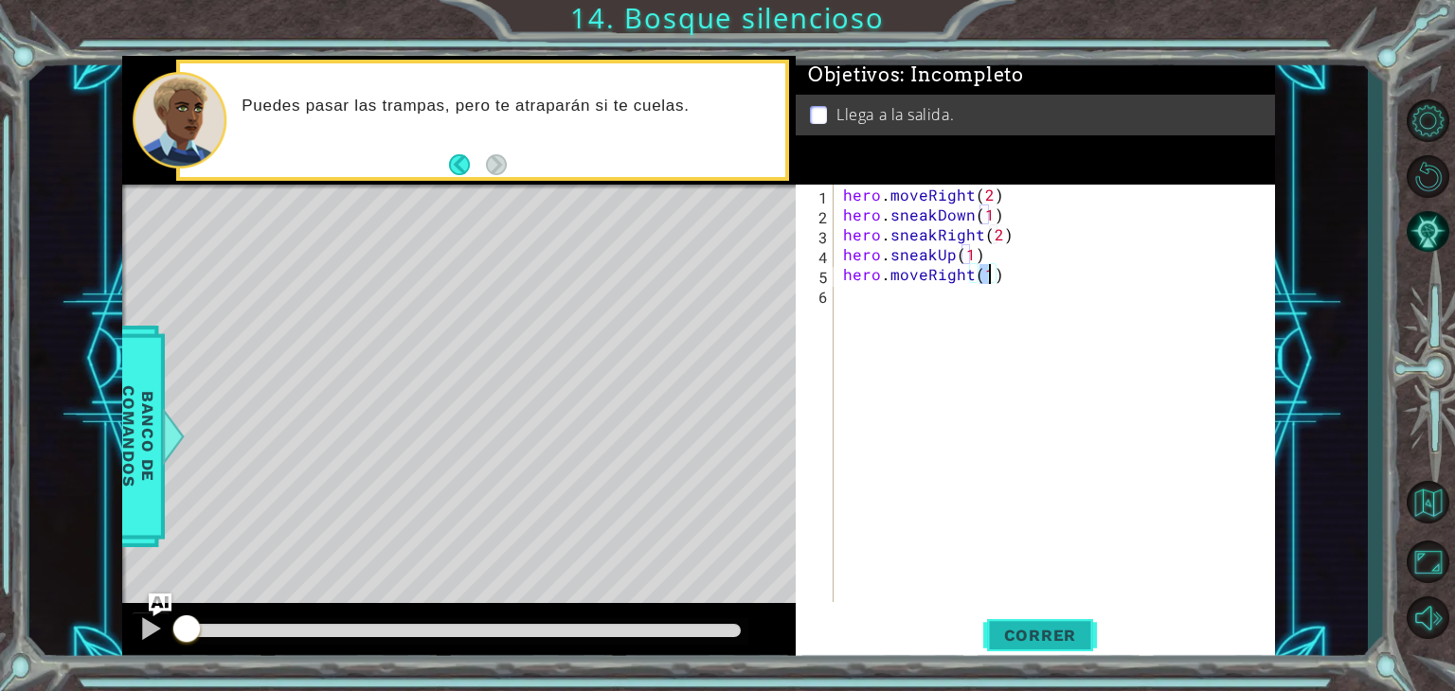
click at [1061, 637] on span "Correr" at bounding box center [1040, 635] width 111 height 19
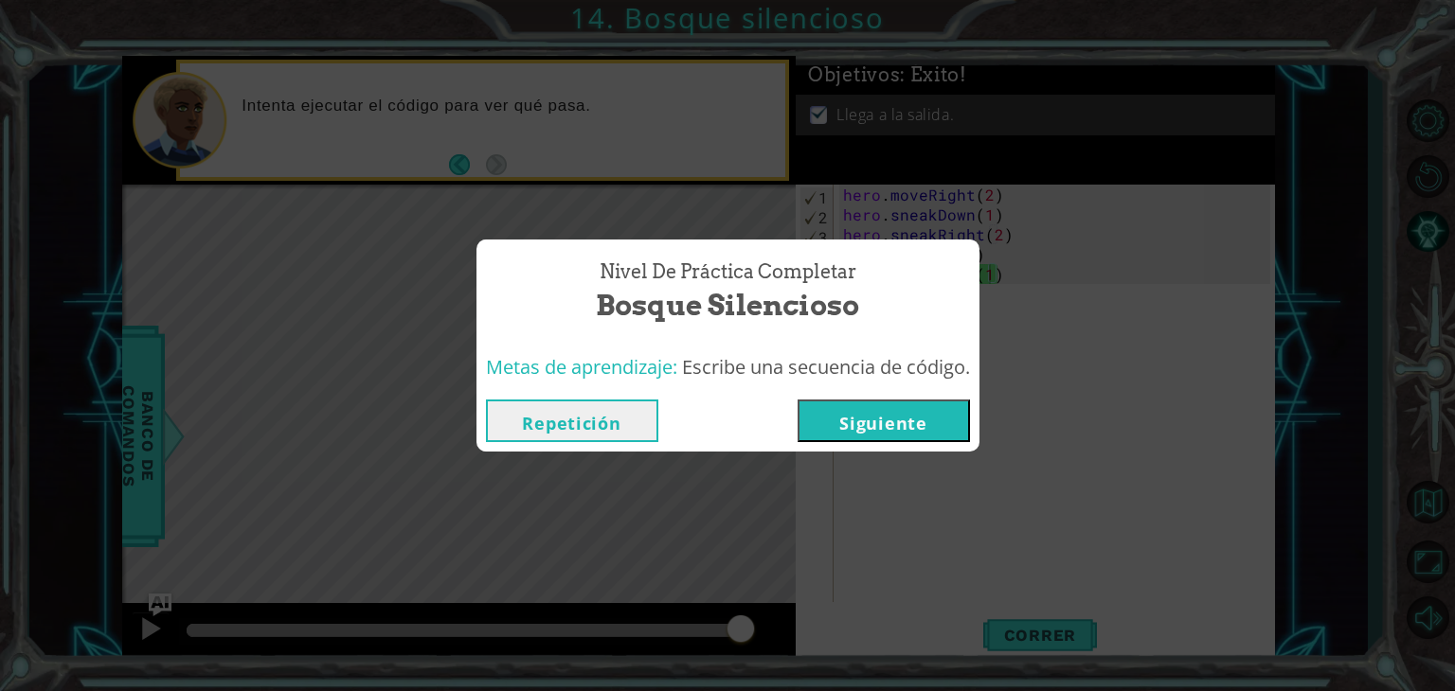
click at [860, 432] on button "Siguiente" at bounding box center [883, 421] width 172 height 43
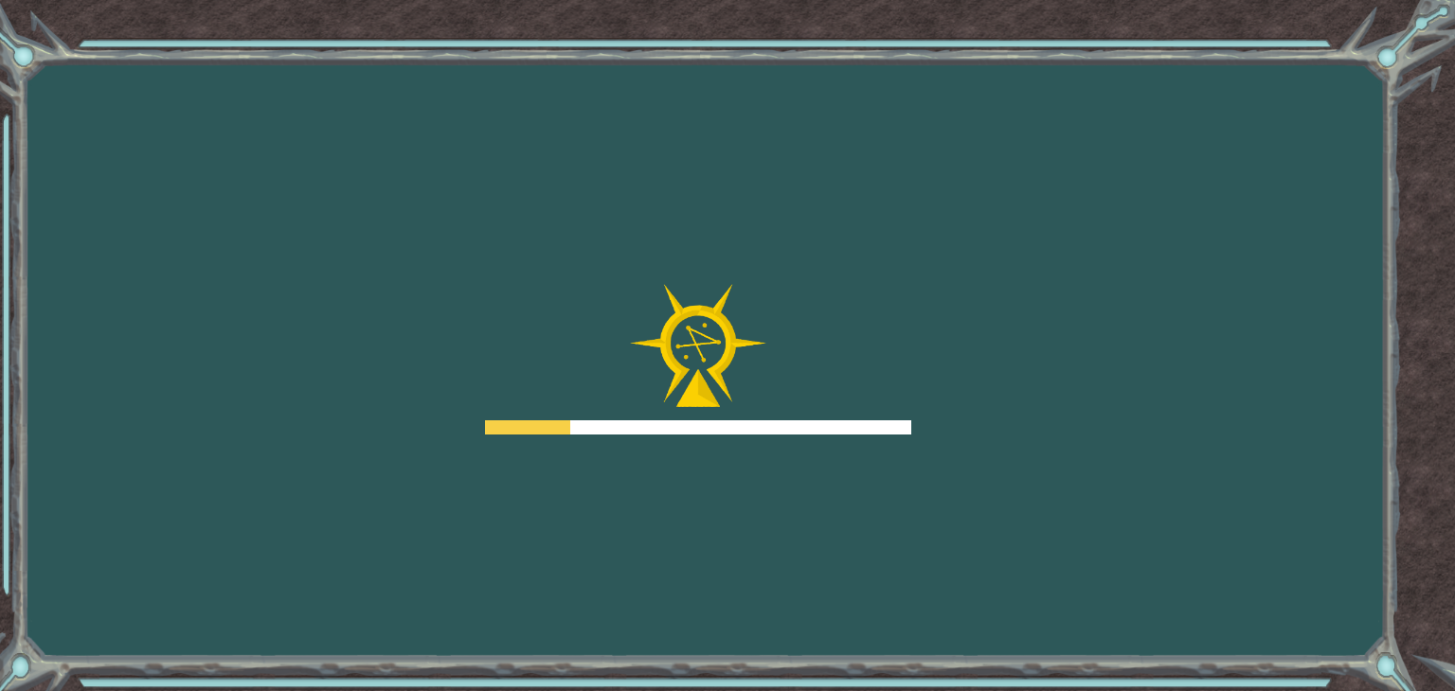
click at [863, 421] on div at bounding box center [698, 428] width 426 height 14
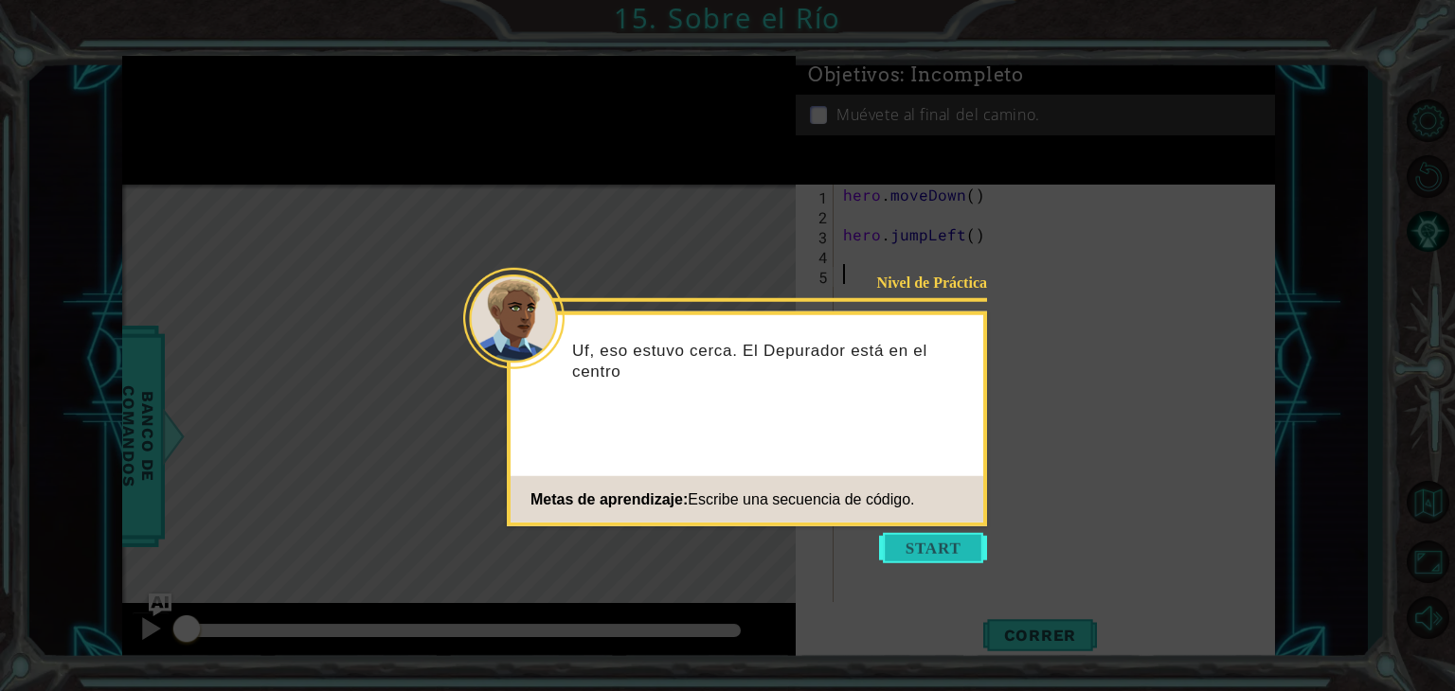
click at [938, 548] on button "Start" at bounding box center [933, 548] width 108 height 30
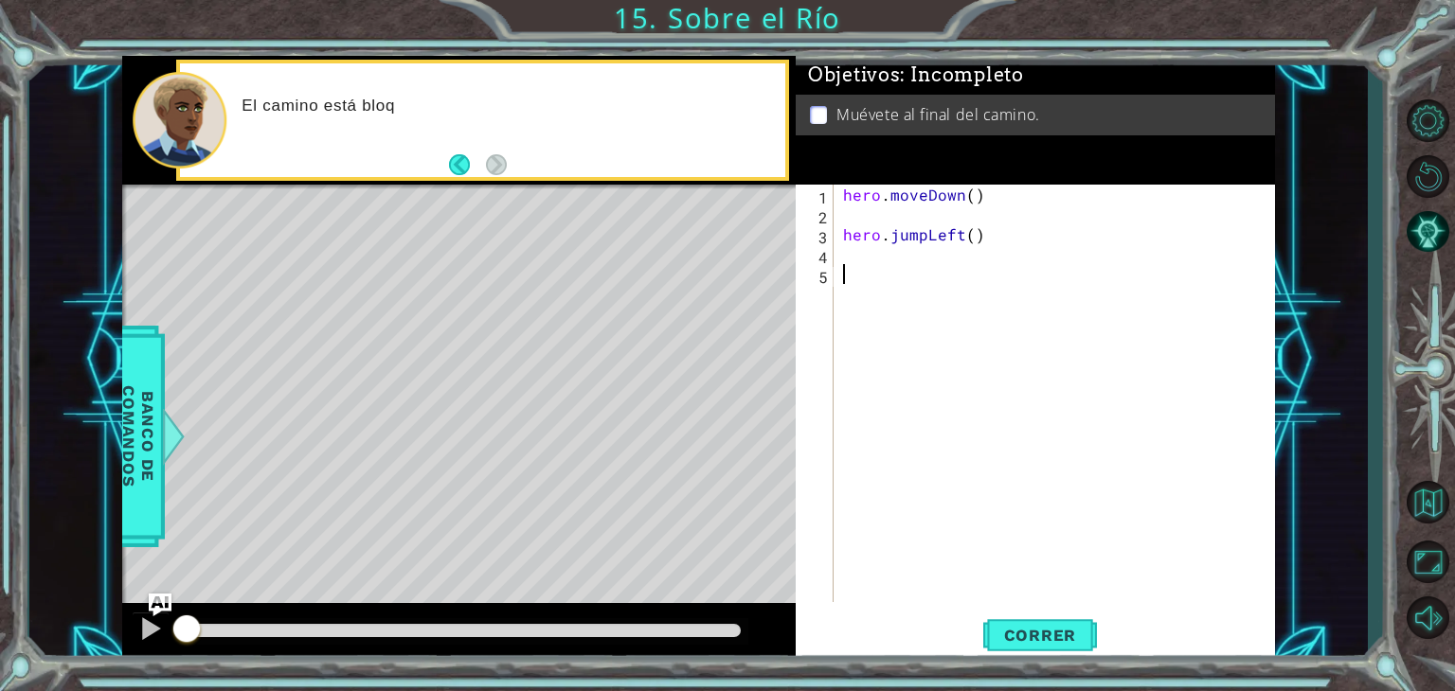
click at [904, 214] on div "hero . moveDown ( ) hero . jumpLeft ( )" at bounding box center [1059, 413] width 440 height 457
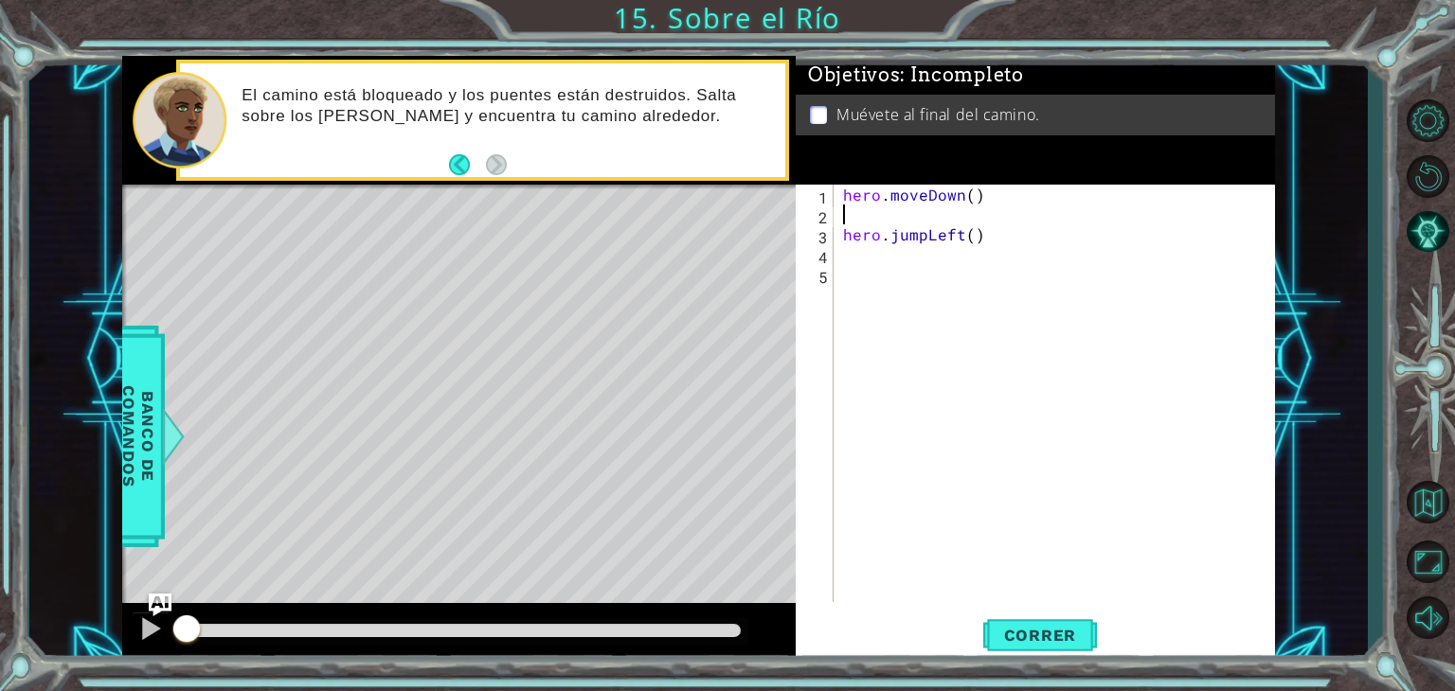
click at [957, 214] on div "hero . moveDown ( ) hero . jumpLeft ( )" at bounding box center [1059, 413] width 440 height 457
click at [952, 257] on div "hero . moveDown ( ) hero . jumpLeft ( )" at bounding box center [1059, 413] width 440 height 457
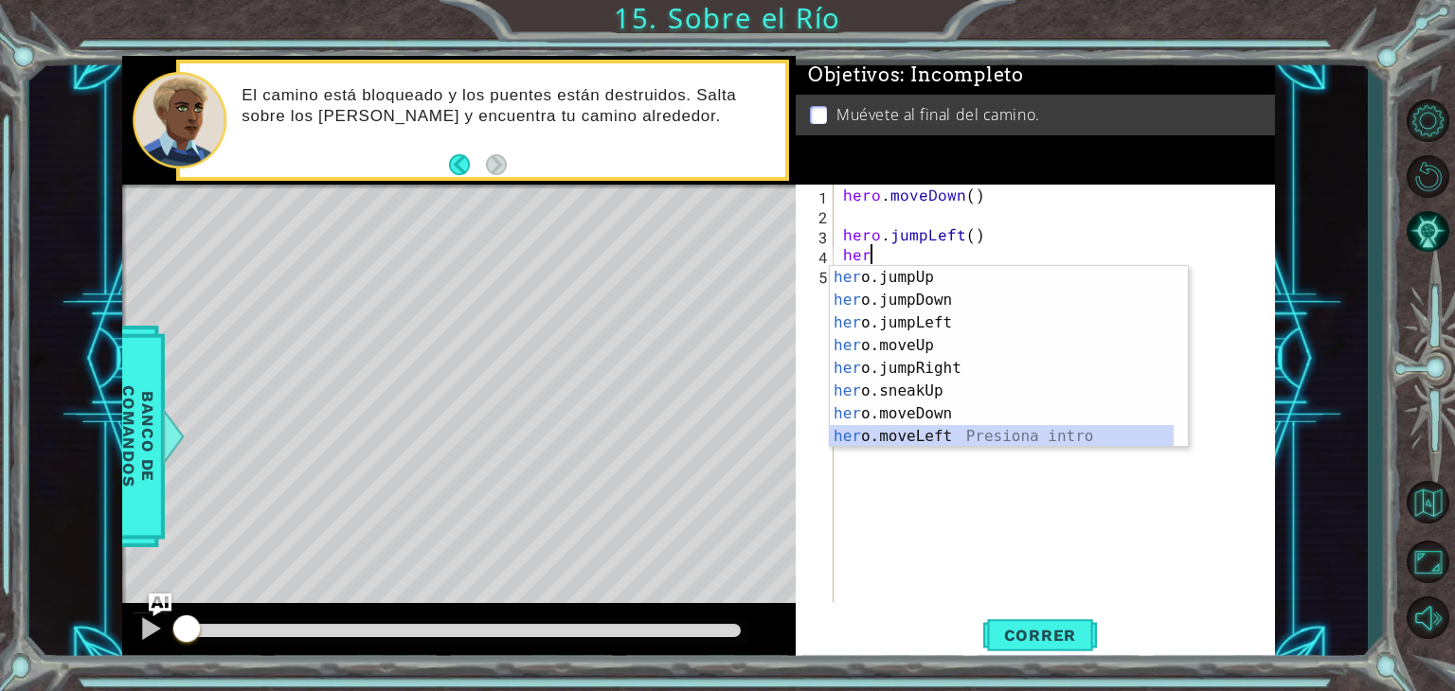
click at [951, 432] on div "her o.jumpUp Presiona intro her o.jumpDown Presiona intro her o.jumpLeft Presio…" at bounding box center [1002, 379] width 344 height 227
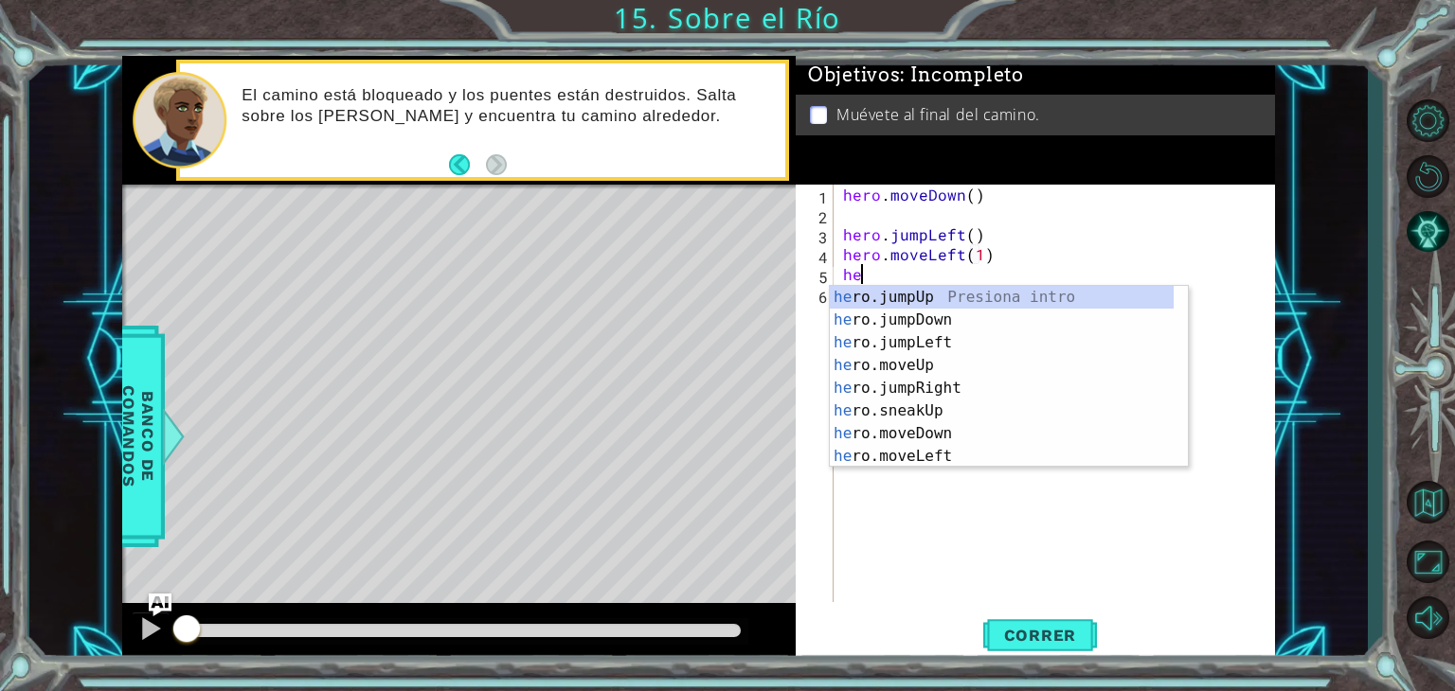
type textarea "hero.moveLeft(1)her"
click at [973, 323] on div "her o.jumpUp Presiona intro her o.jumpDown Presiona intro her o.jumpLeft Presio…" at bounding box center [1002, 399] width 344 height 227
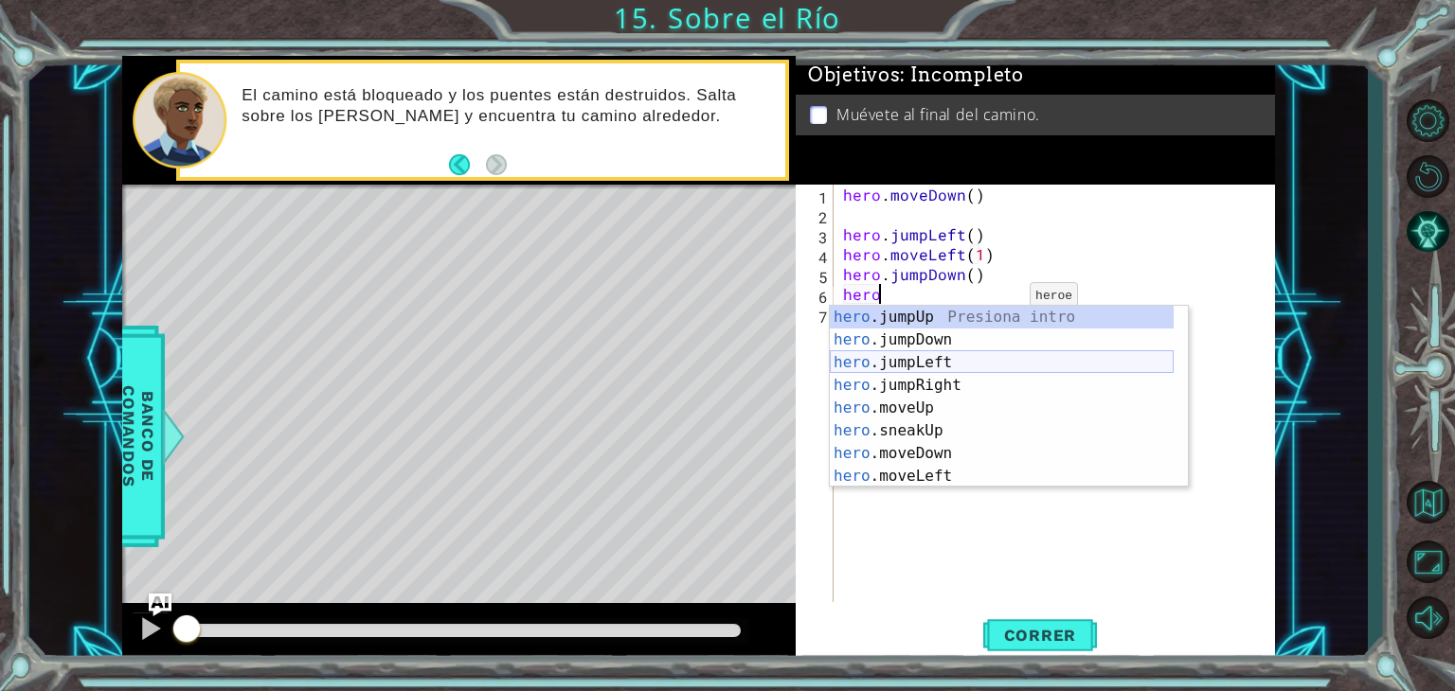
scroll to position [114, 0]
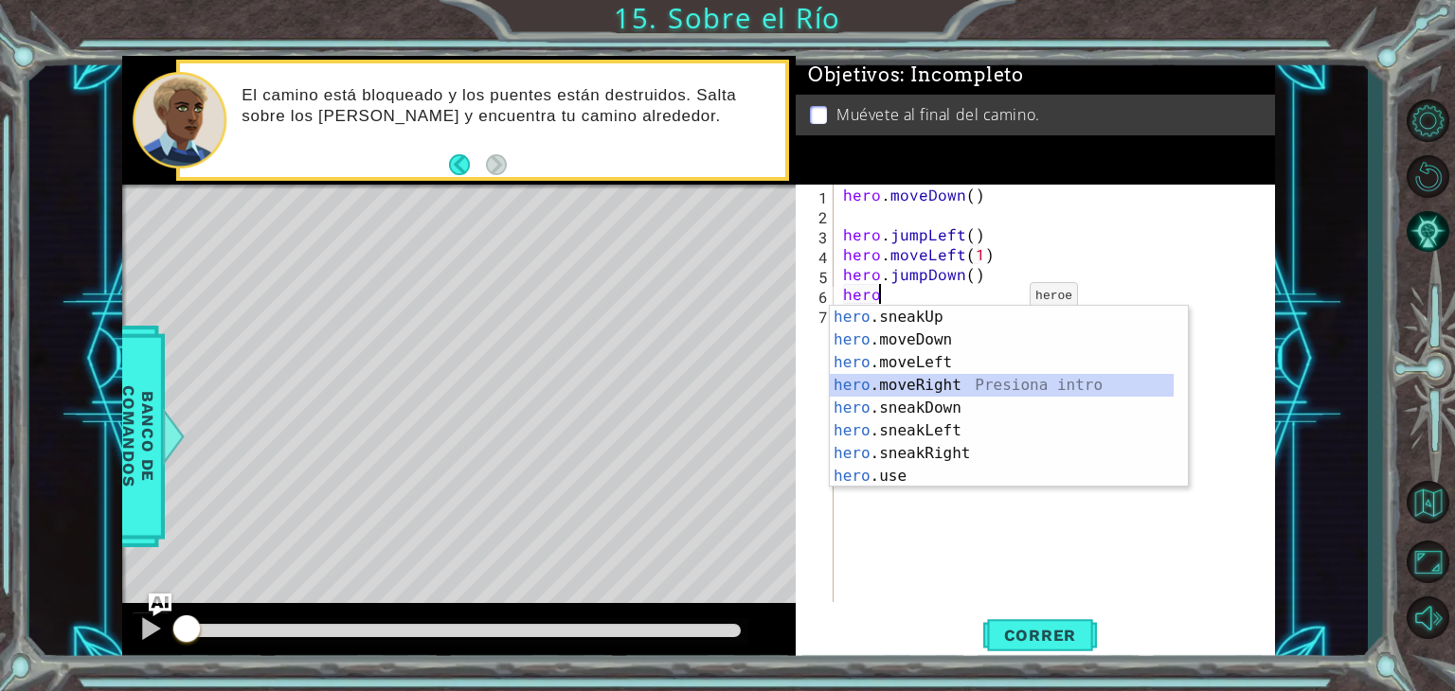
click at [959, 382] on div "hero .sneakUp Presiona intro hero .moveDown Presiona intro hero .moveLeft Presi…" at bounding box center [1002, 419] width 344 height 227
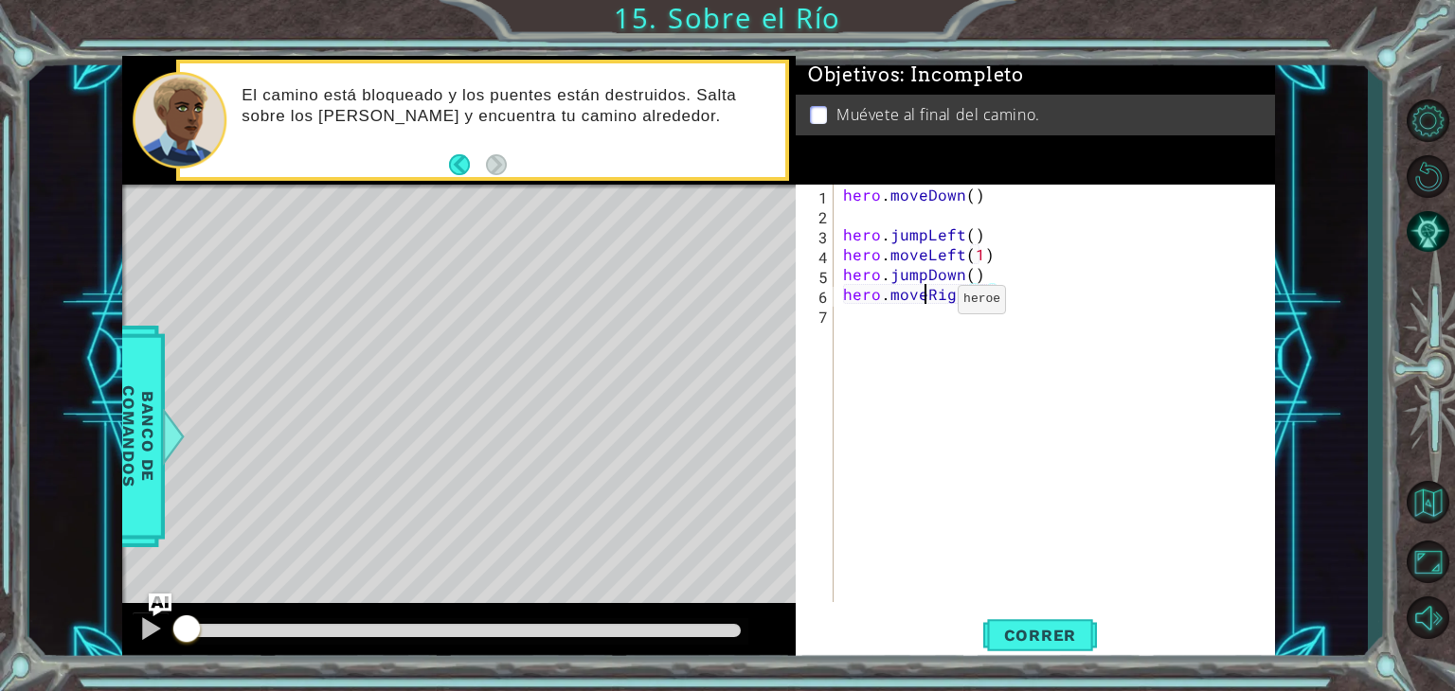
click at [924, 304] on div "hero . moveDown ( ) hero . jumpLeft ( ) hero . moveLeft ( 1 ) hero . jumpDown (…" at bounding box center [1059, 413] width 440 height 457
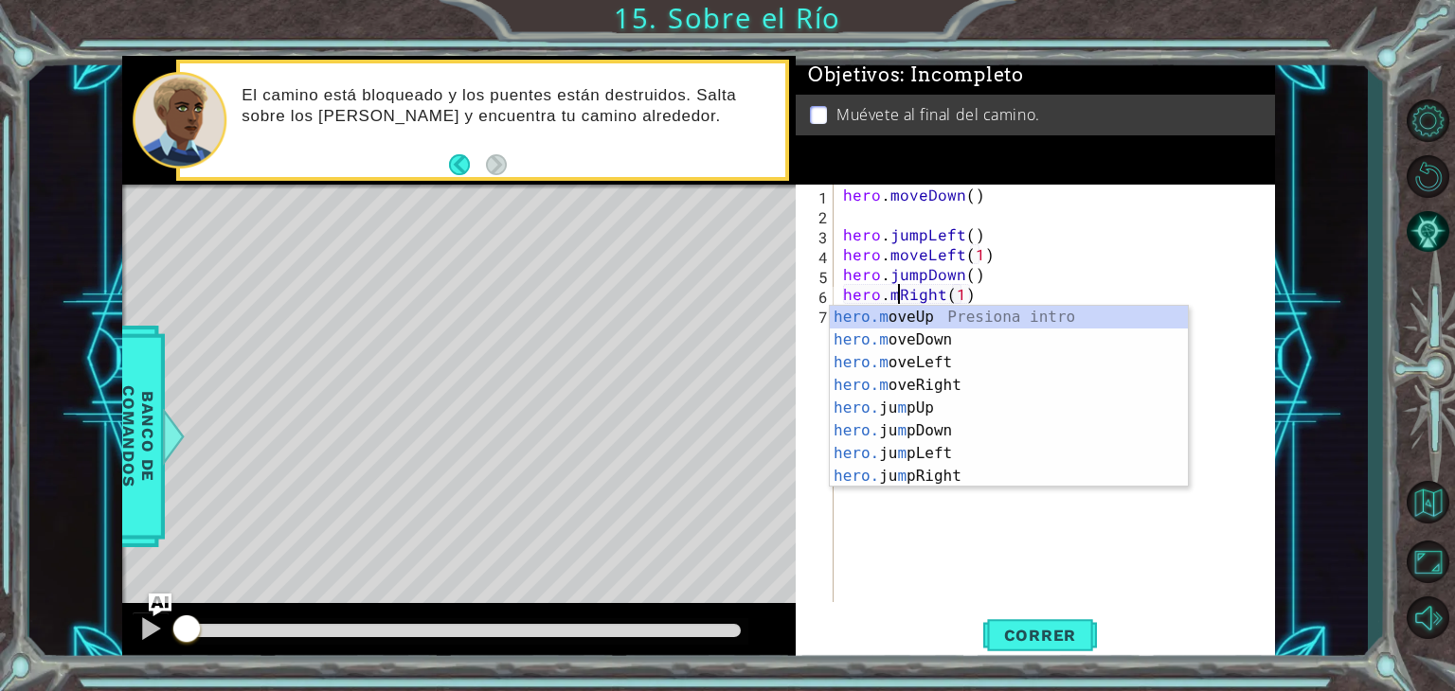
scroll to position [0, 0]
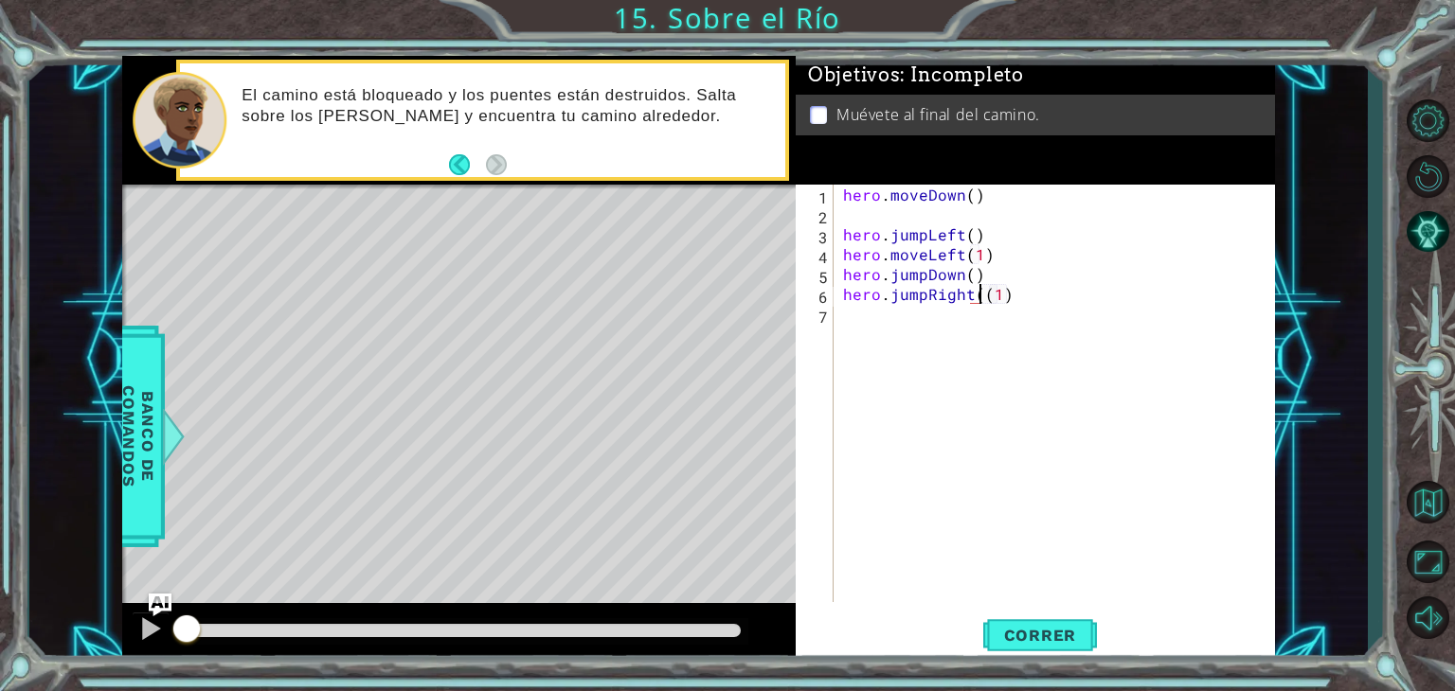
type textarea "hero.jumpRight(1)"
click at [1019, 290] on div "hero . moveDown ( ) hero . jumpLeft ( ) hero . moveLeft ( 1 ) hero . jumpDown (…" at bounding box center [1059, 413] width 440 height 457
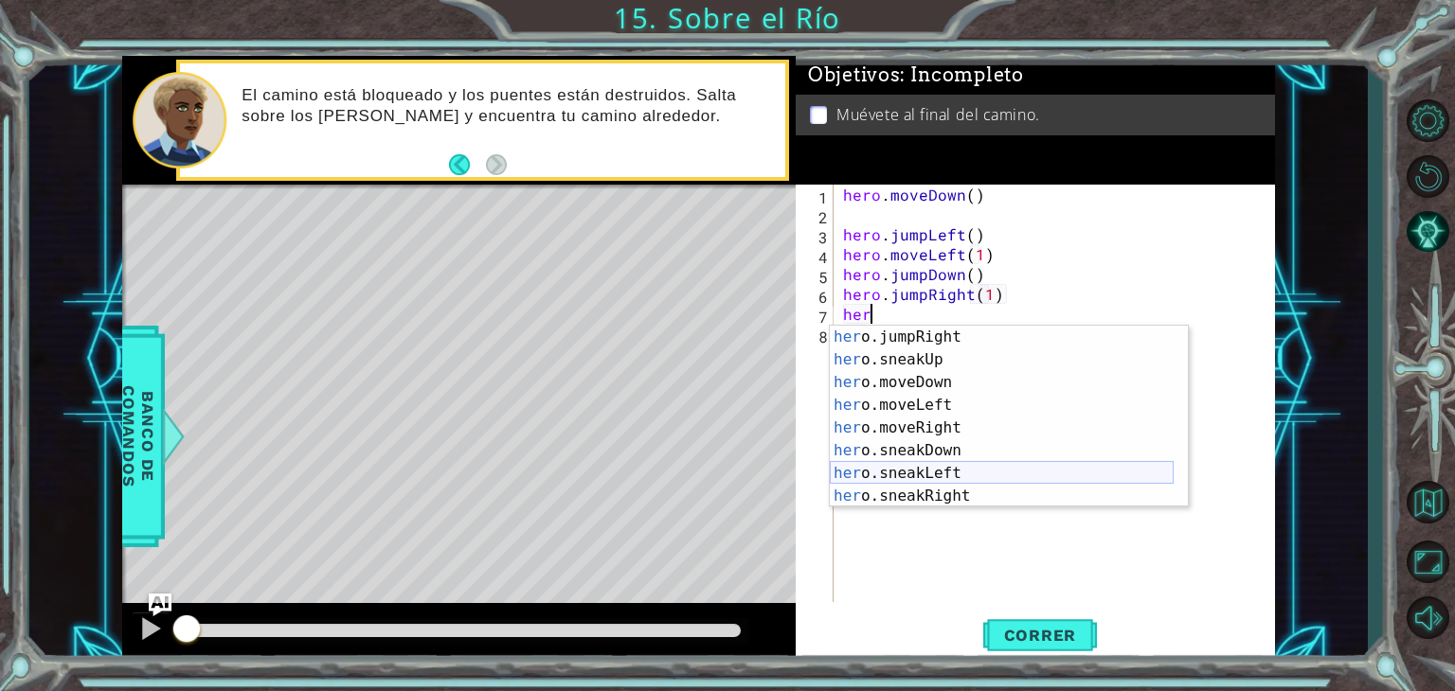
scroll to position [136, 0]
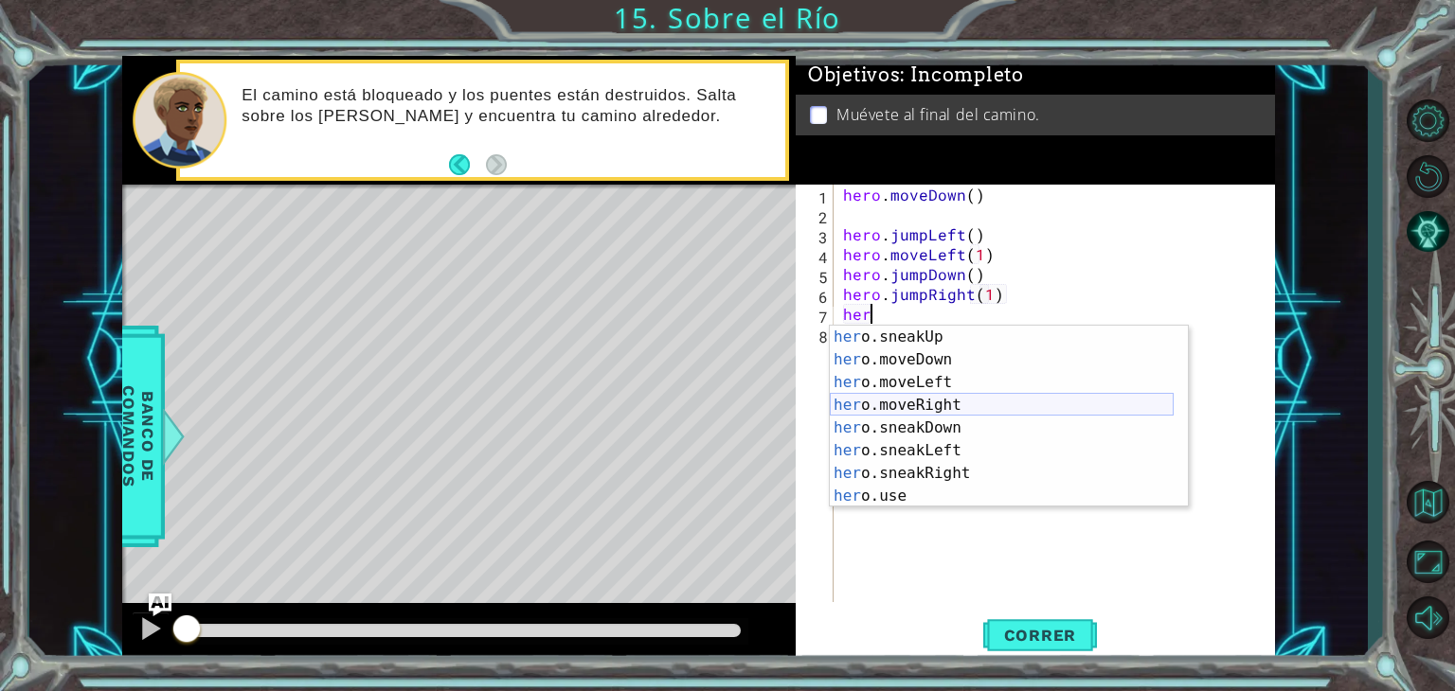
click at [961, 398] on div "her o.sneakUp Presiona intro her o.moveDown Presiona intro her o.moveLeft Presi…" at bounding box center [1002, 439] width 344 height 227
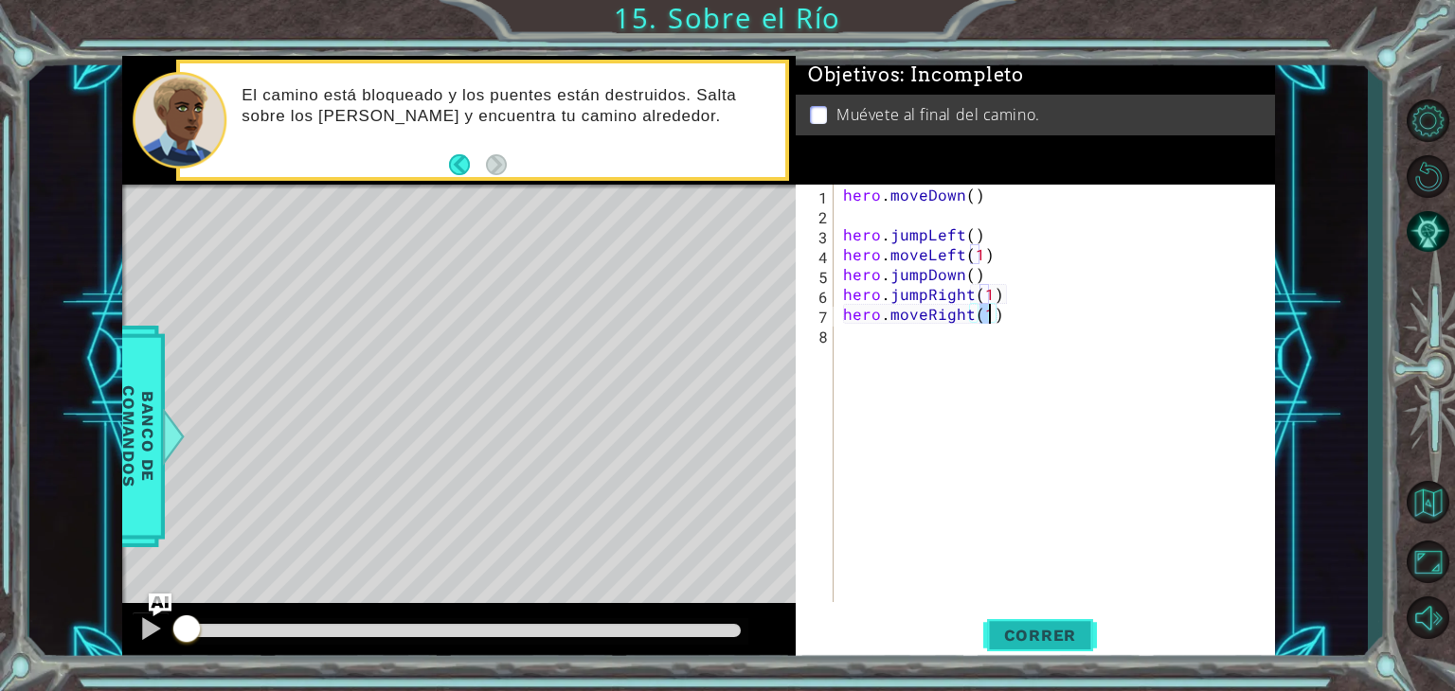
type textarea "hero.moveRight(1)"
click at [1032, 618] on button "Correr" at bounding box center [1040, 636] width 114 height 48
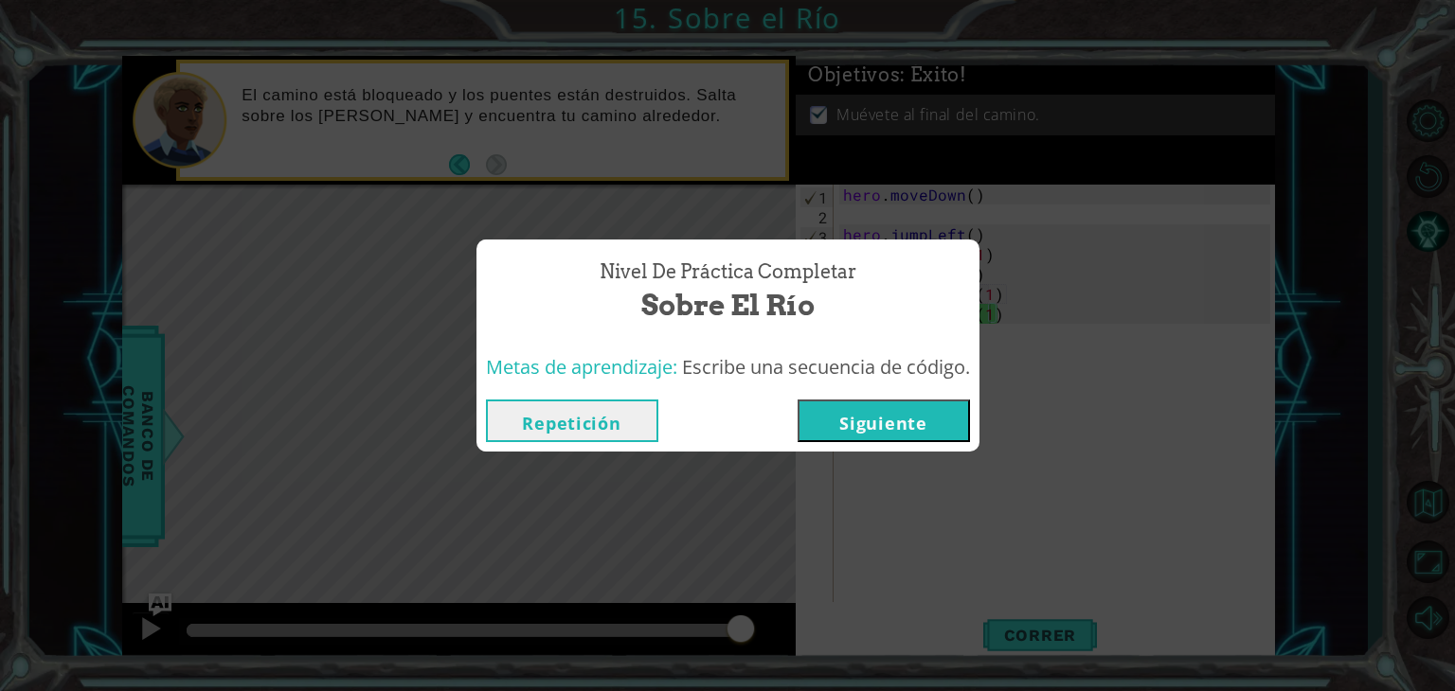
click at [870, 416] on button "Siguiente" at bounding box center [883, 421] width 172 height 43
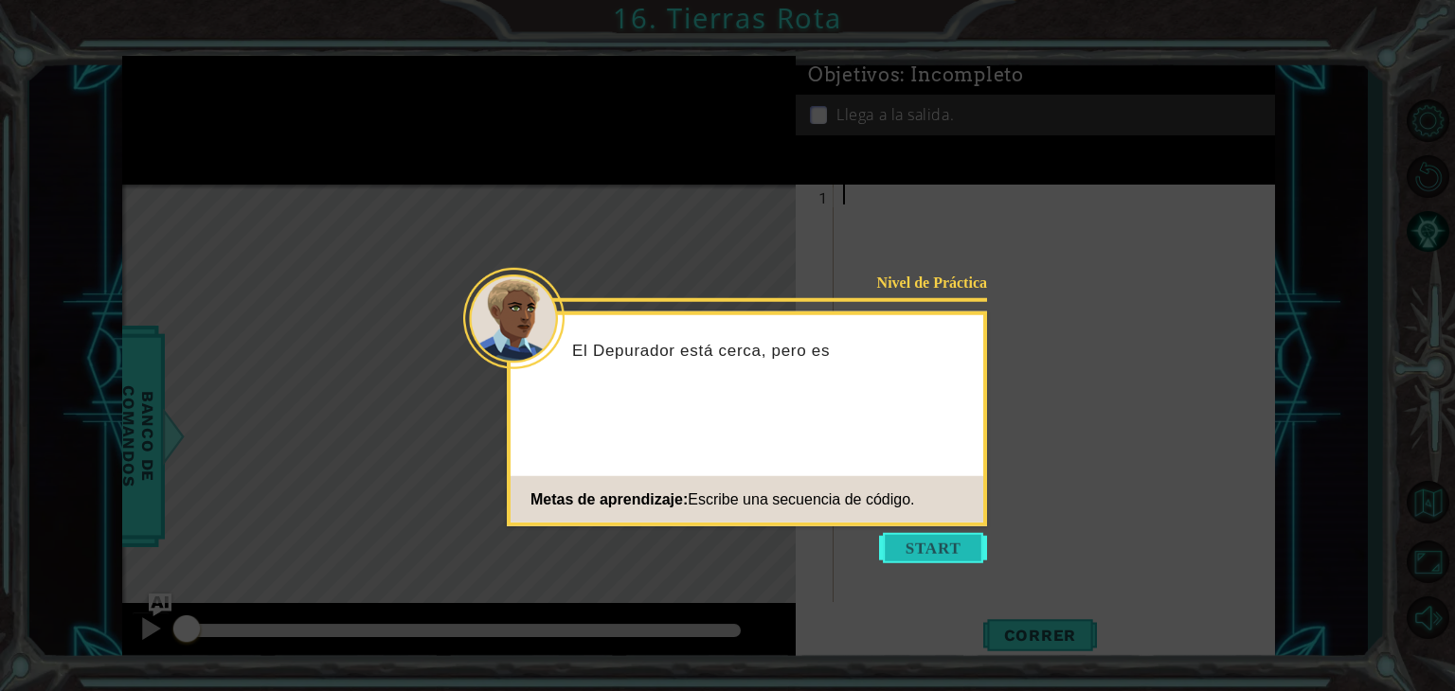
click at [934, 561] on button "Start" at bounding box center [933, 548] width 108 height 30
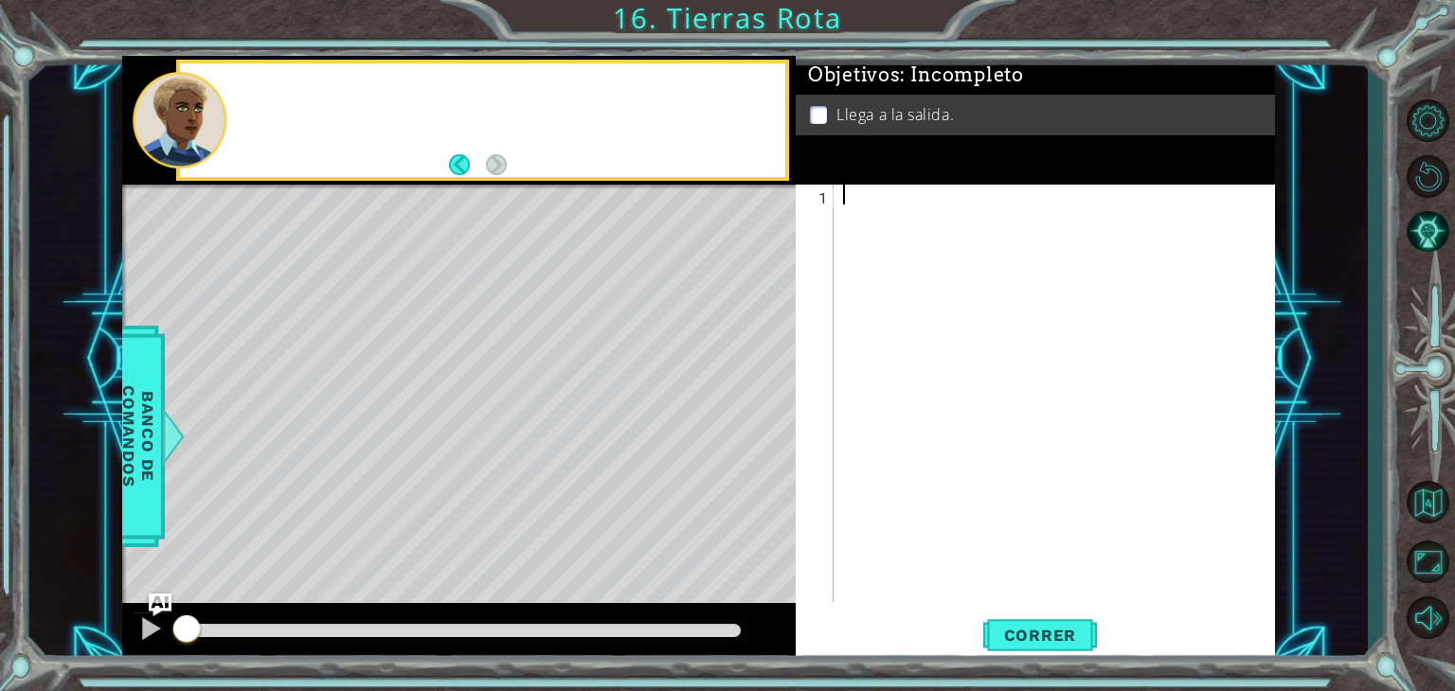
click at [932, 557] on div at bounding box center [1059, 413] width 440 height 457
click at [882, 194] on div at bounding box center [1059, 413] width 440 height 457
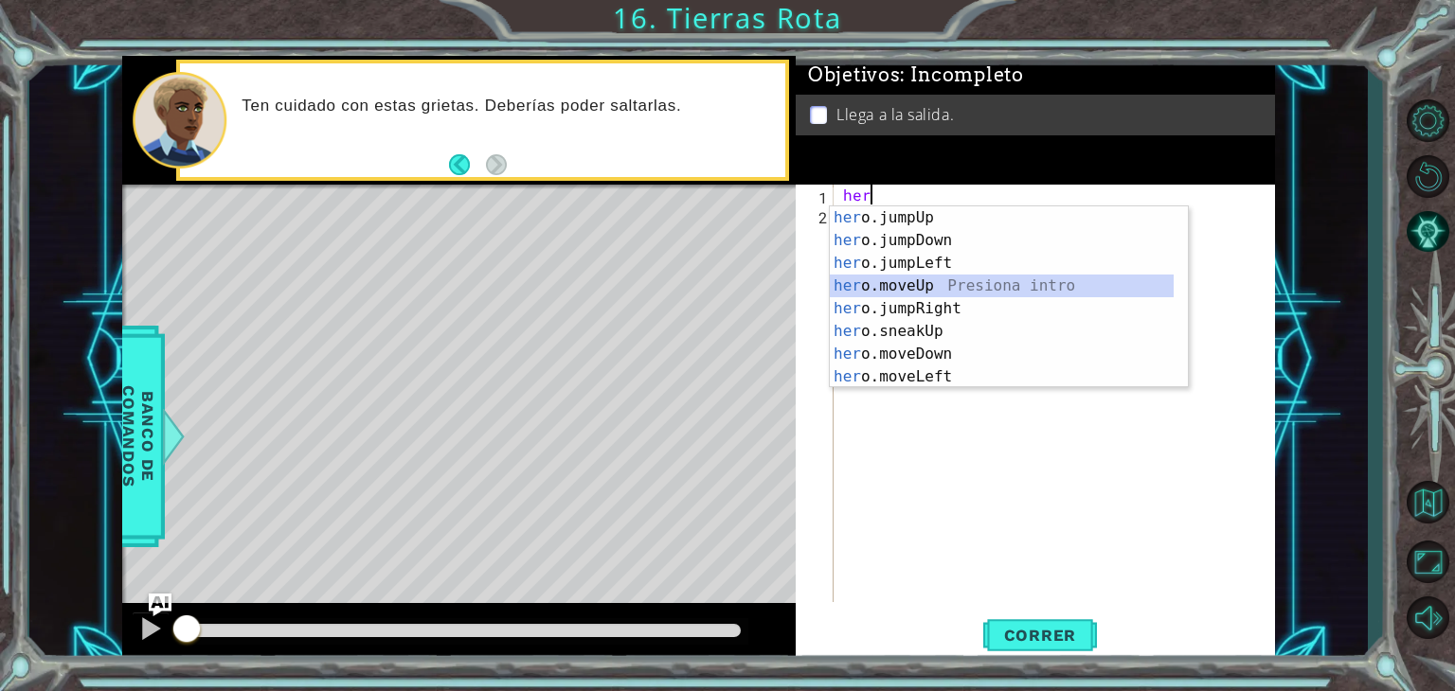
click at [962, 290] on div "her o.jumpUp Presiona intro her o.jumpDown Presiona intro her o.jumpLeft Presio…" at bounding box center [1002, 319] width 344 height 227
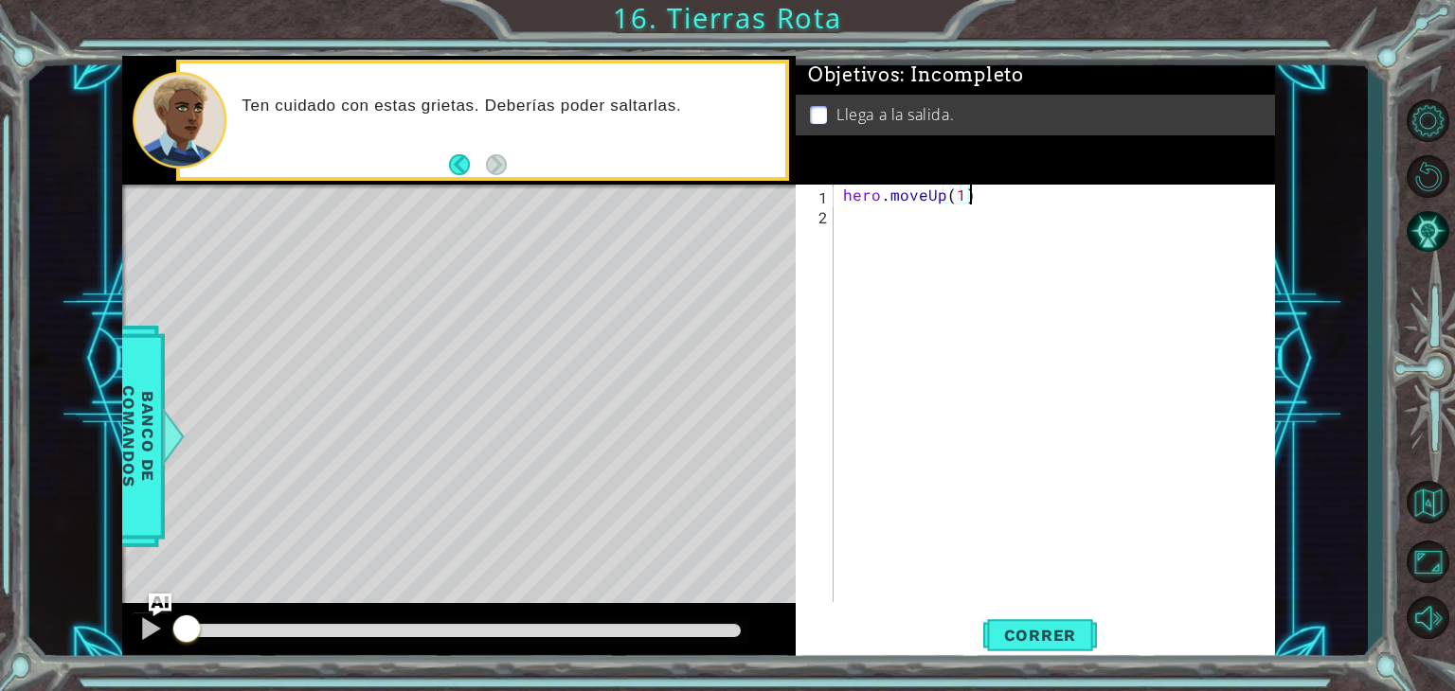
click at [721, 224] on div "1 ההההההההההההההההההההההההההההההההההההההההההההההההההההההההההההההההההההההההההההה…" at bounding box center [698, 360] width 1153 height 608
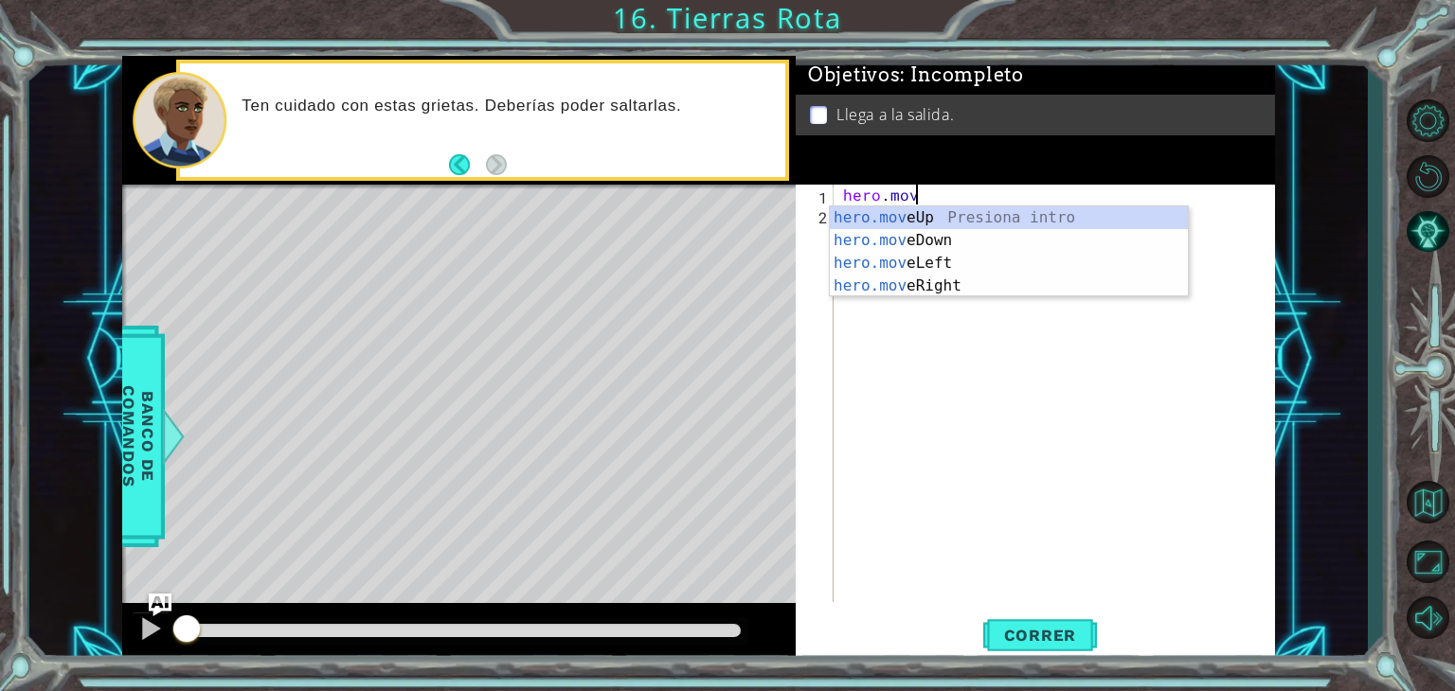
type textarea "h"
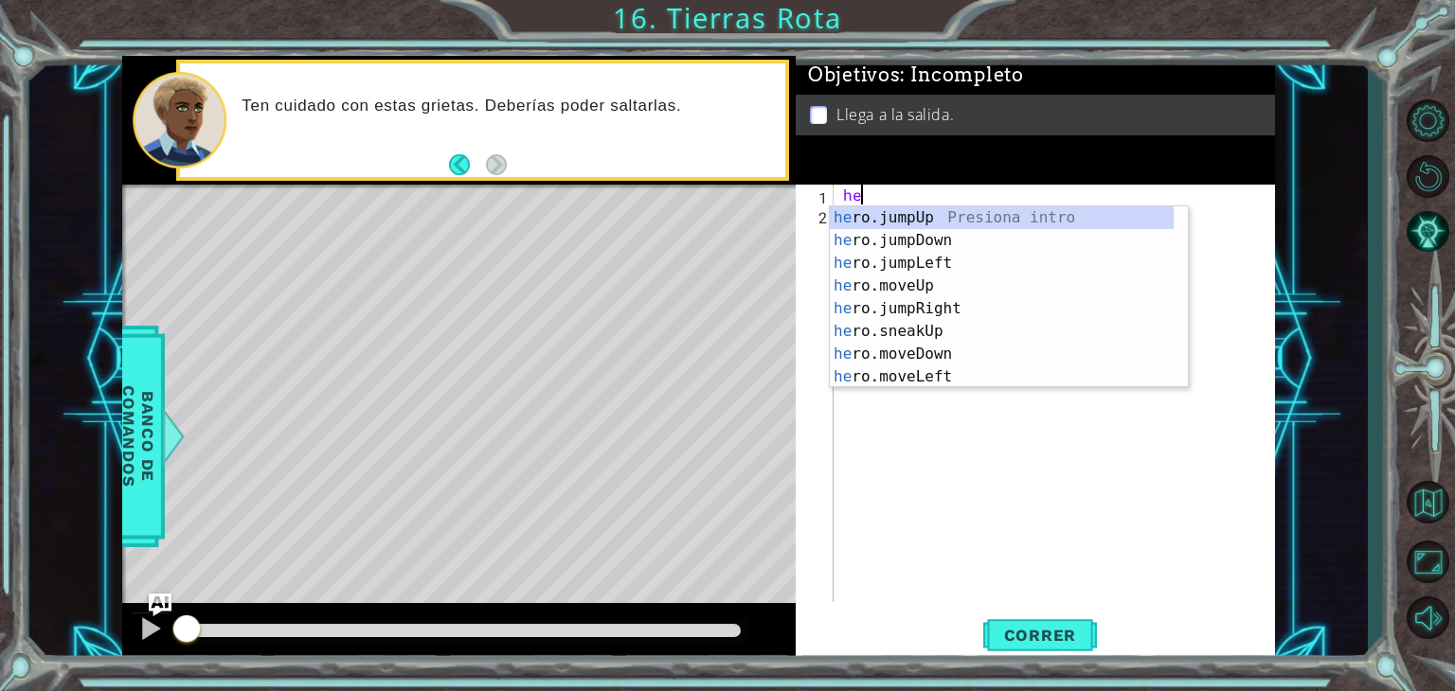
type textarea "her"
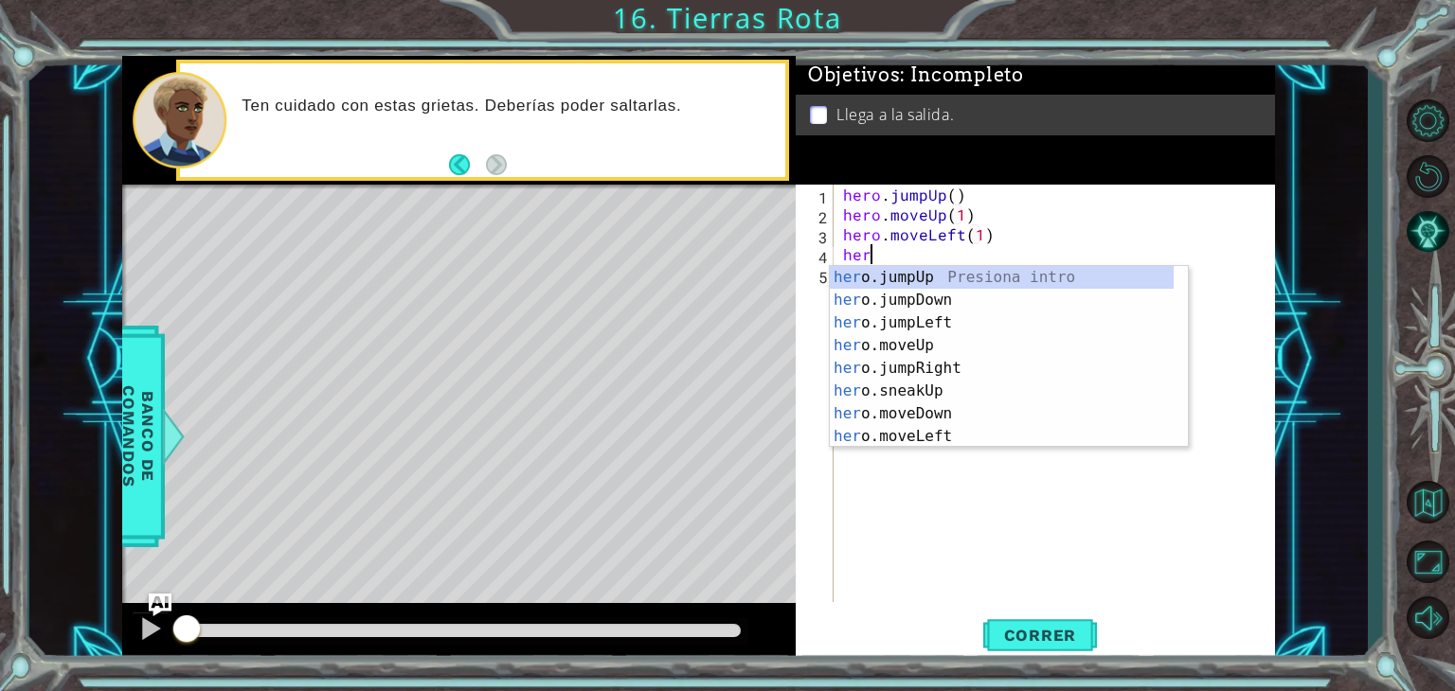
scroll to position [0, 9]
type textarea "her"
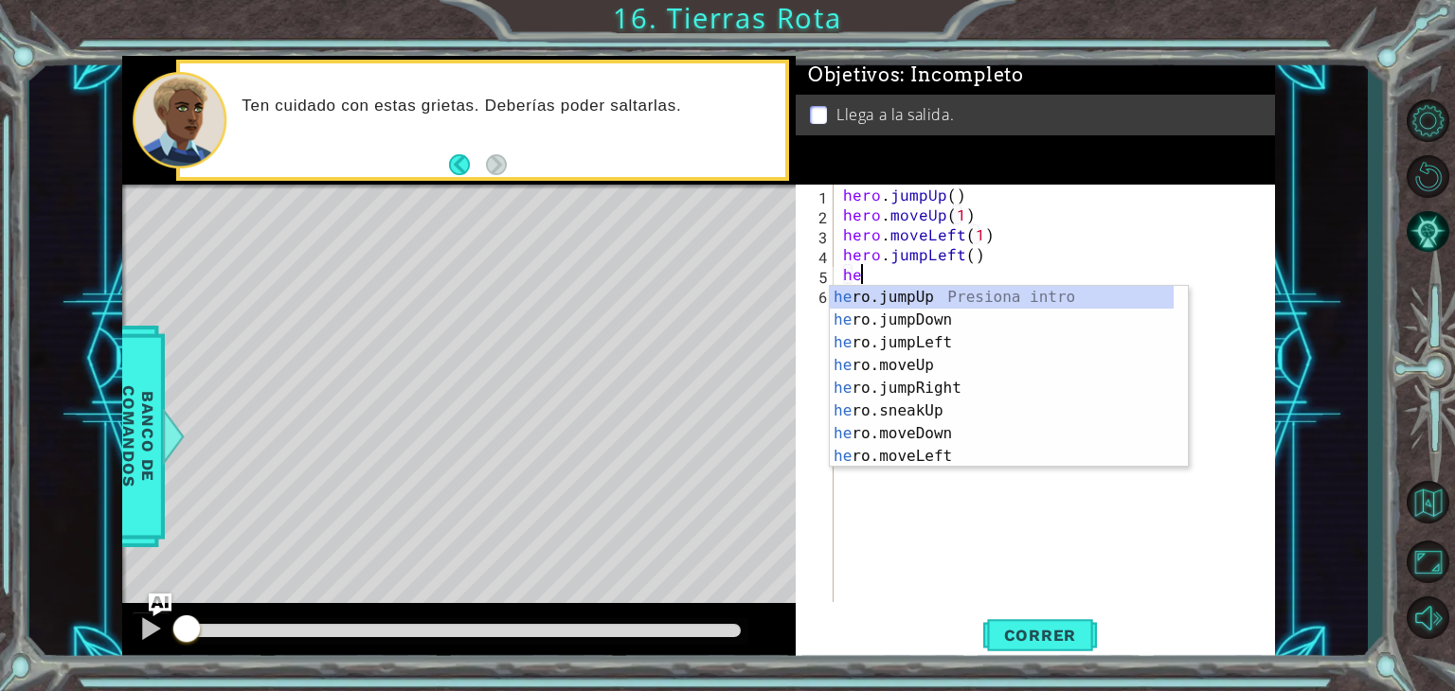
scroll to position [0, 0]
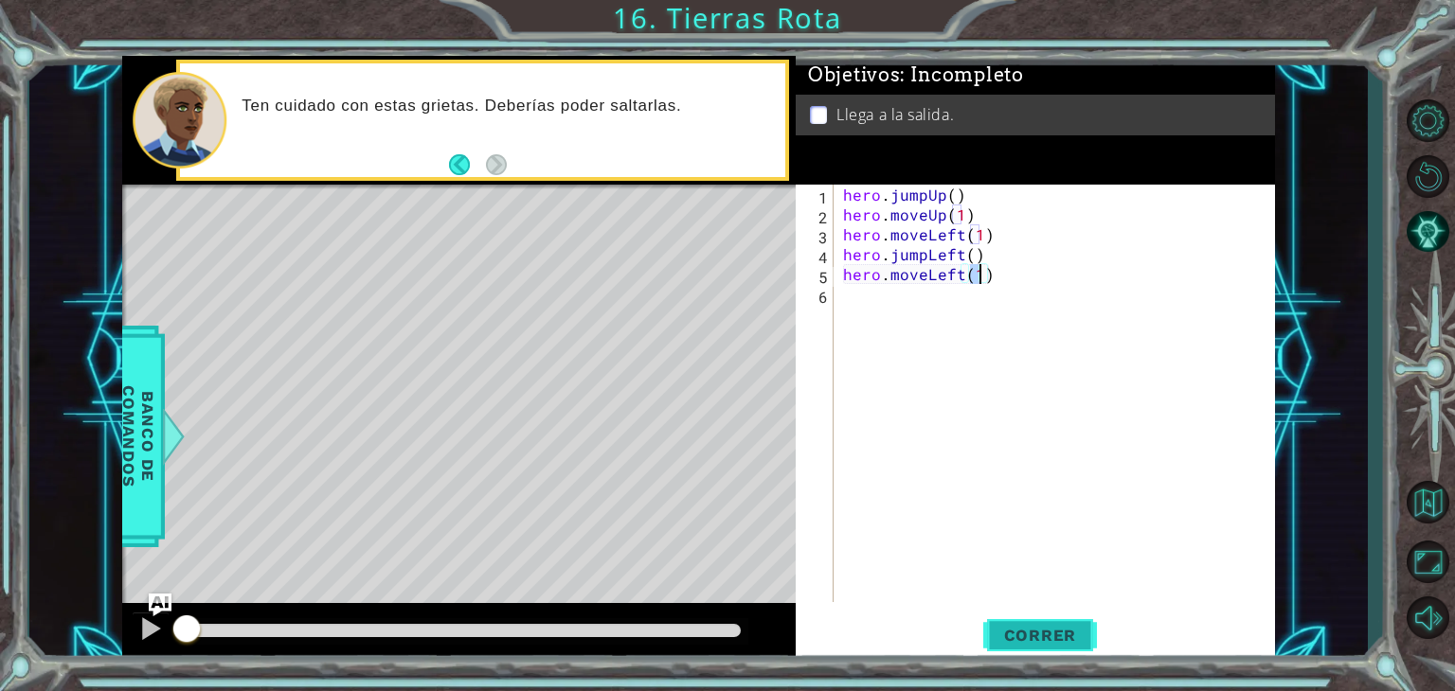
click at [1039, 616] on button "Correr" at bounding box center [1040, 636] width 114 height 48
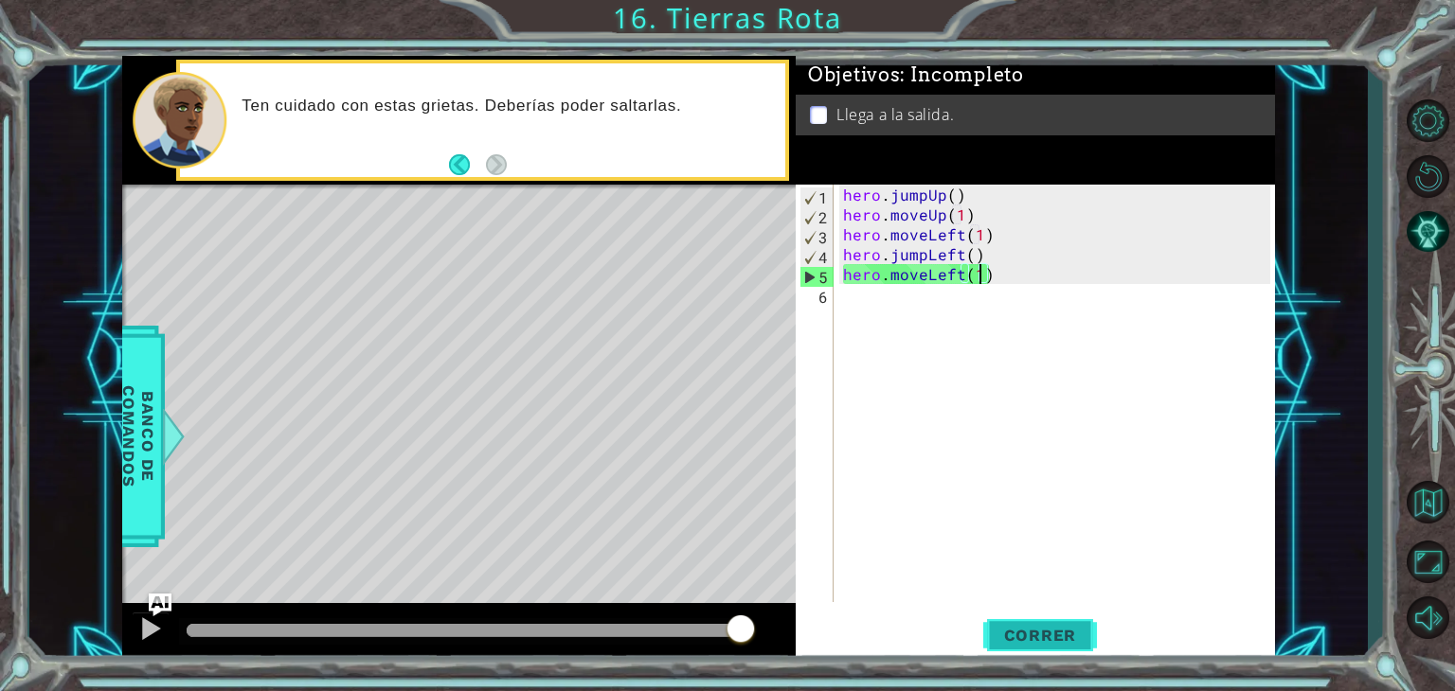
click at [1056, 622] on button "Correr" at bounding box center [1040, 636] width 114 height 48
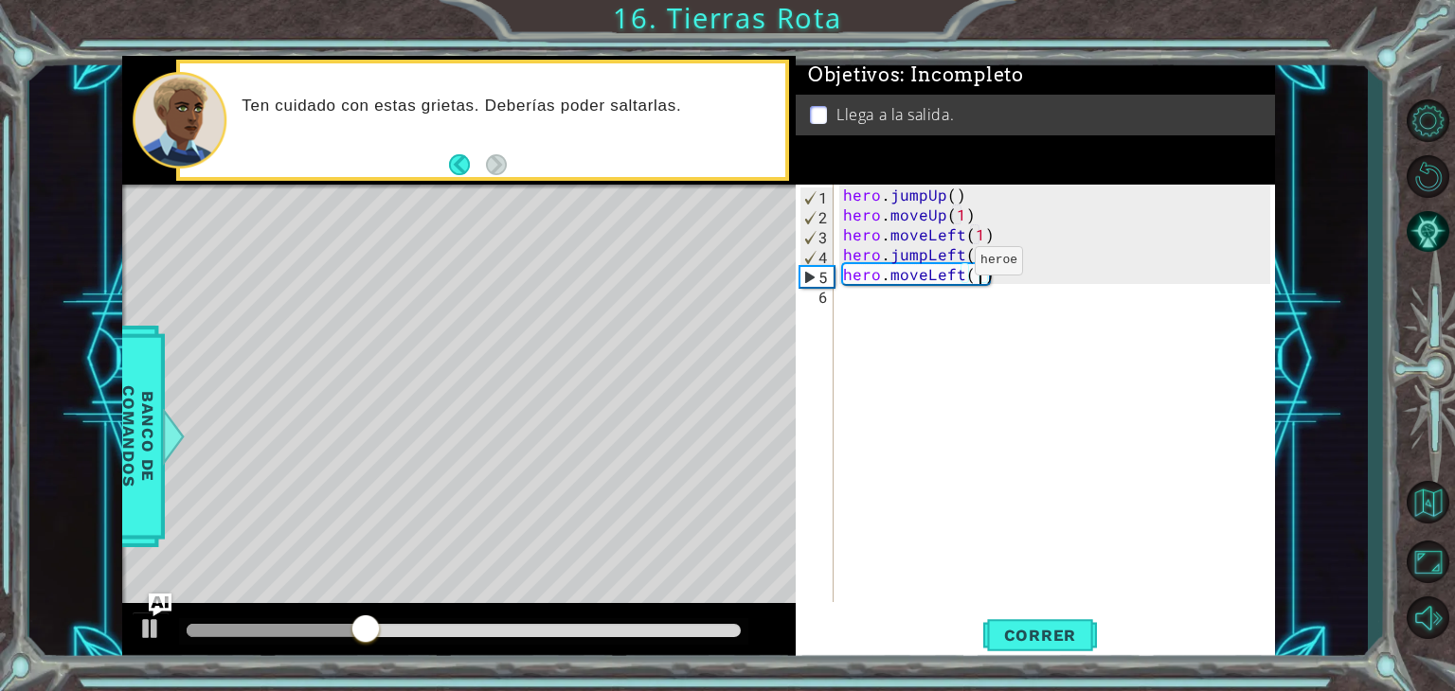
click at [946, 259] on div "hero . jumpUp ( ) hero . moveUp ( 1 ) hero . moveLeft ( 1 ) hero . jumpLeft ( )…" at bounding box center [1059, 413] width 440 height 457
click at [961, 259] on div "hero . jumpUp ( ) hero . moveUp ( 1 ) hero . moveLeft ( 1 ) hero . jumpLeft ( )…" at bounding box center [1059, 413] width 440 height 457
click at [961, 238] on div "hero . jumpUp ( ) hero . moveUp ( 1 ) hero . moveLeft ( 1 ) hero . jumpLeft ( )…" at bounding box center [1059, 413] width 440 height 457
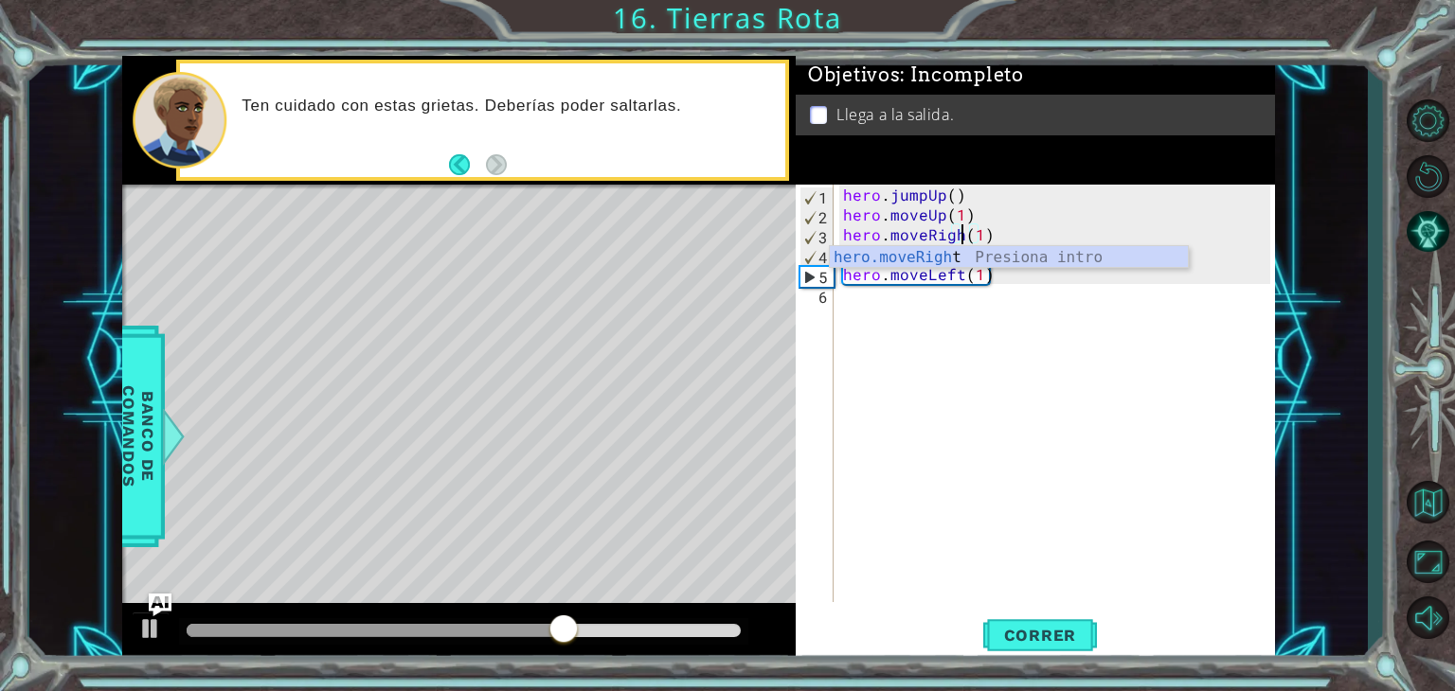
scroll to position [0, 8]
click at [966, 255] on div "hero.moveRight Presiona intro" at bounding box center [1009, 280] width 358 height 68
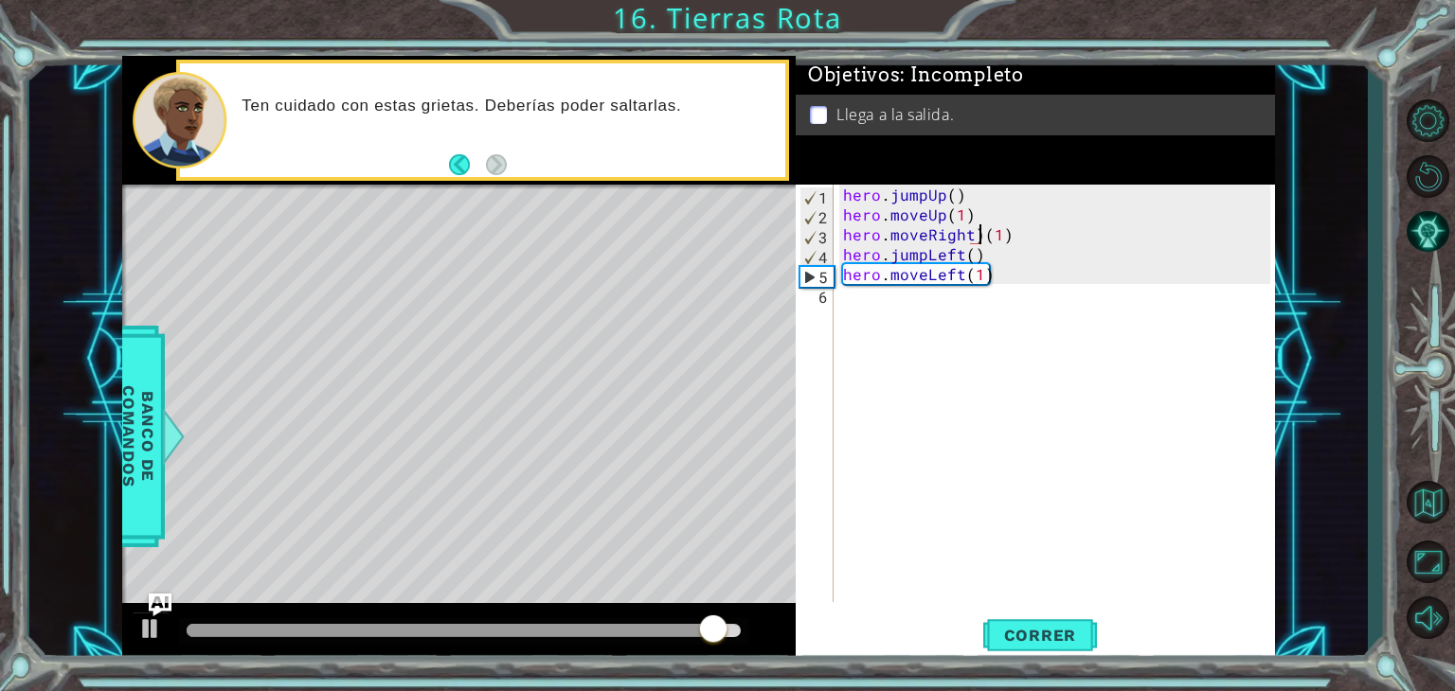
type textarea "hero.moveRight(1)"
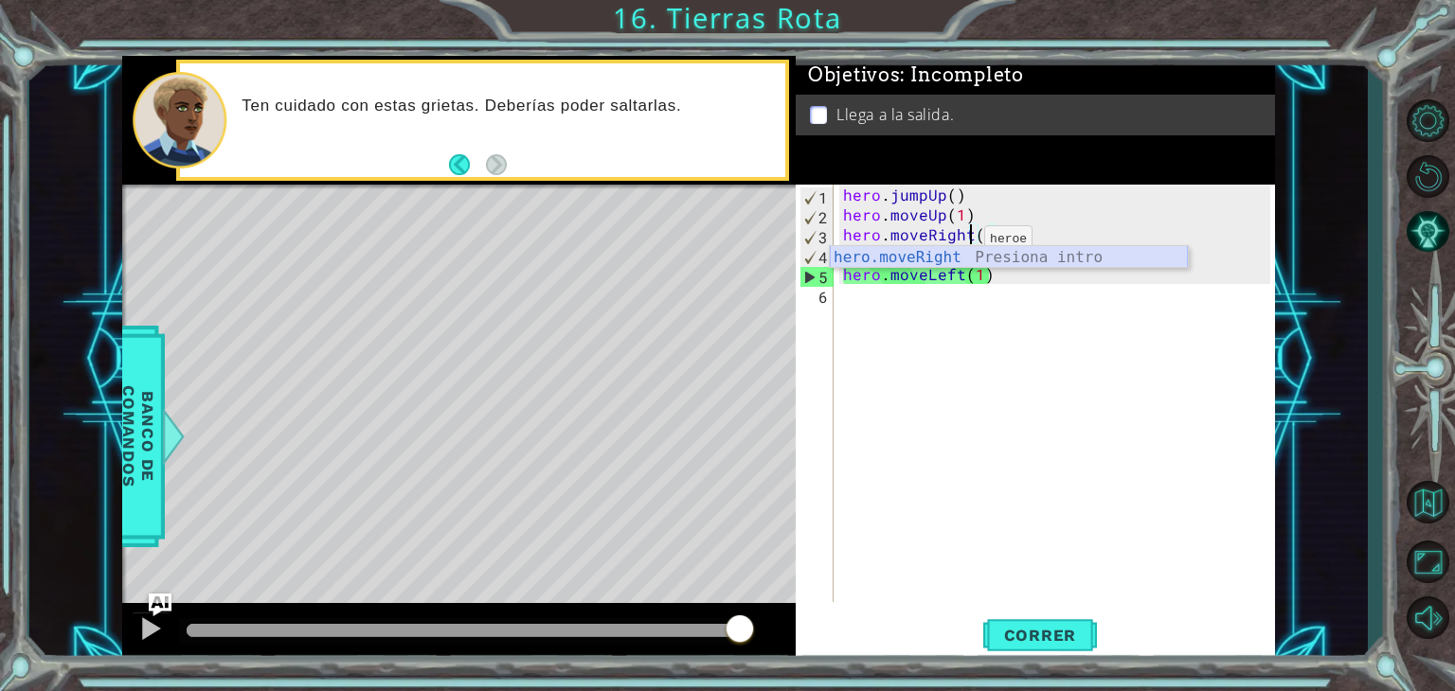
click at [952, 308] on div "hero . jumpUp ( ) hero . moveUp ( 1 ) hero . moveRight ( 1 ) hero . jumpLeft ( …" at bounding box center [1059, 413] width 440 height 457
click at [960, 255] on div "hero . jumpUp ( ) hero . moveUp ( 1 ) hero . moveRight ( 1 ) hero . jumpLeft ( …" at bounding box center [1059, 413] width 440 height 457
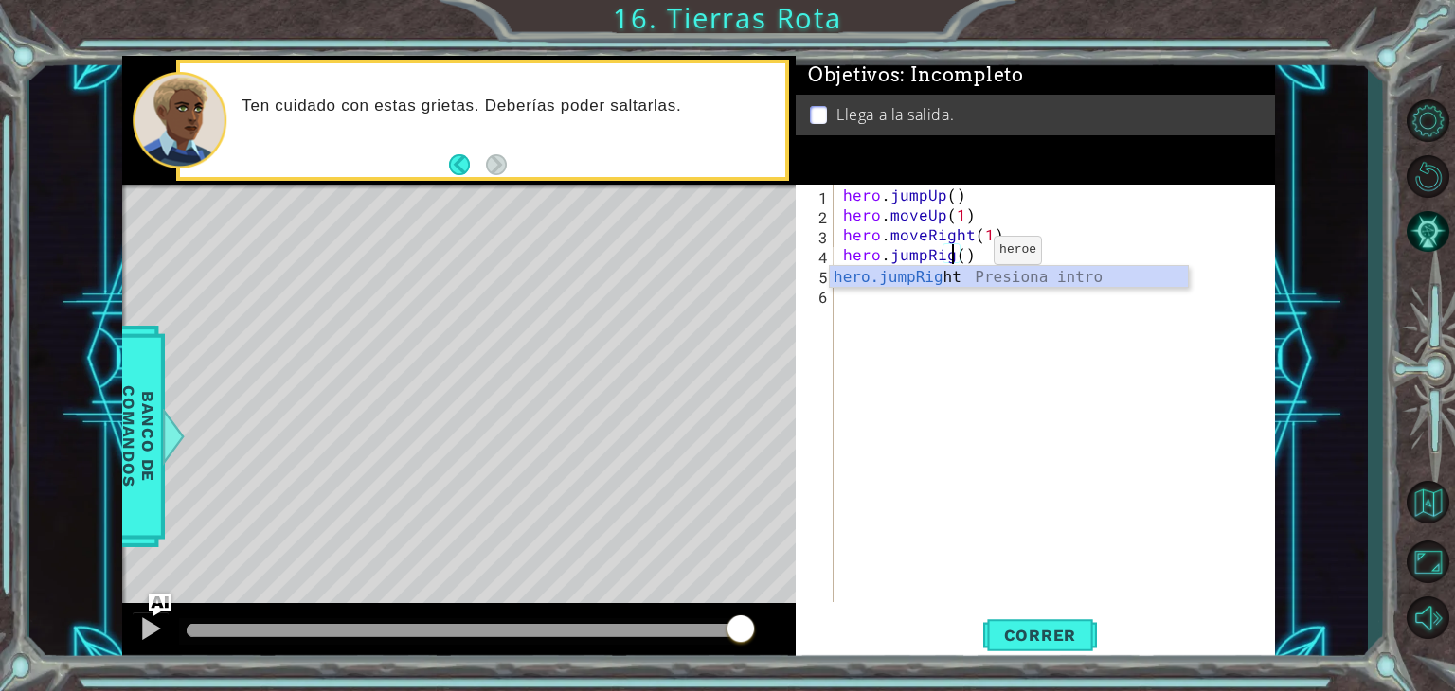
type textarea "hero.jumpRight()"
click at [1034, 323] on div "hero . jumpUp ( ) hero . moveUp ( 1 ) hero . moveRight ( 1 ) hero . jumpRight (…" at bounding box center [1059, 413] width 440 height 457
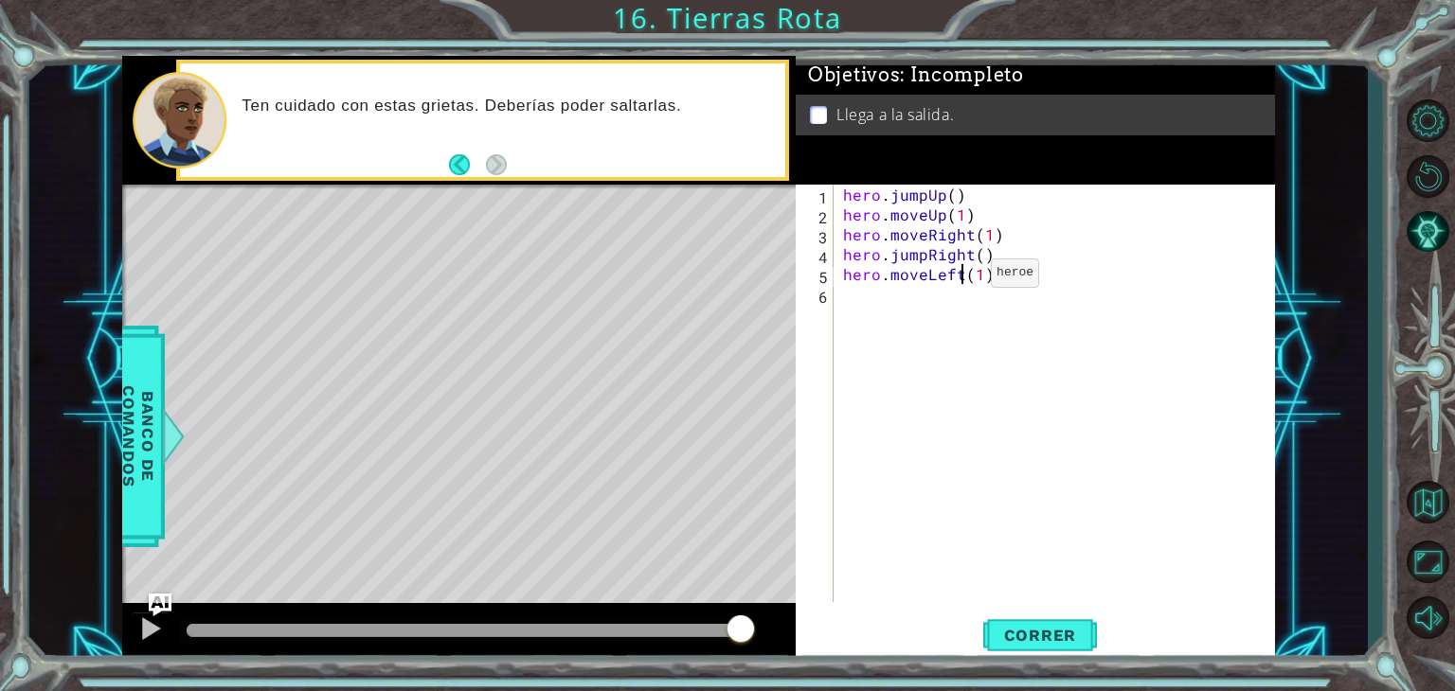
click at [958, 278] on div "hero . jumpUp ( ) hero . moveUp ( 1 ) hero . moveRight ( 1 ) hero . jumpRight (…" at bounding box center [1059, 413] width 440 height 457
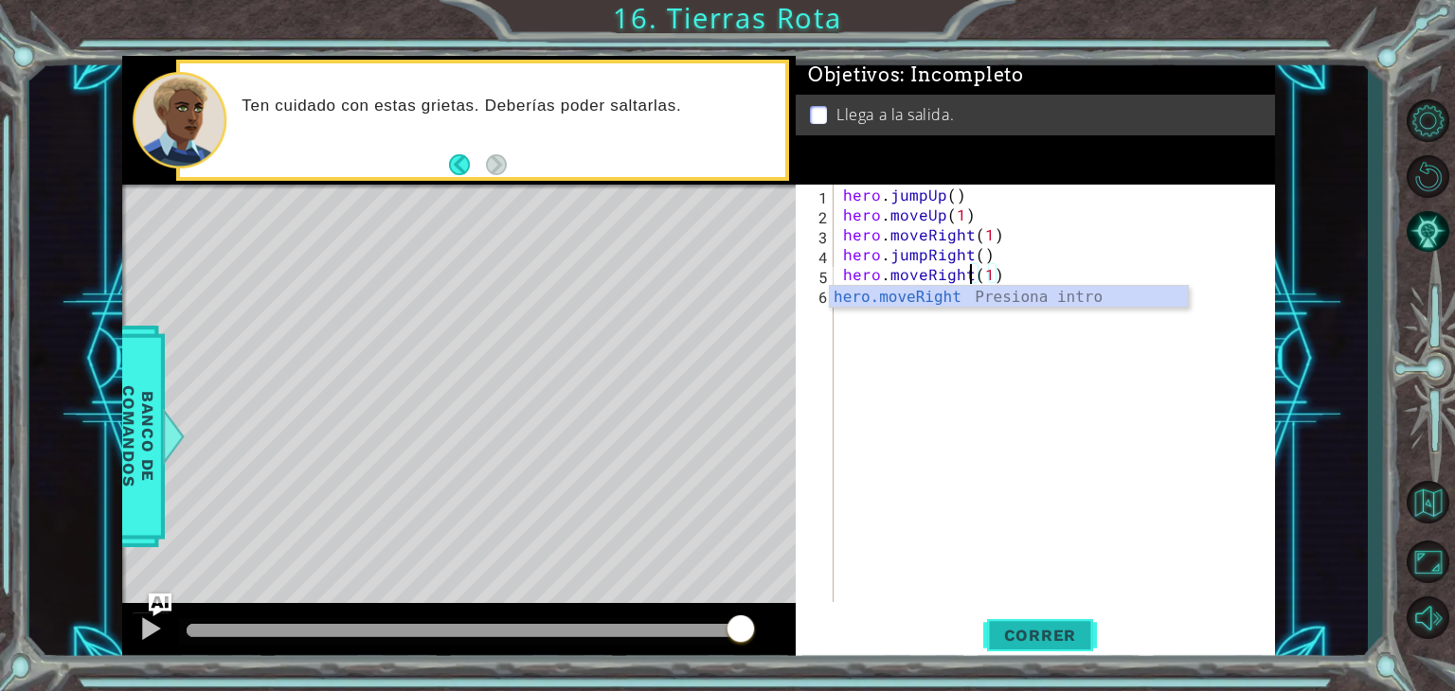
type textarea "hero.moveRight(1)"
click at [1024, 637] on span "Correr" at bounding box center [1040, 635] width 111 height 19
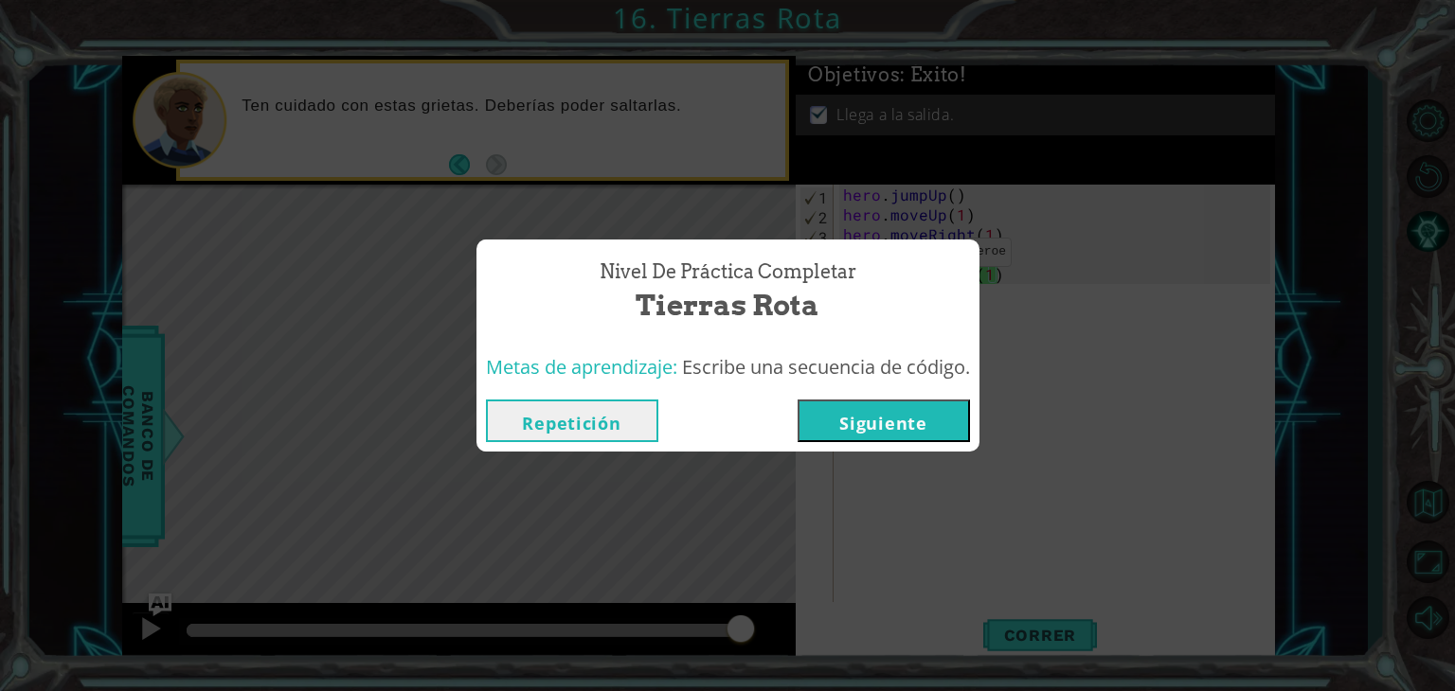
click at [945, 406] on button "Siguiente" at bounding box center [883, 421] width 172 height 43
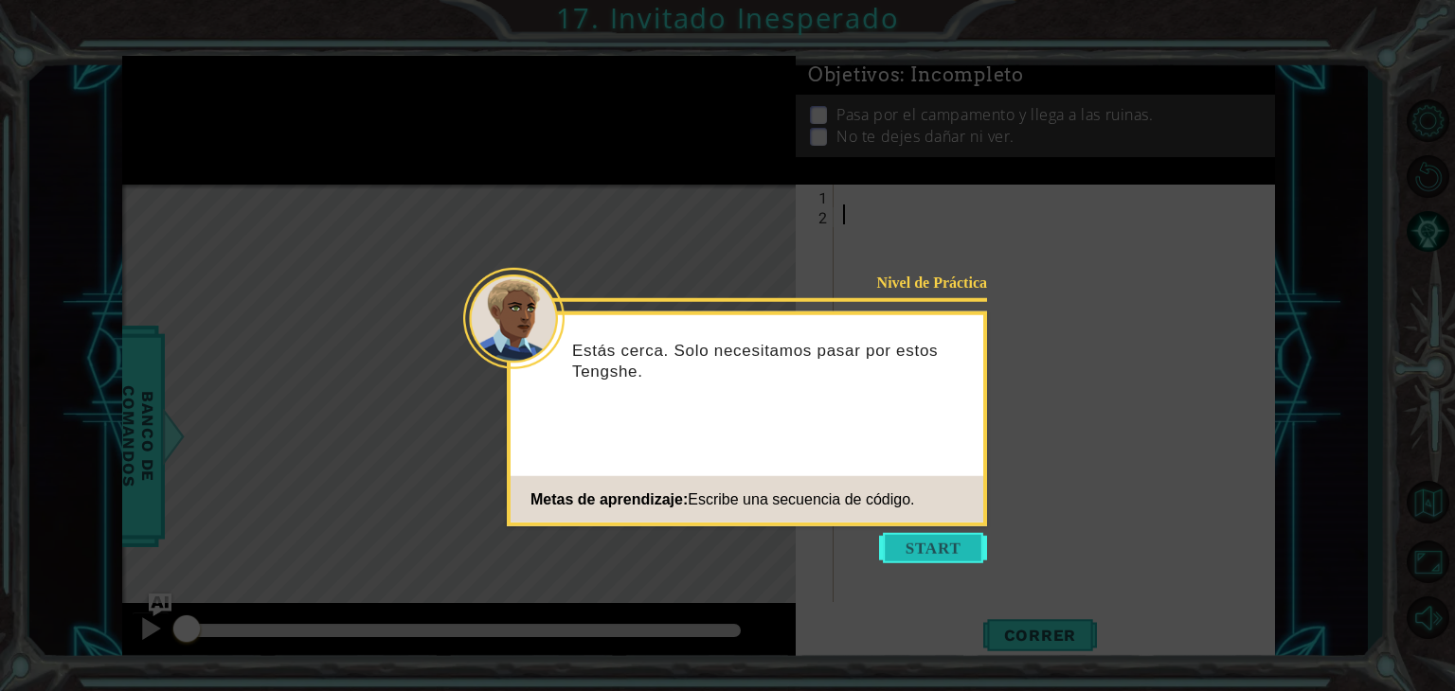
click at [944, 562] on button "Start" at bounding box center [933, 548] width 108 height 30
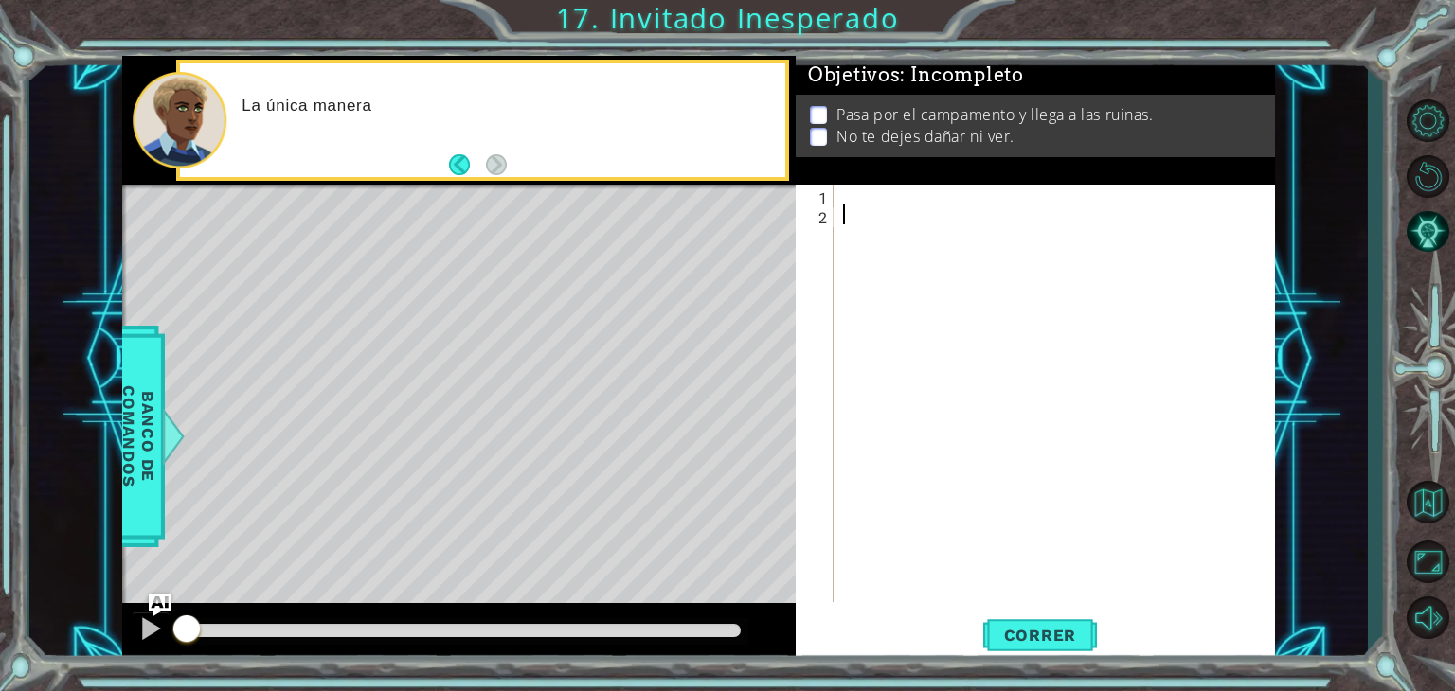
click at [909, 192] on div at bounding box center [1059, 413] width 440 height 457
